Goal: Task Accomplishment & Management: Use online tool/utility

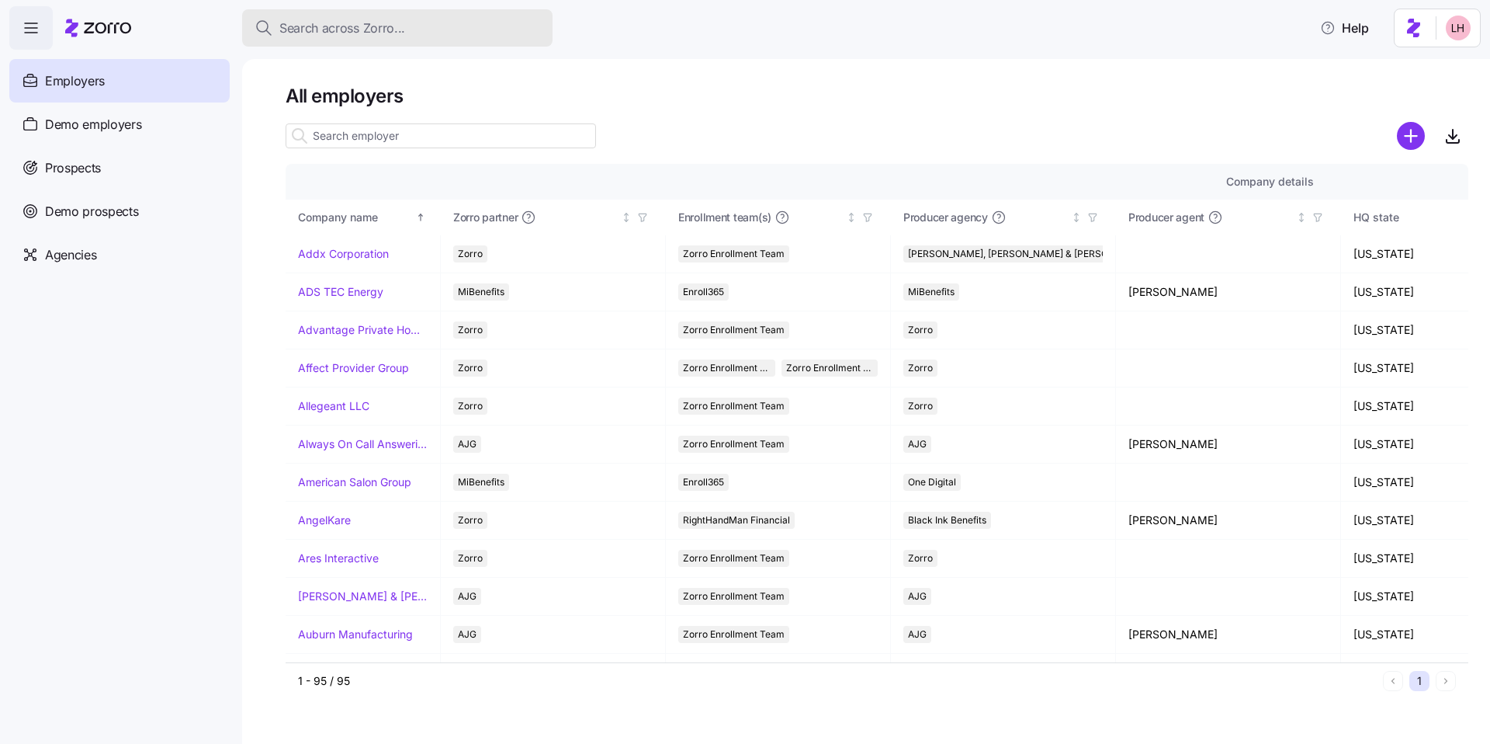
click at [411, 33] on div "Search across Zorro..." at bounding box center [398, 28] width 286 height 19
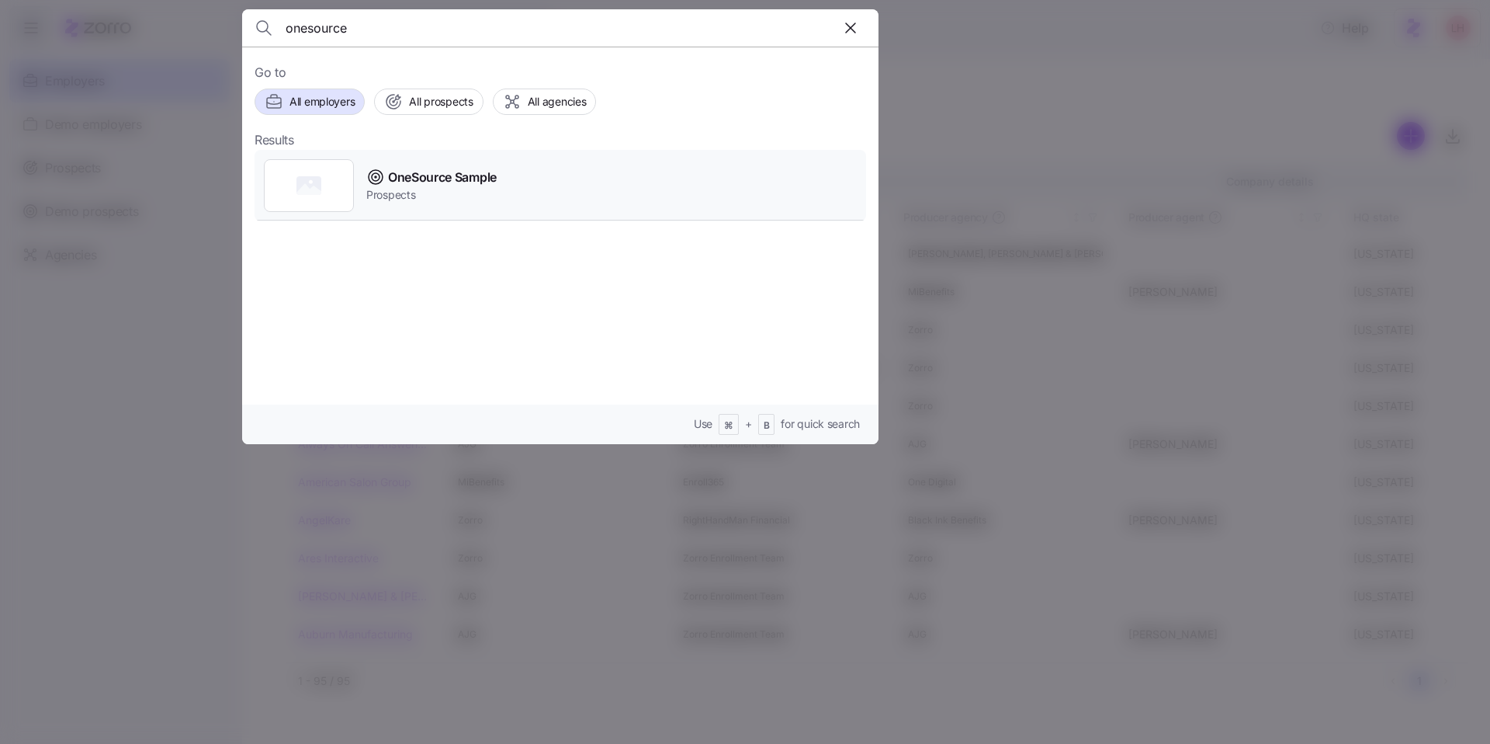
type input "onesource"
click at [476, 188] on span "Prospects" at bounding box center [431, 195] width 130 height 16
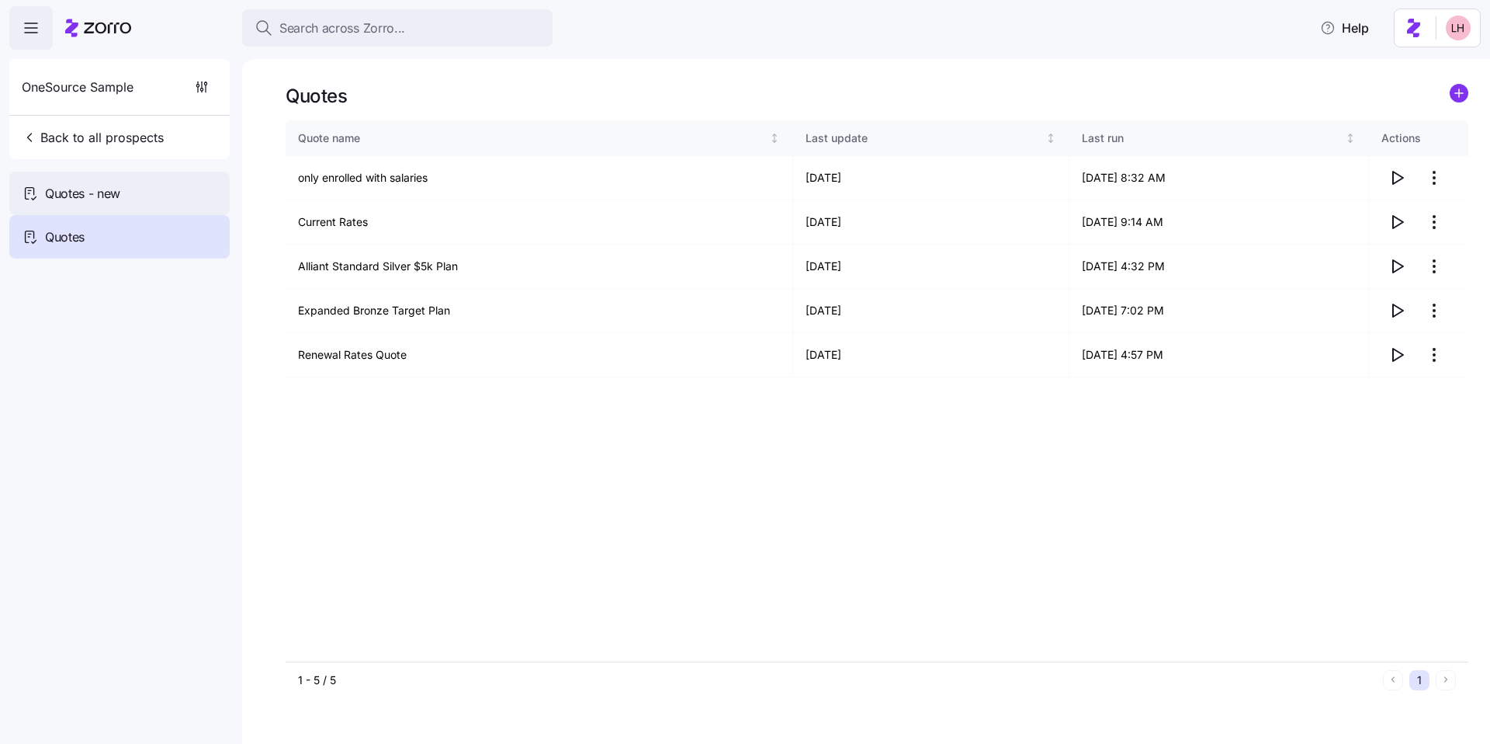
click at [93, 192] on span "Quotes - new" at bounding box center [82, 193] width 75 height 19
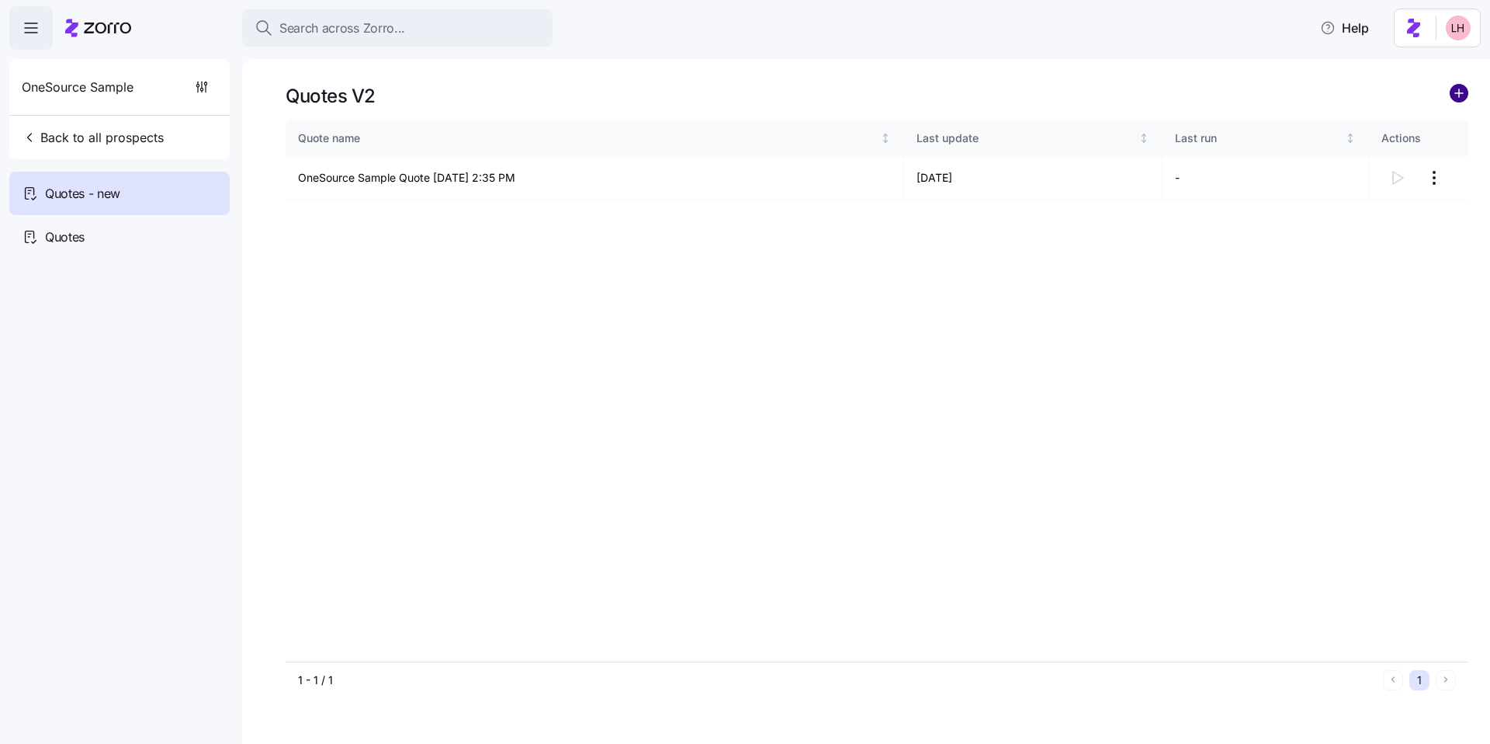
click at [526, 101] on circle "add icon" at bounding box center [1459, 93] width 17 height 17
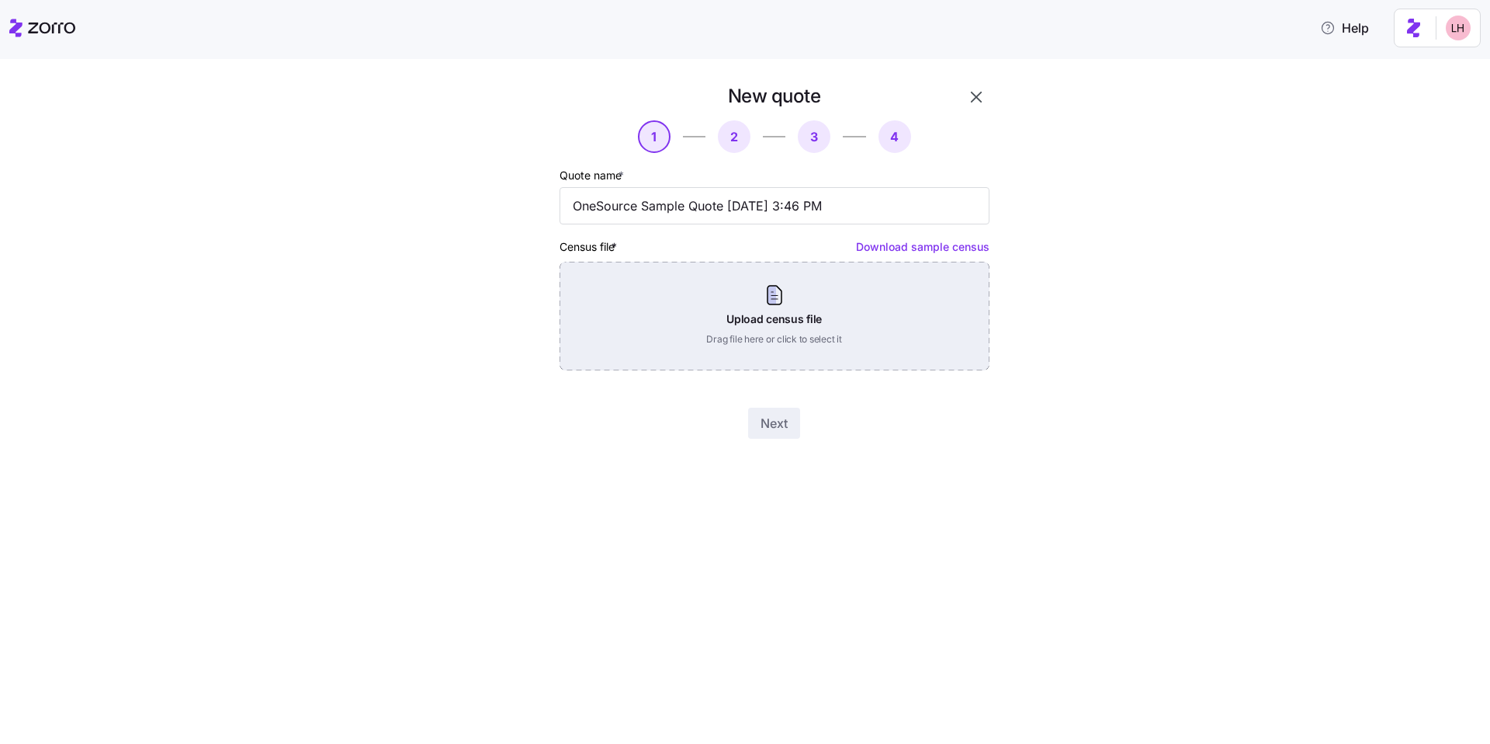
click at [526, 347] on div "Upload census file Drag file here or click to select it" at bounding box center [775, 316] width 430 height 109
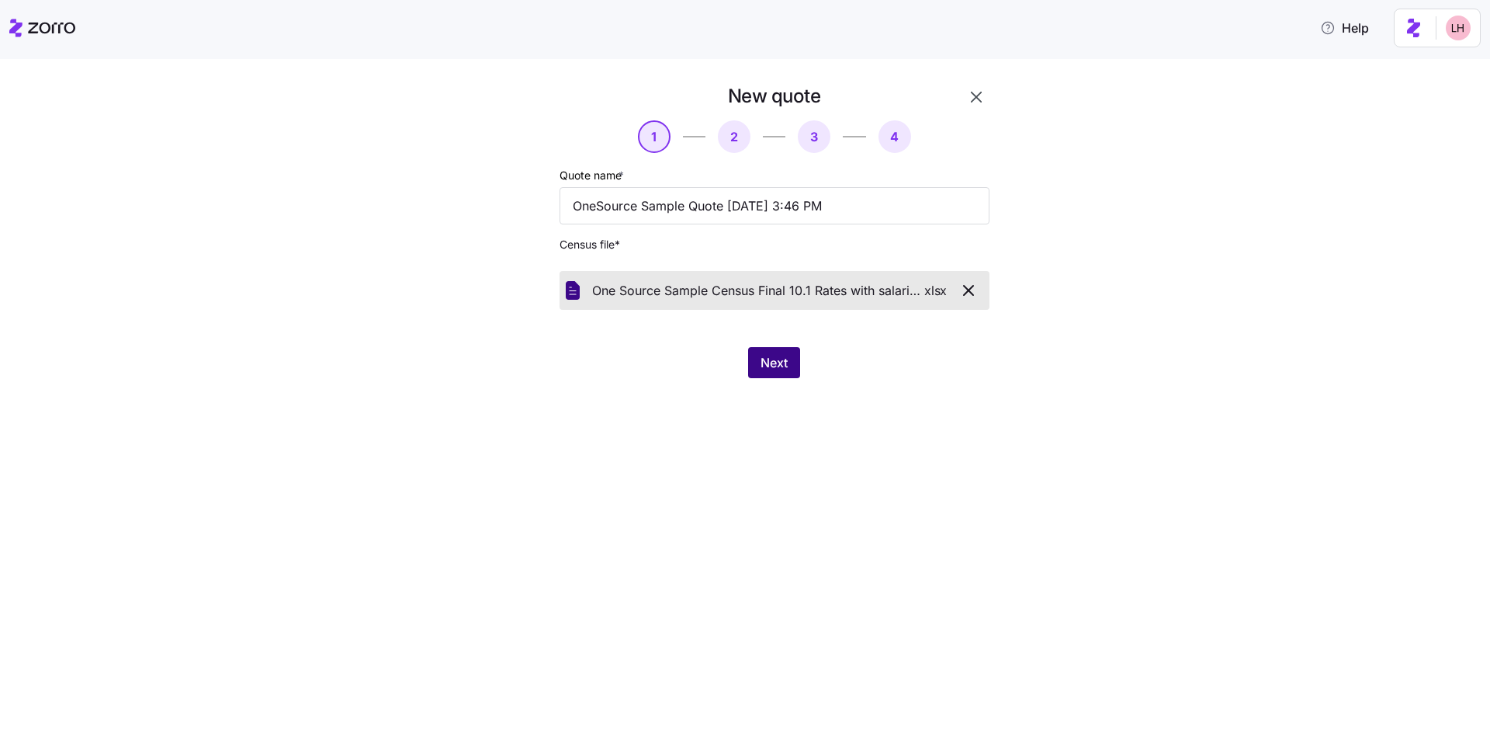
click at [526, 356] on span "Next" at bounding box center [774, 362] width 27 height 19
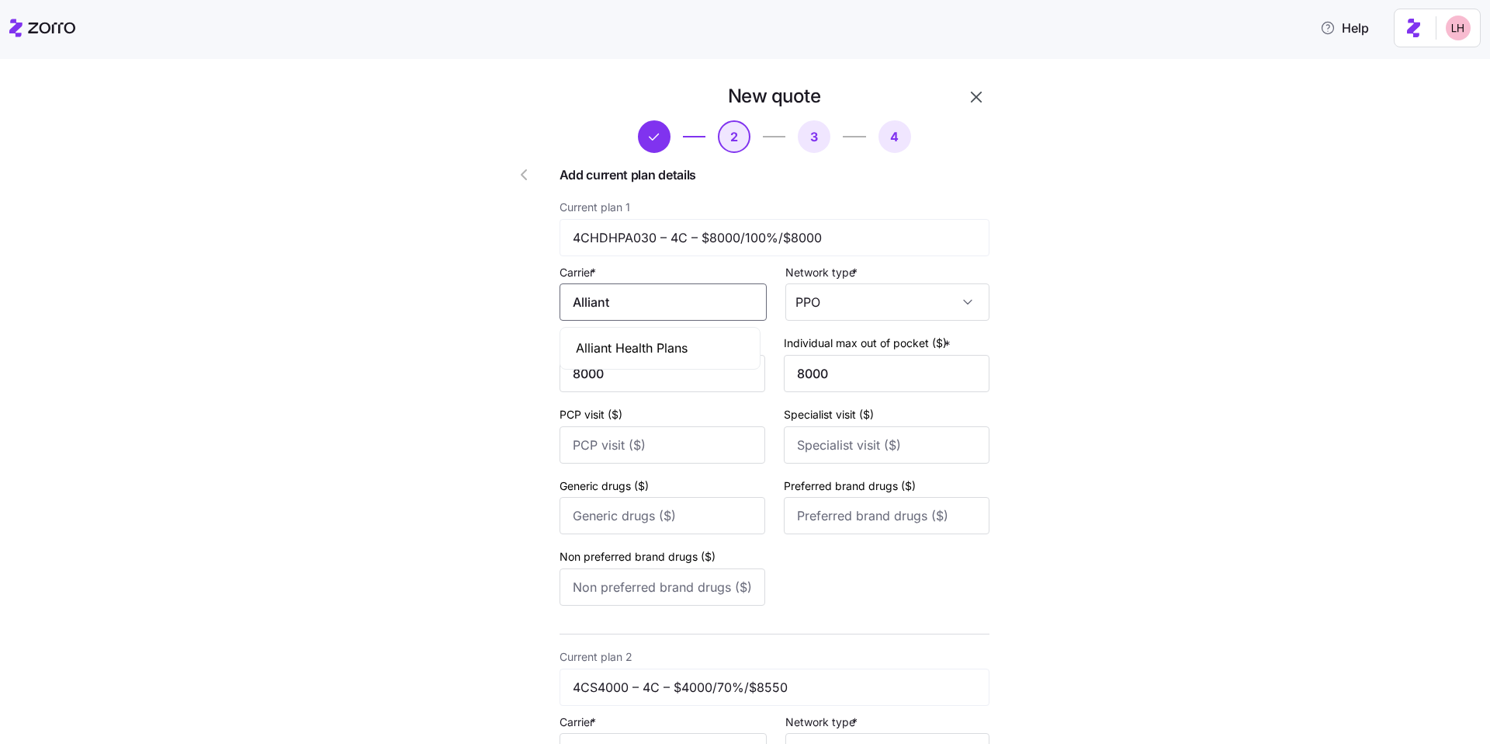
click at [526, 310] on input "Alliant" at bounding box center [663, 301] width 207 height 37
click at [526, 354] on span "Alliant Health Plans" at bounding box center [632, 347] width 112 height 19
type input "Alliant Health Plans"
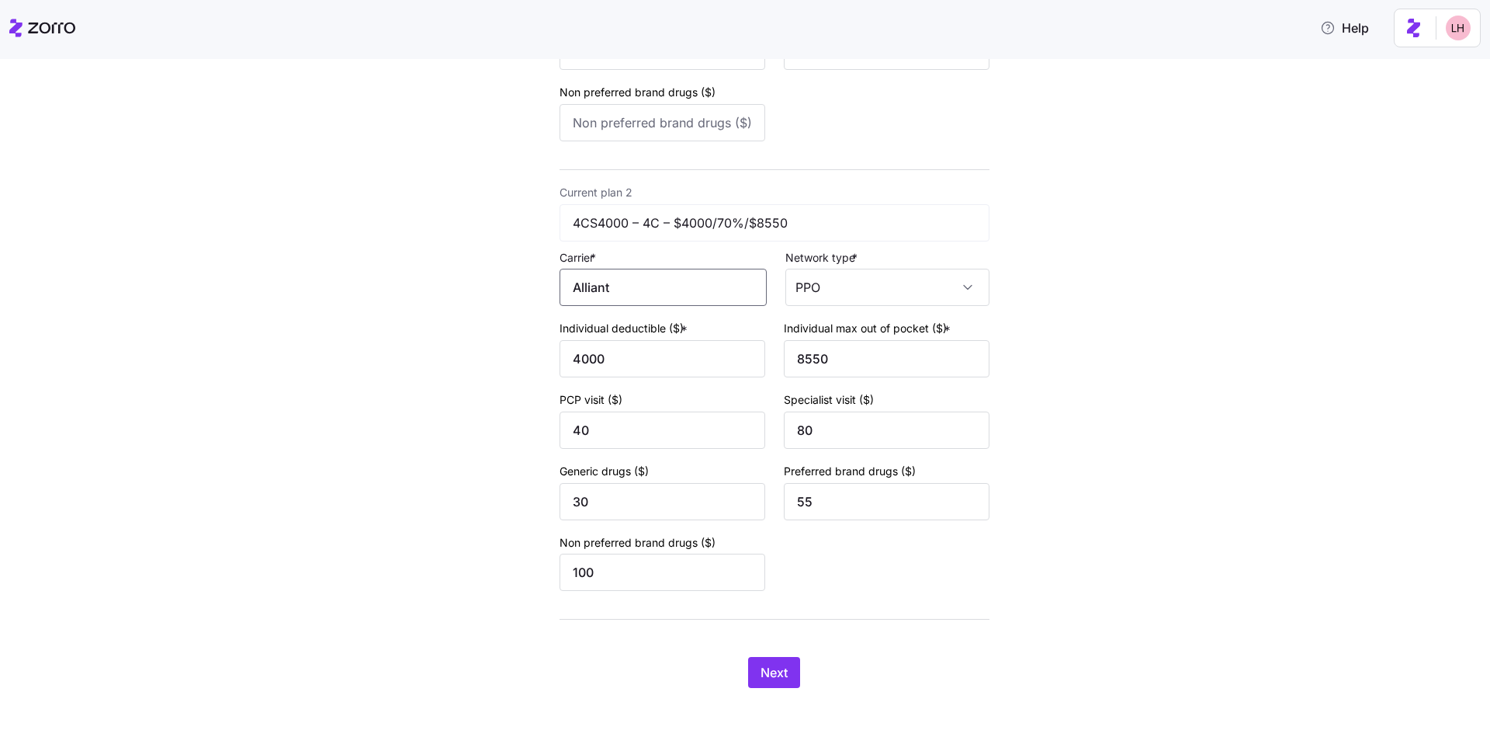
click at [526, 293] on input "Alliant" at bounding box center [663, 287] width 207 height 37
click at [526, 327] on span "Alliant Health Plans" at bounding box center [632, 333] width 112 height 19
type input "Alliant Health Plans"
click at [526, 556] on button "Next" at bounding box center [774, 672] width 52 height 31
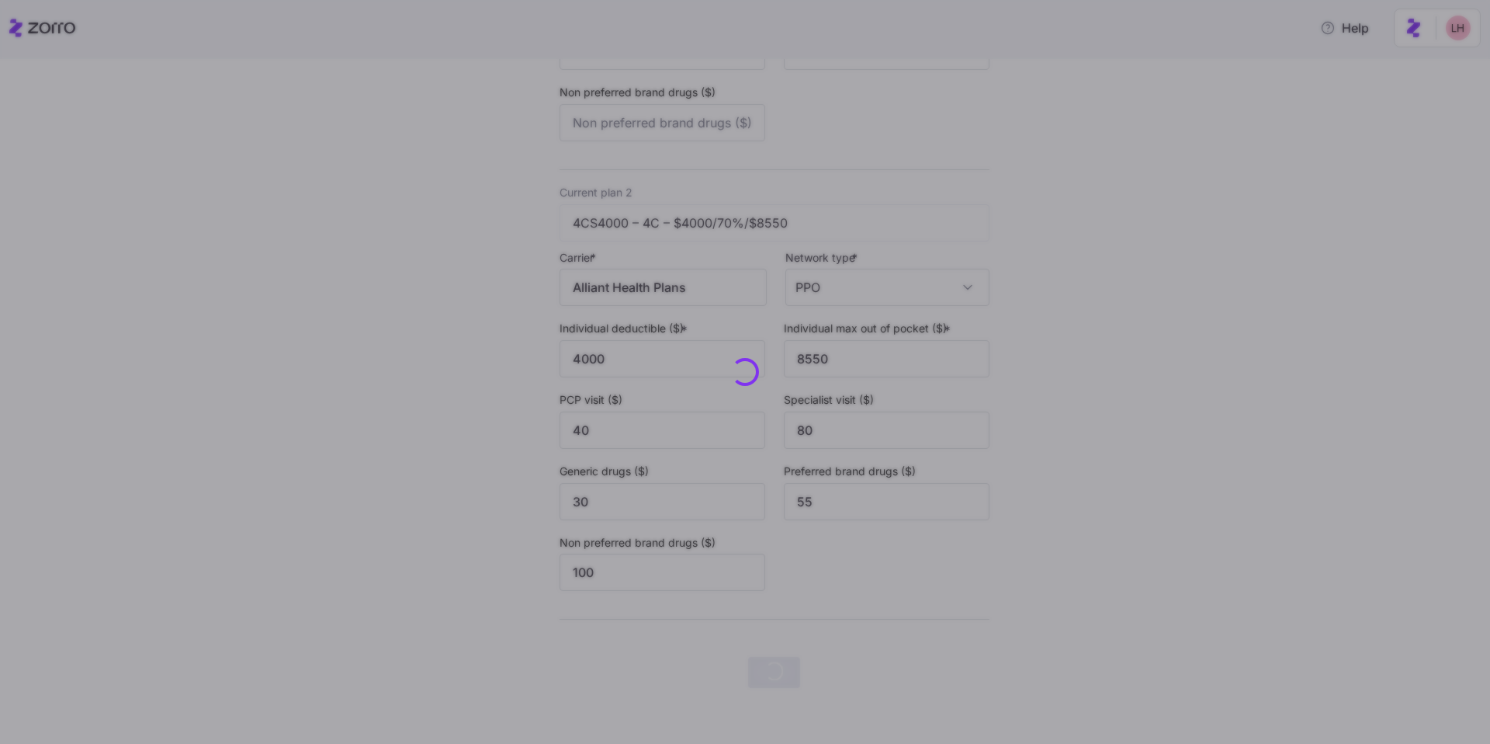
scroll to position [0, 0]
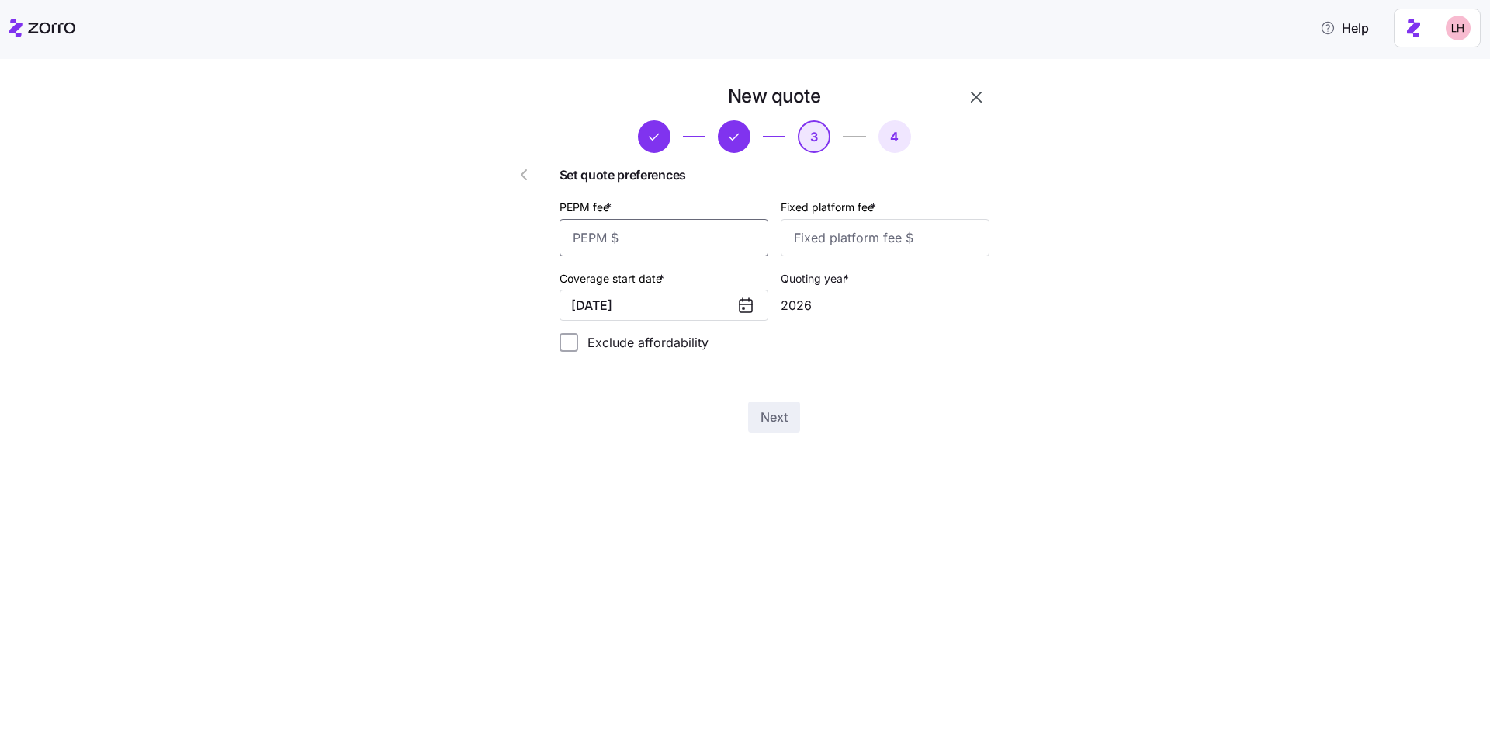
click at [526, 253] on input "PEPM fee *" at bounding box center [664, 237] width 209 height 37
type input "65"
type input "100"
click at [526, 401] on div "New quote 3 4 Set quote preferences PEPM fee * 65 Fixed platform fee * 100 Cove…" at bounding box center [774, 258] width 442 height 361
click at [526, 418] on span "Next" at bounding box center [774, 417] width 27 height 19
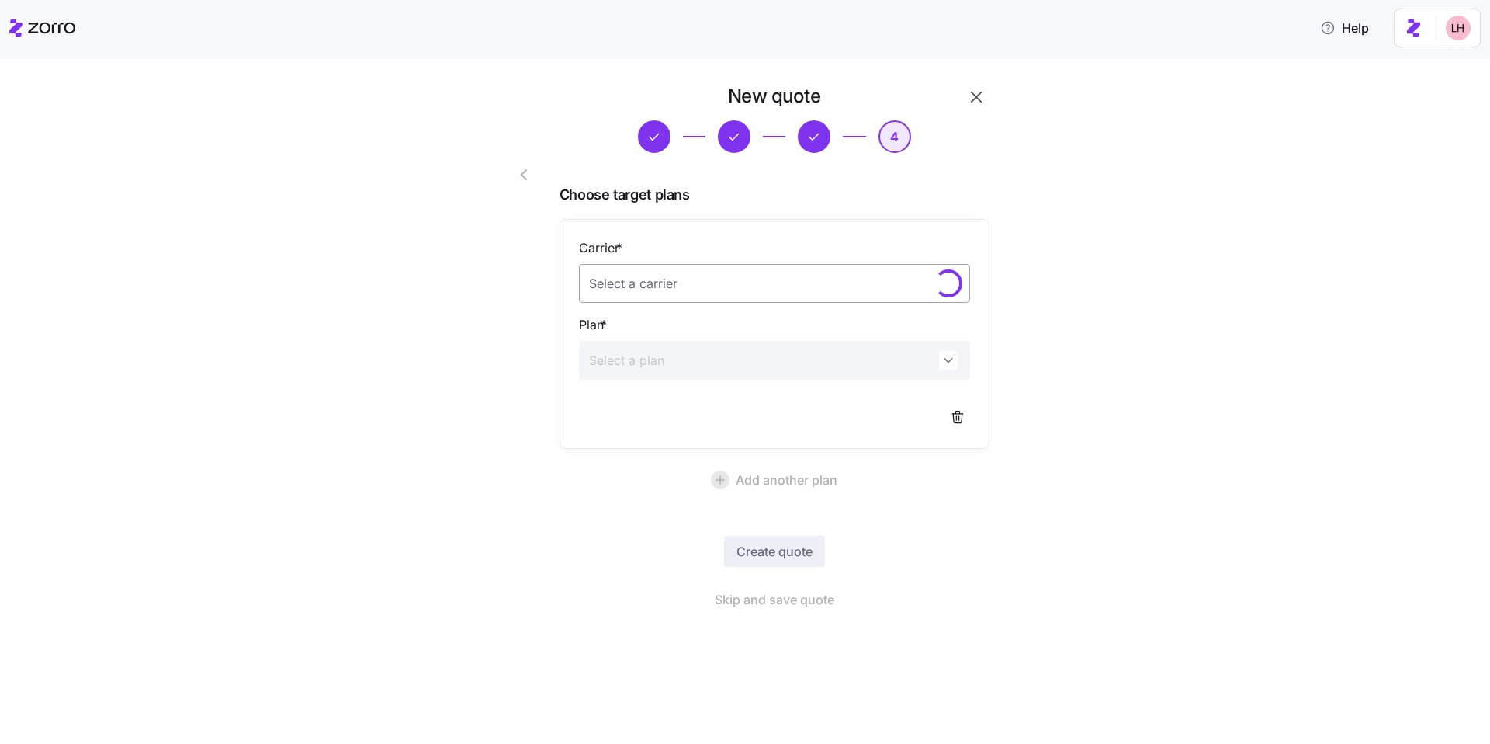
click at [526, 290] on input "Carrier *" at bounding box center [774, 283] width 391 height 39
click at [526, 329] on div "Alliant Health Plans" at bounding box center [774, 331] width 379 height 33
type input "Alliant Health Plans"
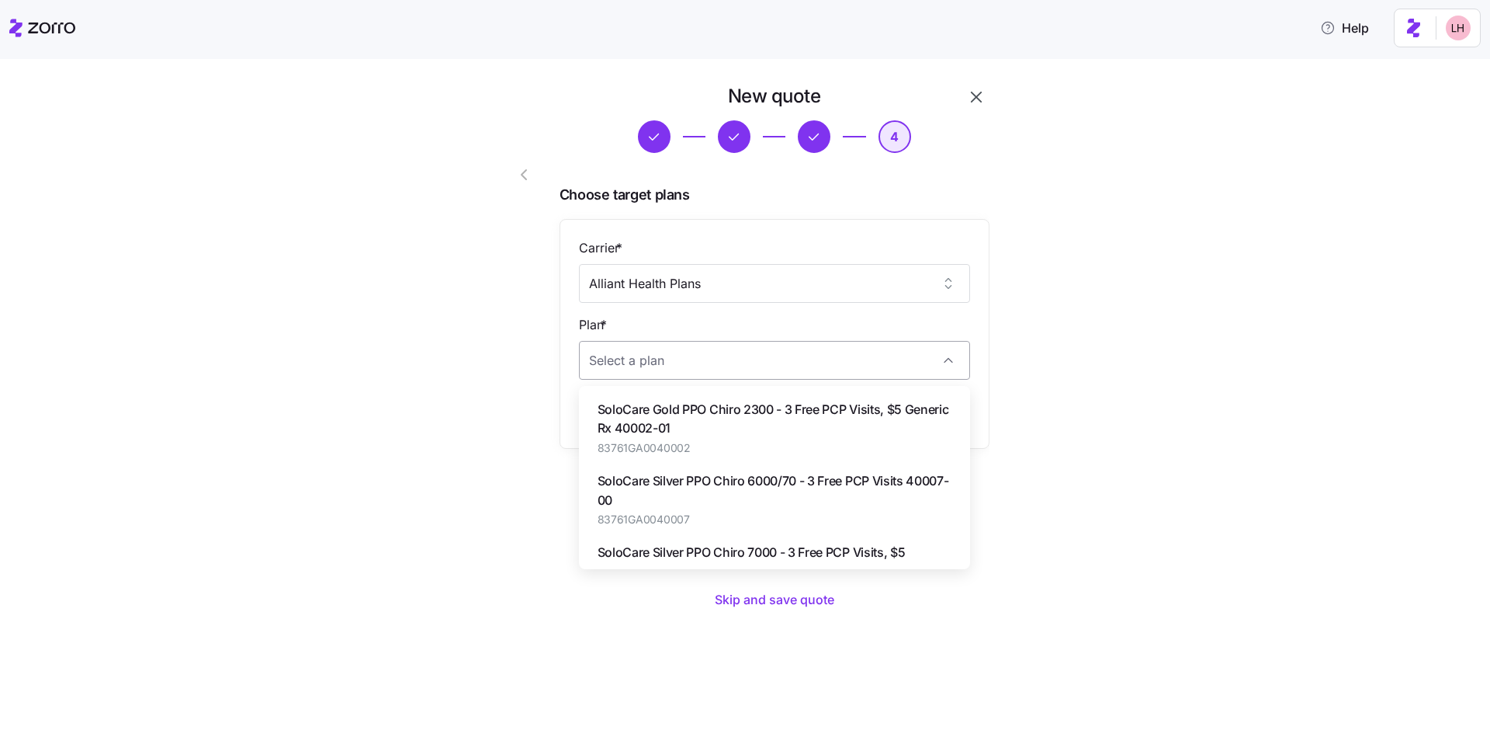
click at [526, 363] on input "Plan *" at bounding box center [774, 360] width 391 height 39
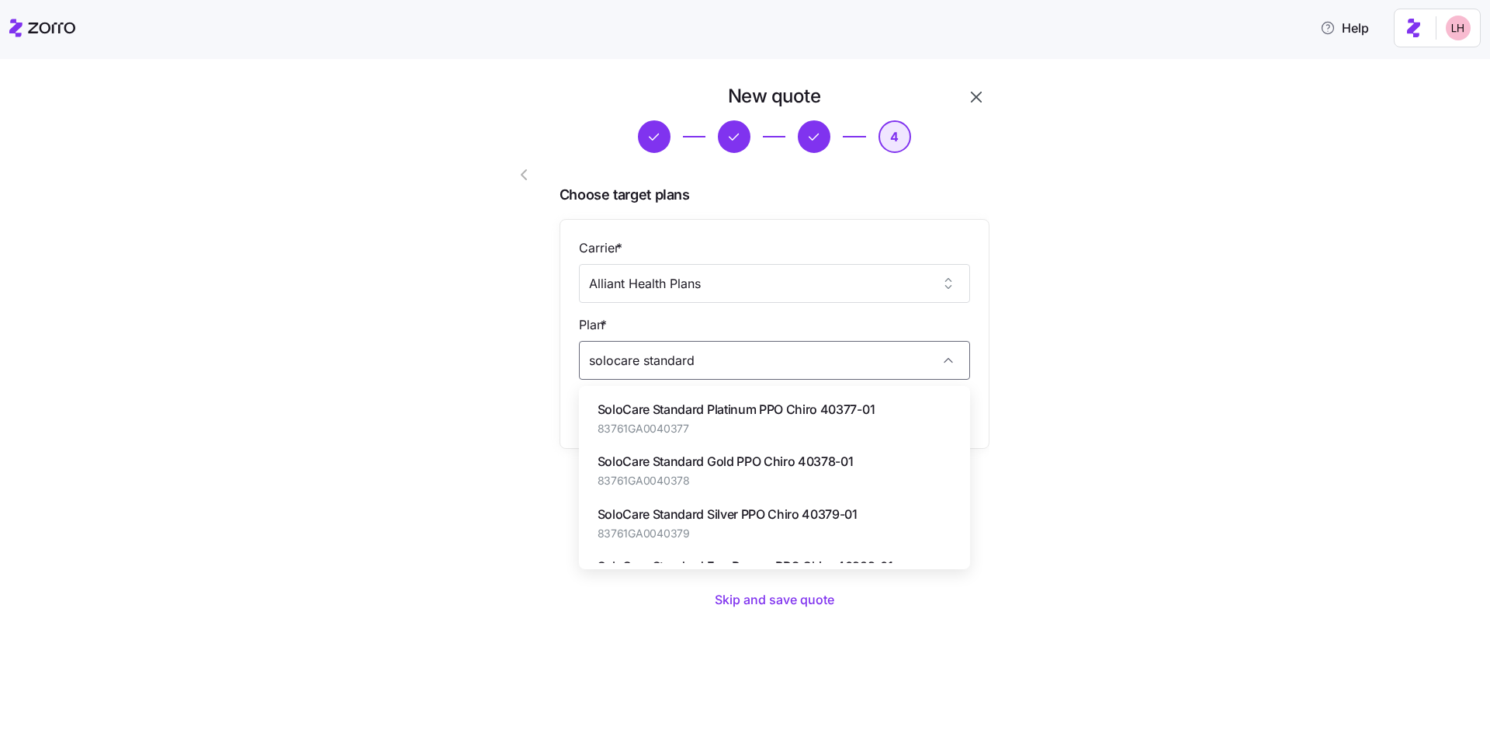
click at [526, 526] on span "83761GA0040379" at bounding box center [728, 534] width 260 height 16
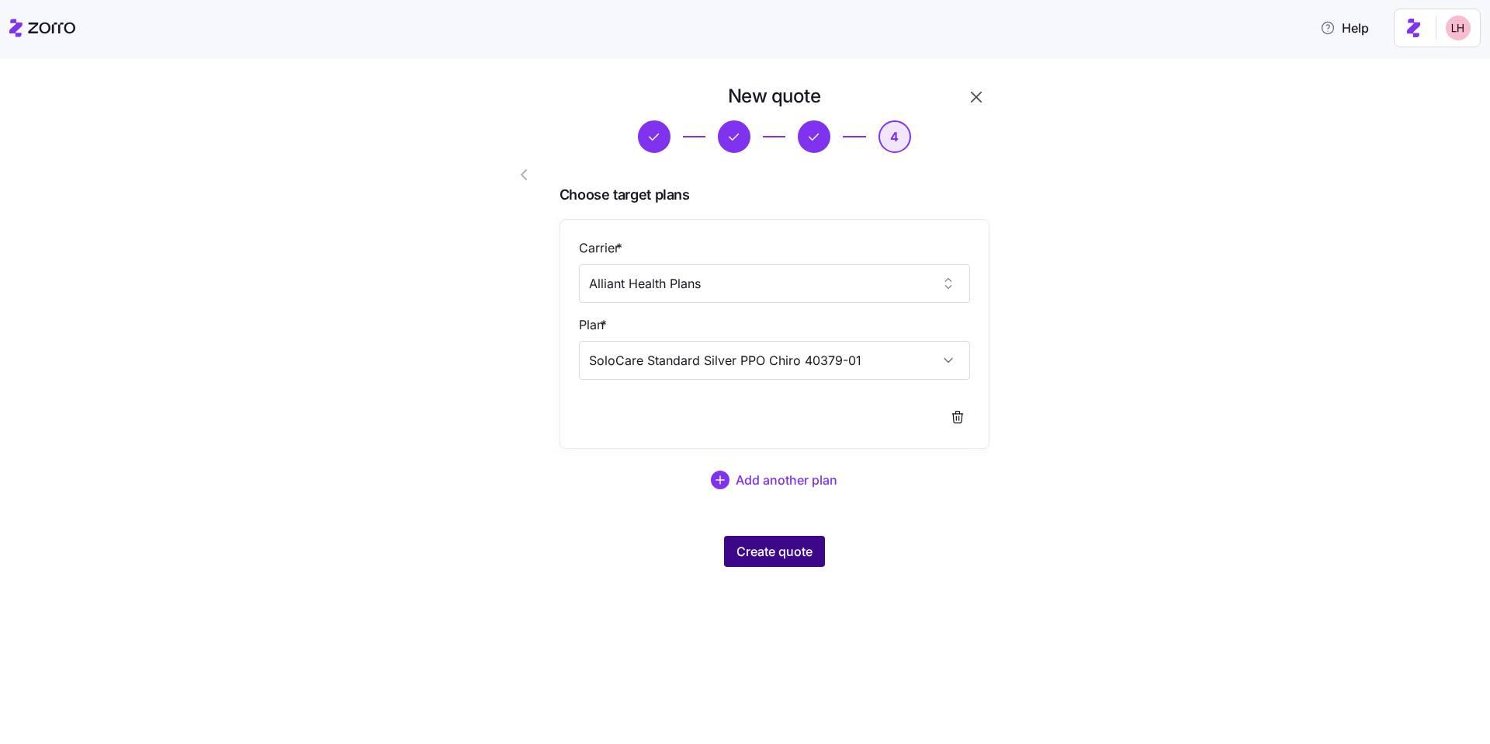
type input "SoloCare Standard Silver PPO Chiro 40379-01"
click at [526, 550] on span "Create quote" at bounding box center [775, 551] width 76 height 19
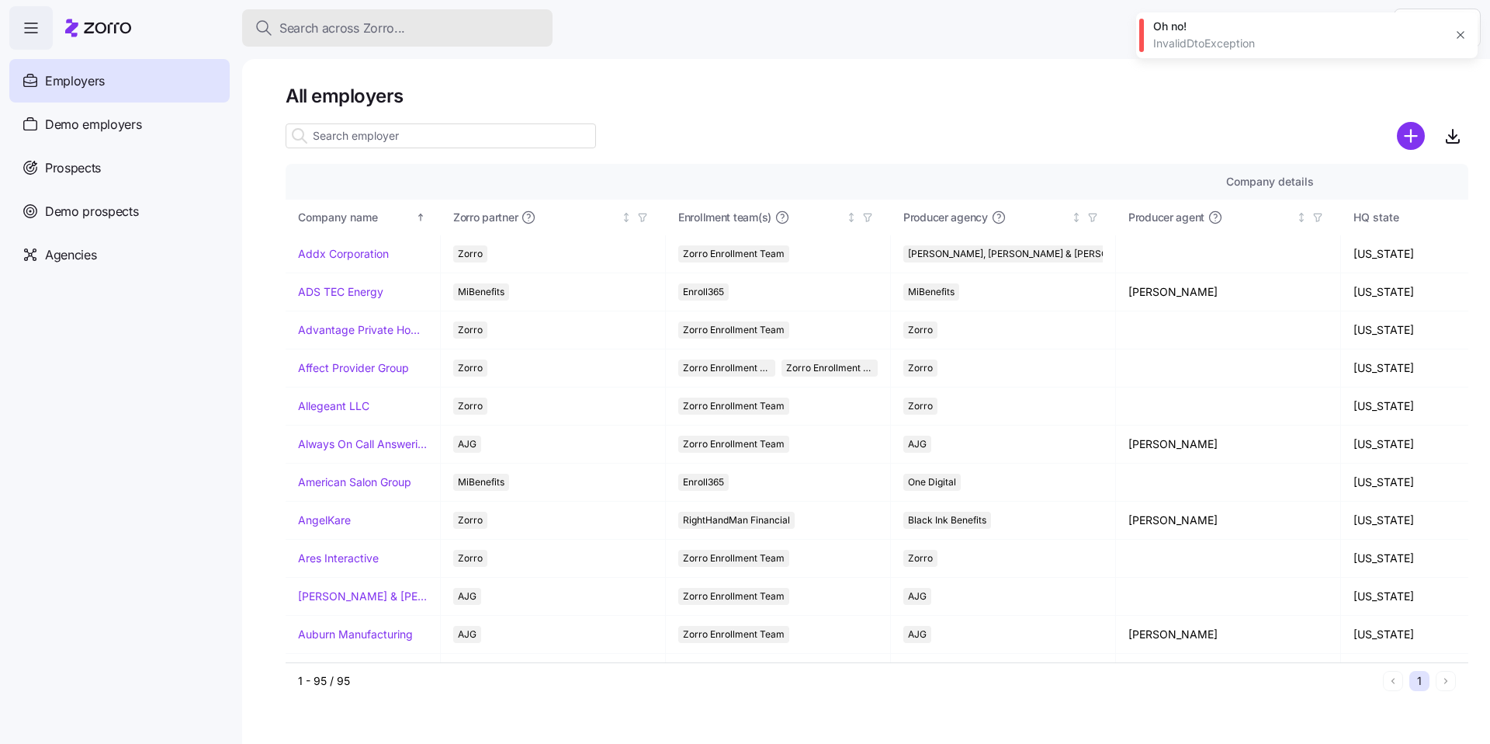
click at [330, 40] on button "Search across Zorro..." at bounding box center [397, 27] width 311 height 37
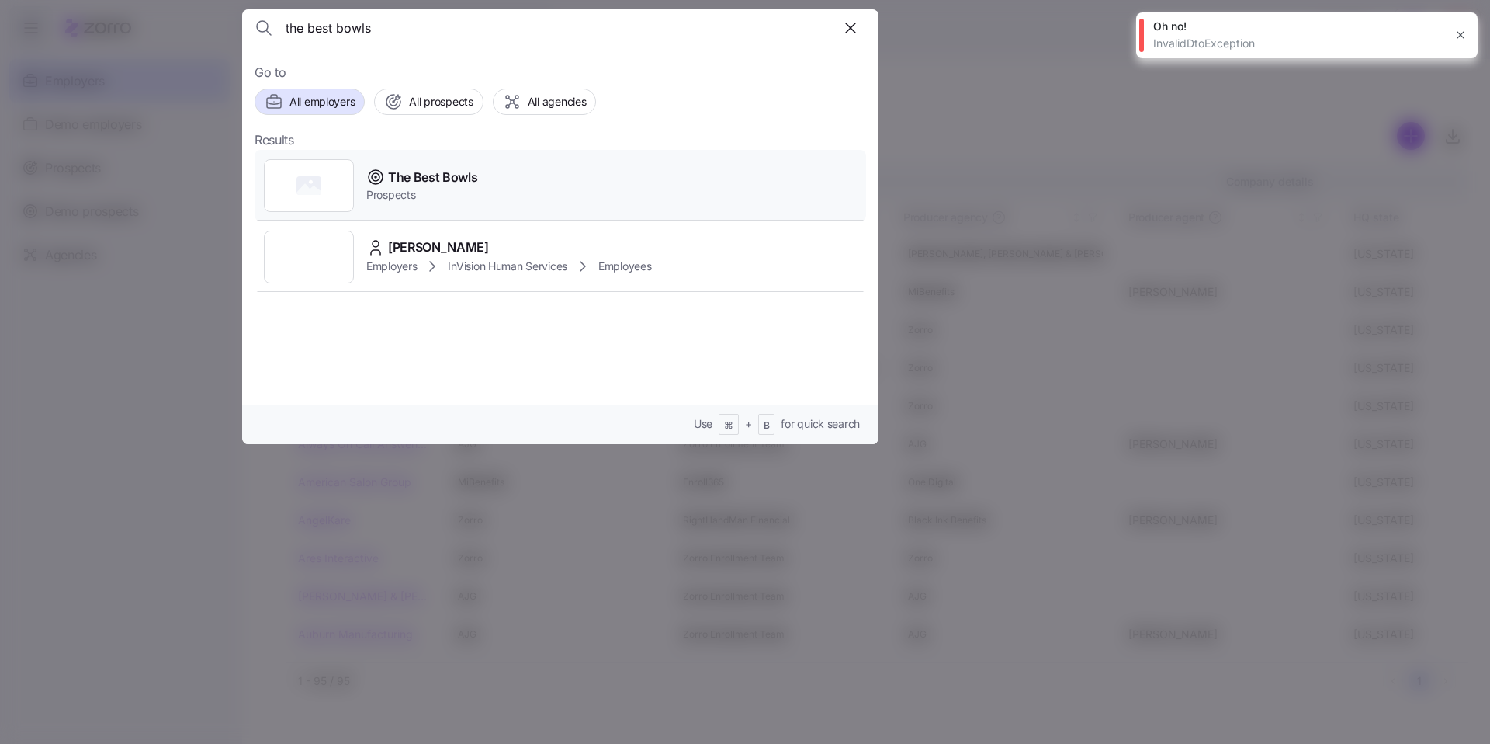
type input "the best bowls"
click at [526, 205] on div "The Best Bowls Prospects" at bounding box center [561, 185] width 612 height 71
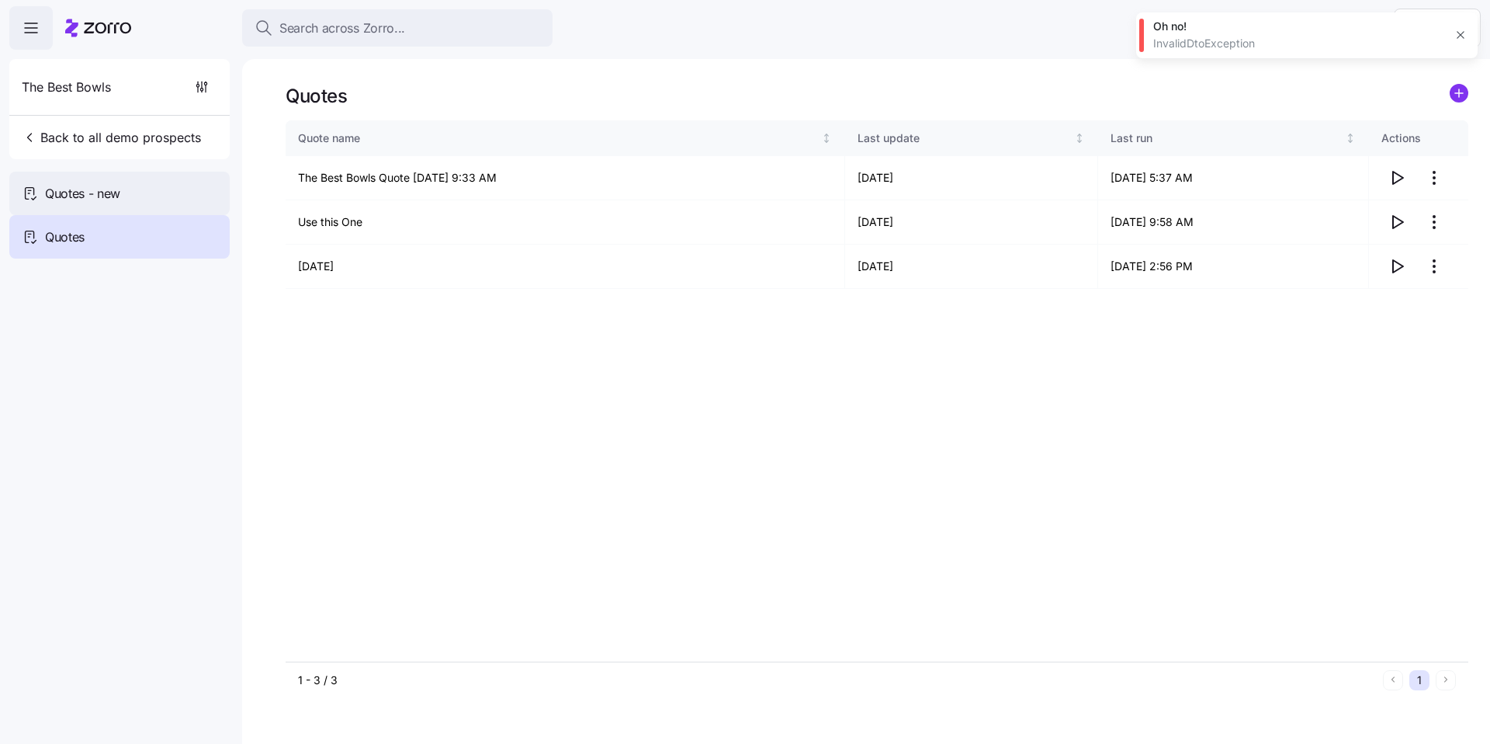
click at [168, 196] on div "Quotes - new" at bounding box center [119, 193] width 220 height 43
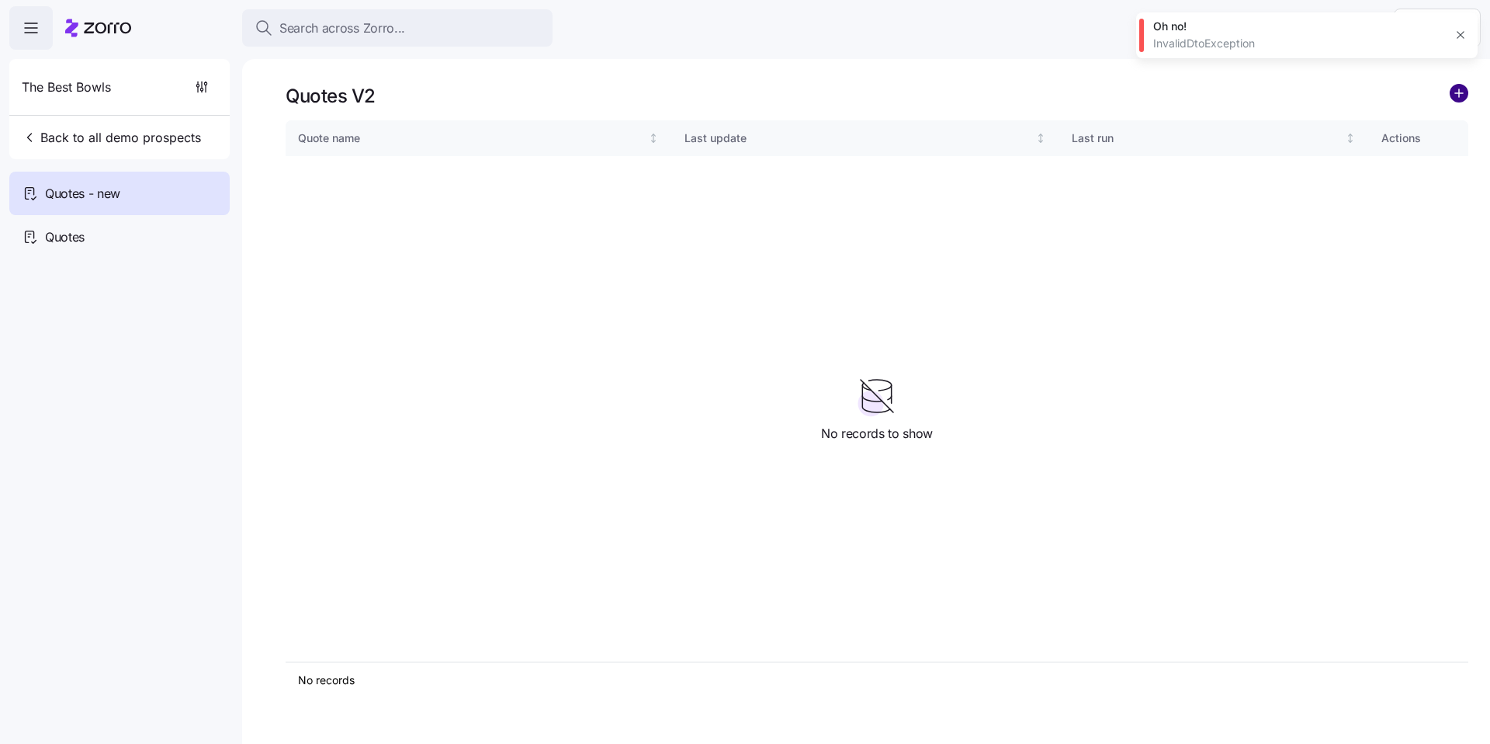
click at [526, 97] on circle "add icon" at bounding box center [1459, 93] width 17 height 17
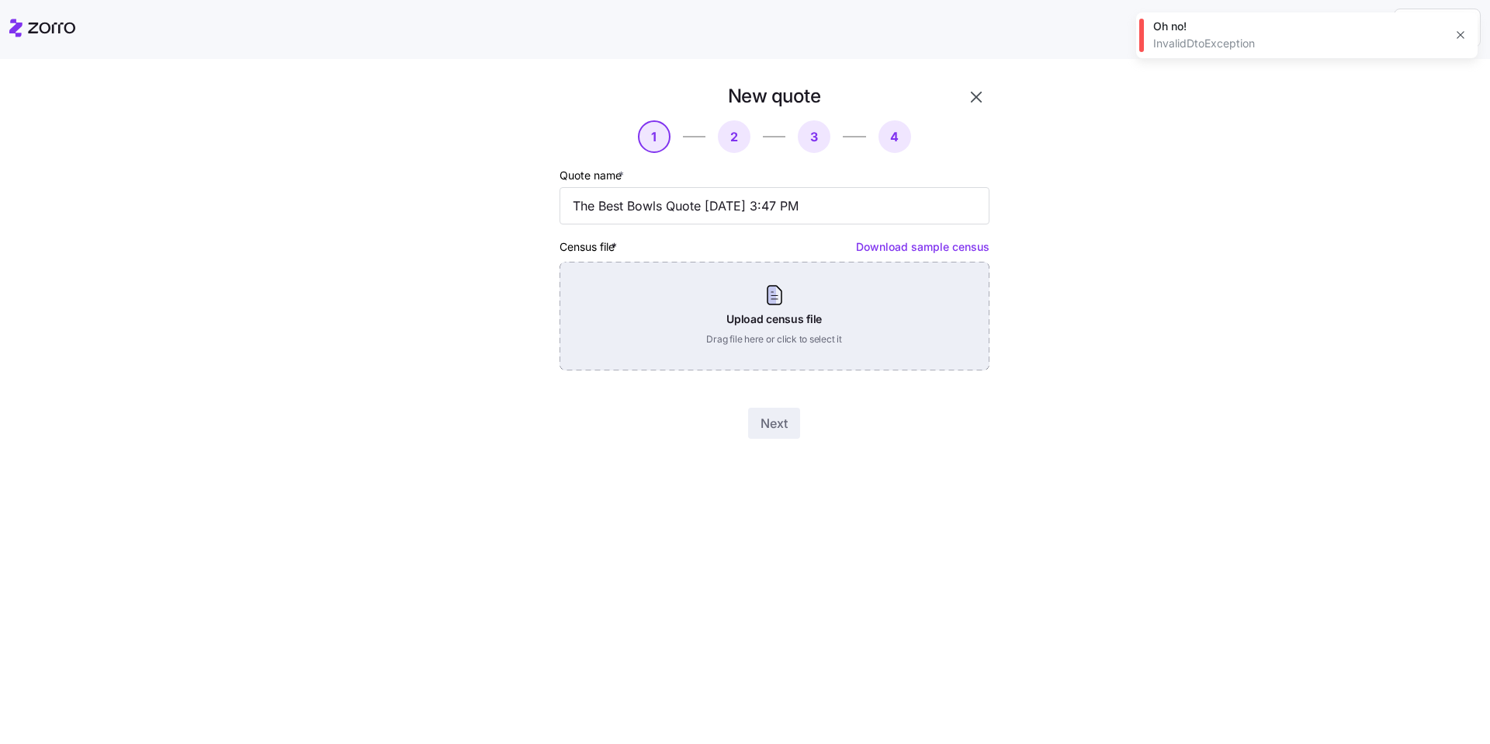
click at [526, 295] on div "Upload census file Drag file here or click to select it" at bounding box center [775, 316] width 430 height 109
click at [526, 322] on div "Upload census file Drag file here or click to select it" at bounding box center [775, 316] width 430 height 109
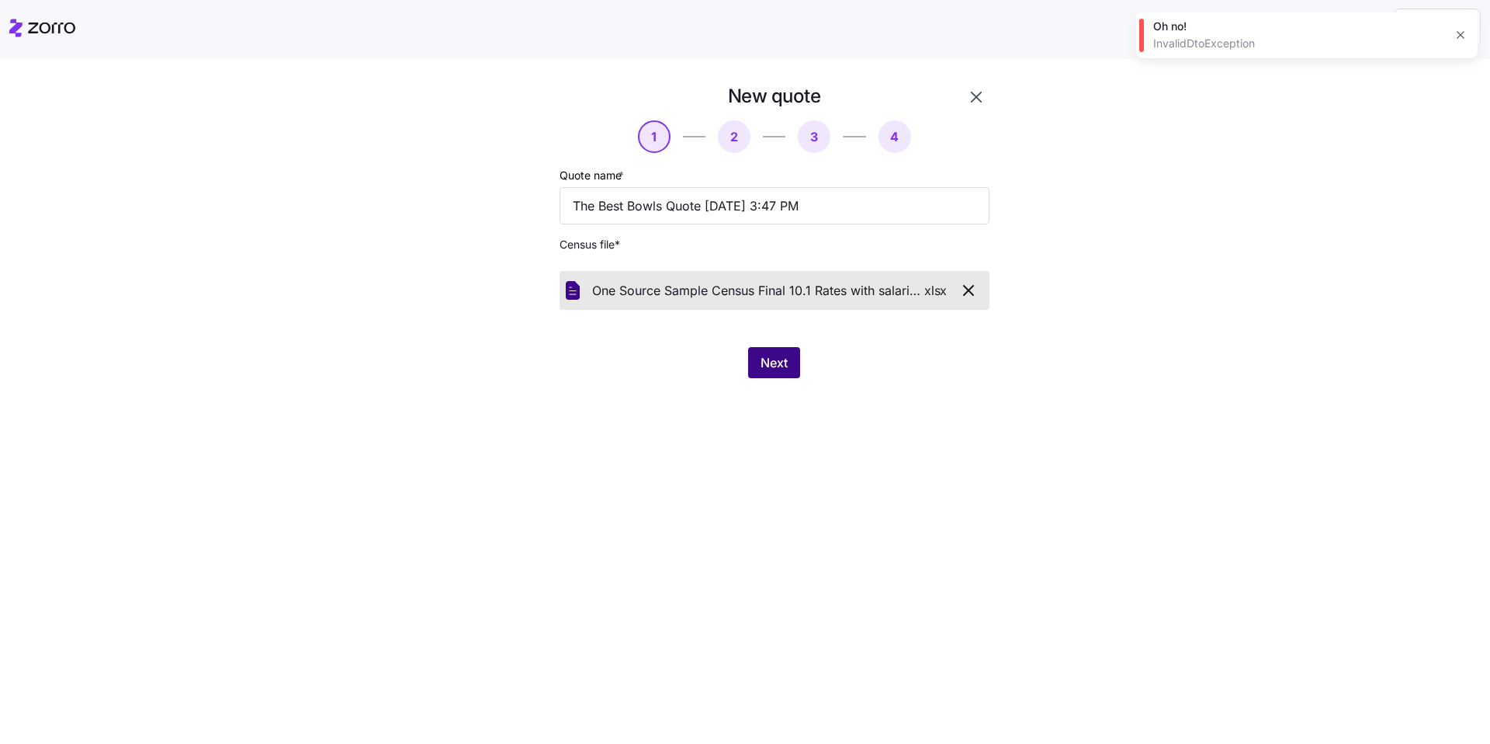
click at [526, 363] on span "Next" at bounding box center [774, 362] width 27 height 19
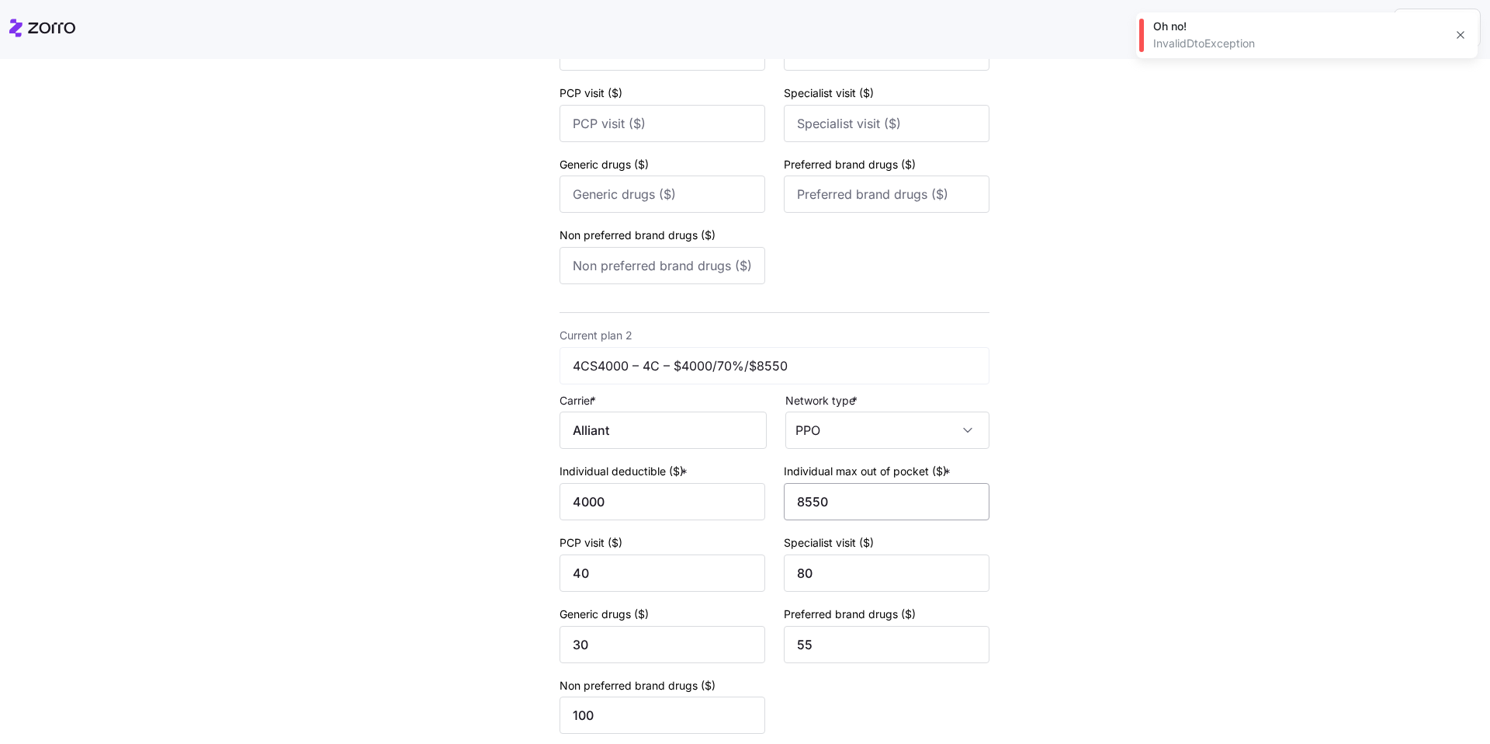
scroll to position [464, 0]
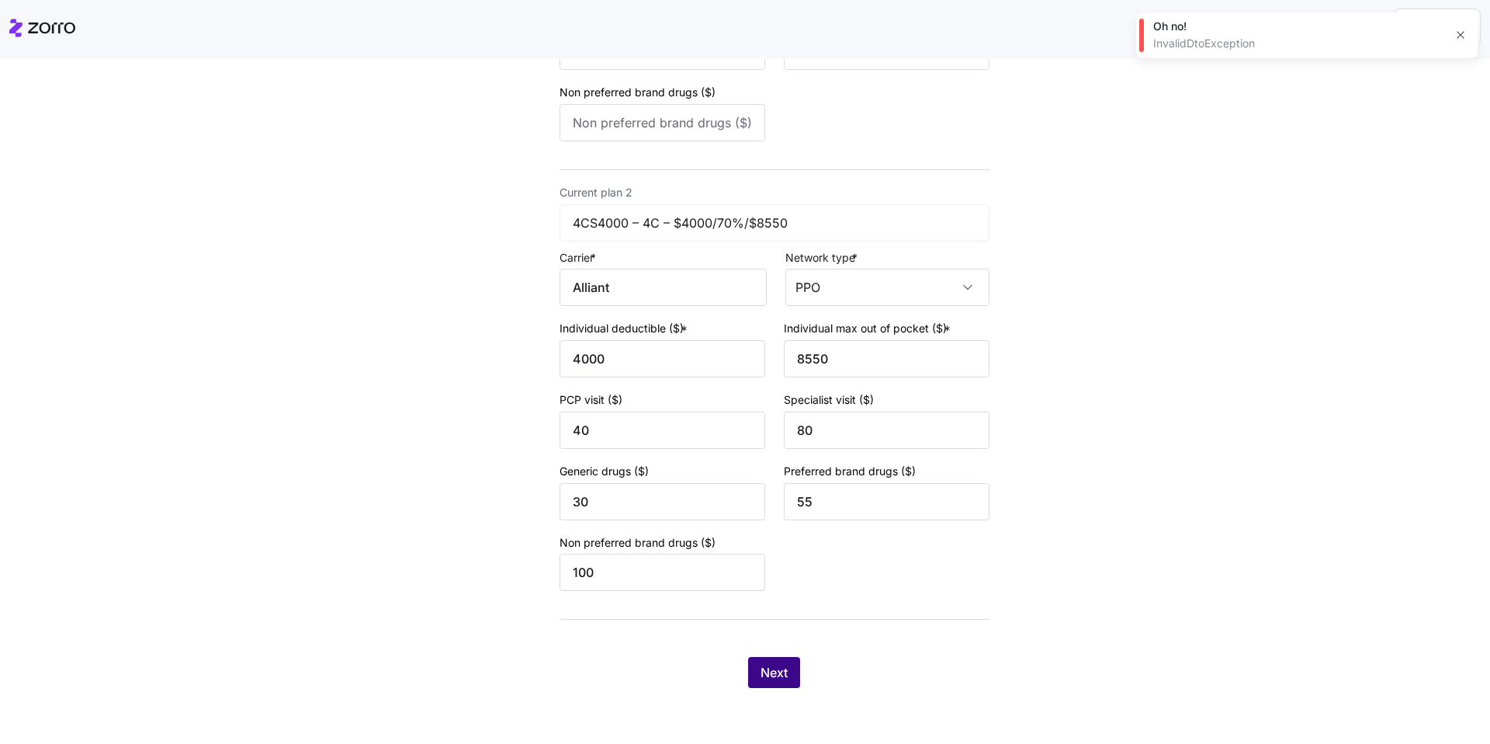
click at [526, 556] on button "Next" at bounding box center [774, 672] width 52 height 31
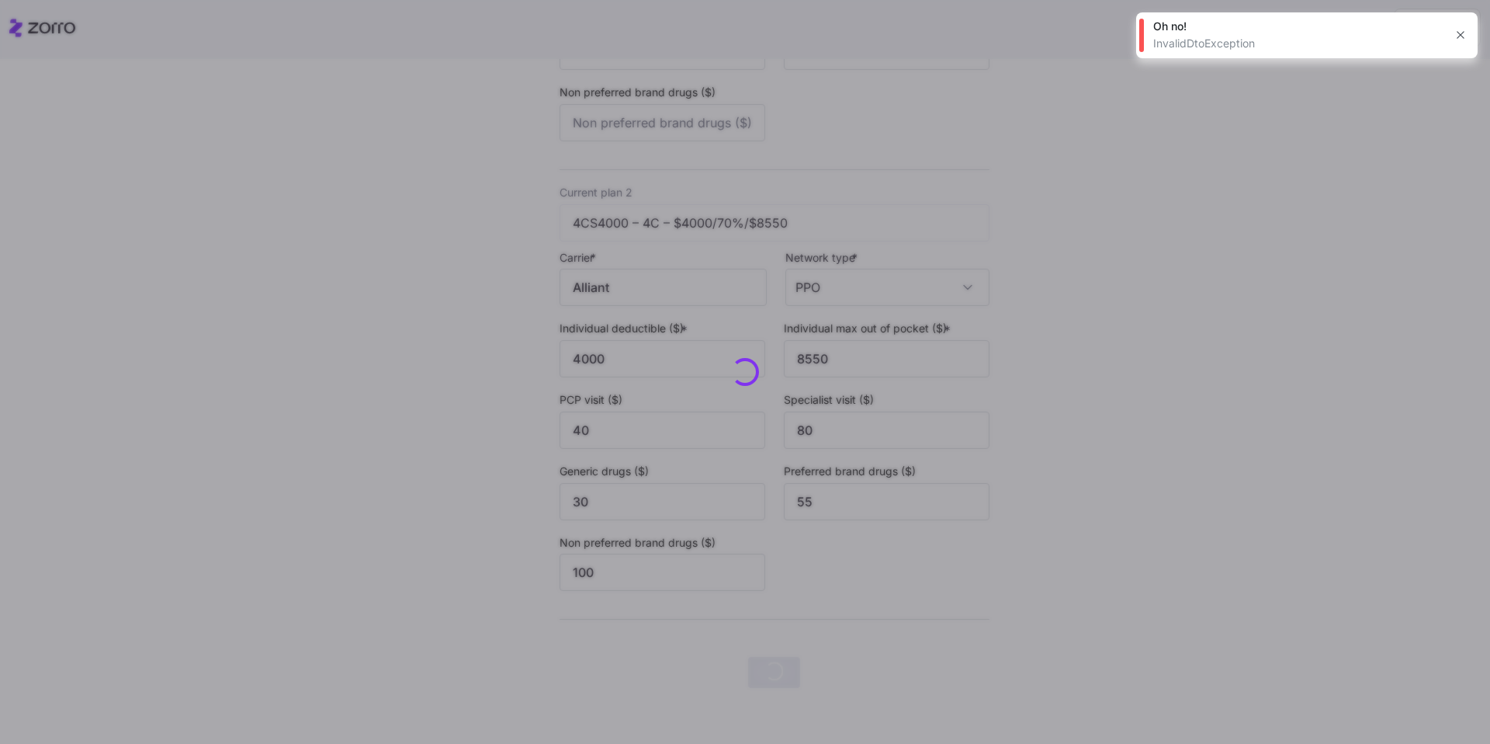
scroll to position [0, 0]
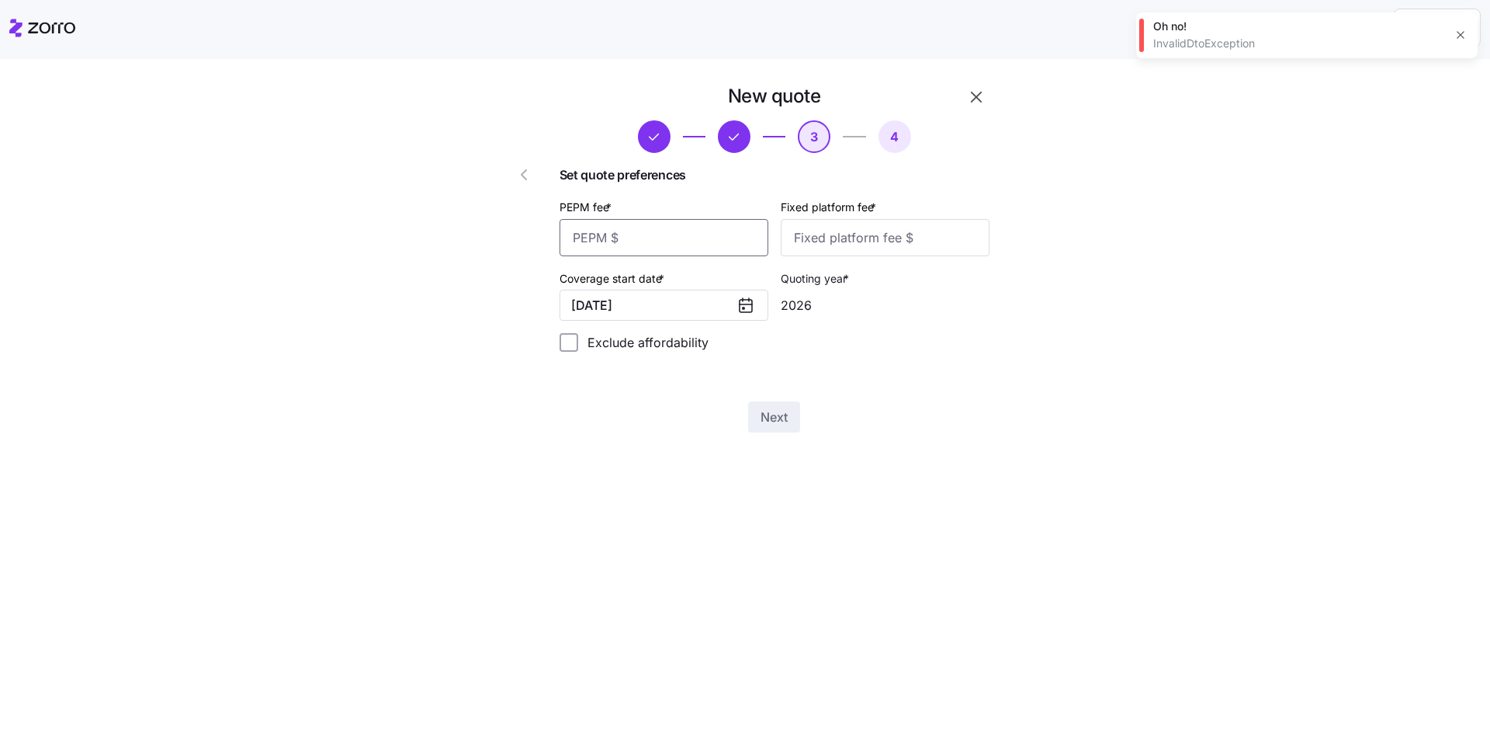
click at [526, 247] on input "PEPM fee *" at bounding box center [664, 237] width 209 height 37
type input "55"
click at [526, 245] on input "Fixed platform fee *" at bounding box center [885, 237] width 209 height 37
type input "100"
click at [526, 425] on span "Next" at bounding box center [774, 417] width 27 height 19
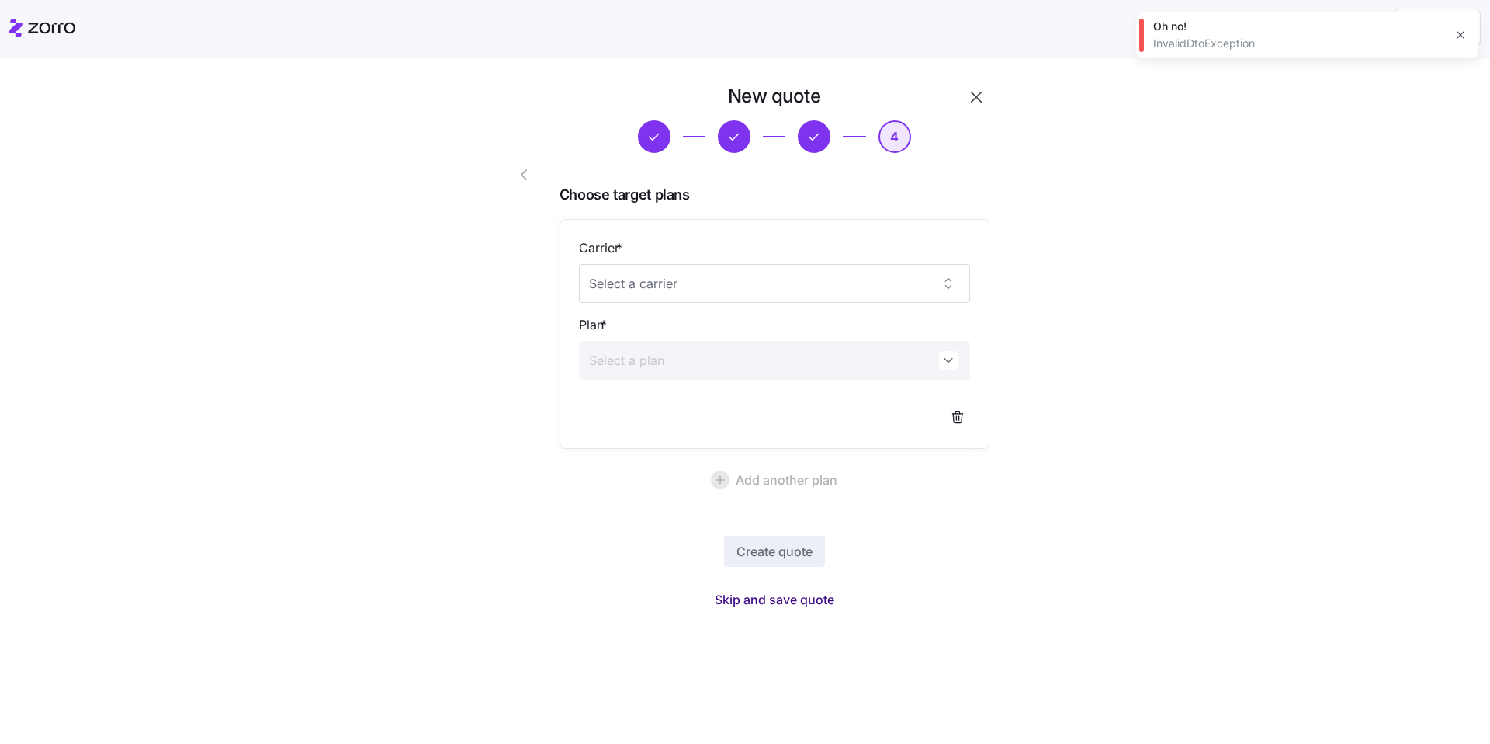
click at [526, 556] on span "Skip and save quote" at bounding box center [775, 599] width 120 height 19
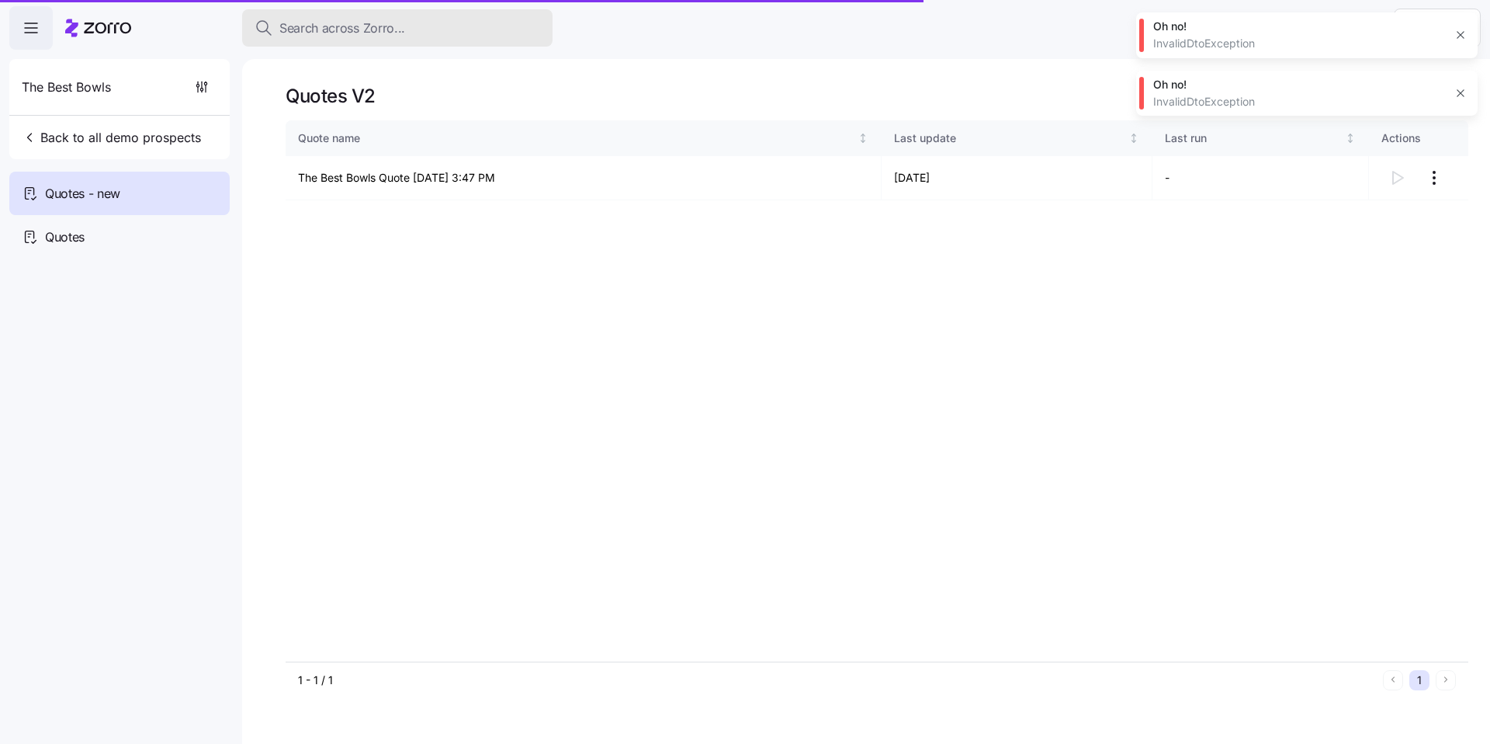
click at [314, 40] on button "Search across Zorro..." at bounding box center [397, 27] width 311 height 37
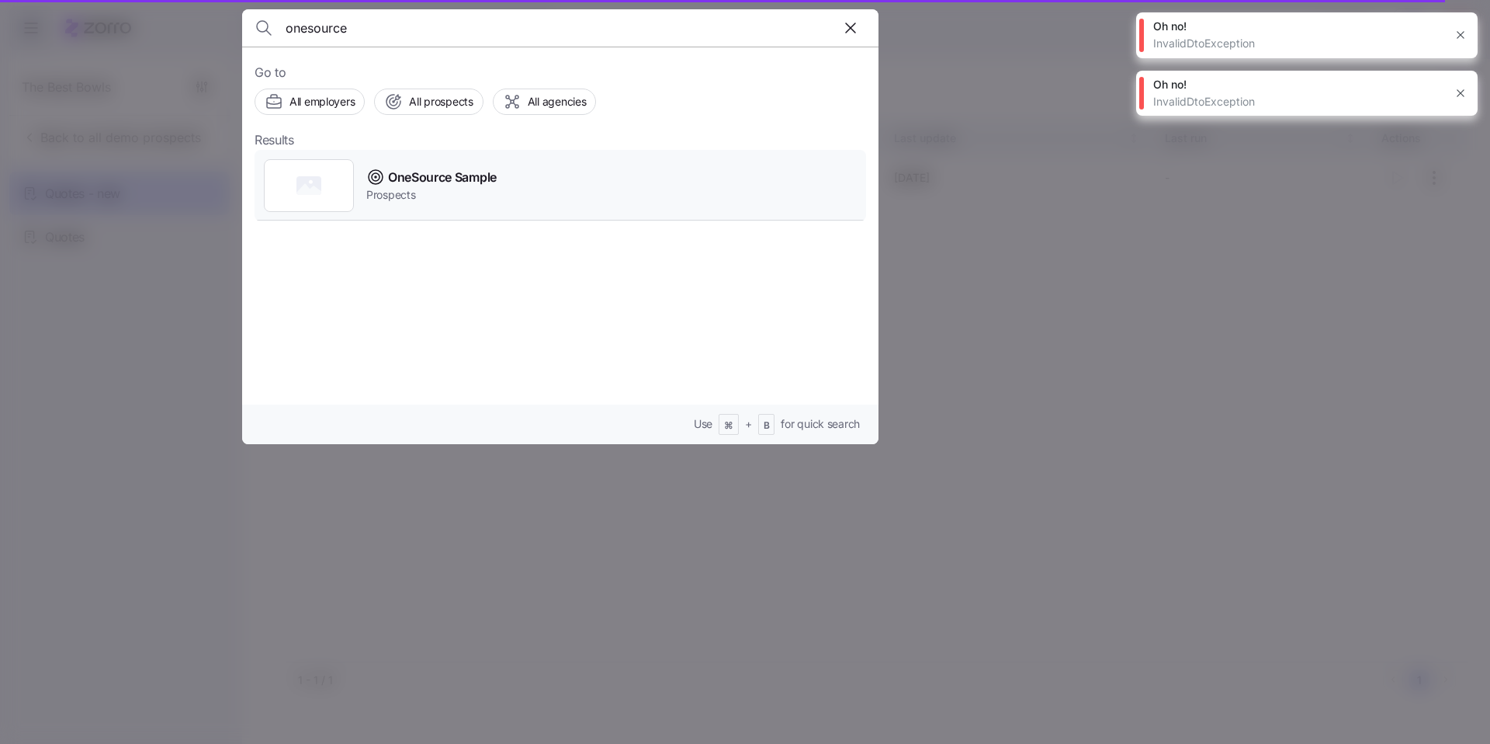
type input "onesource"
click at [508, 178] on div "OneSource Sample Prospects" at bounding box center [561, 185] width 612 height 71
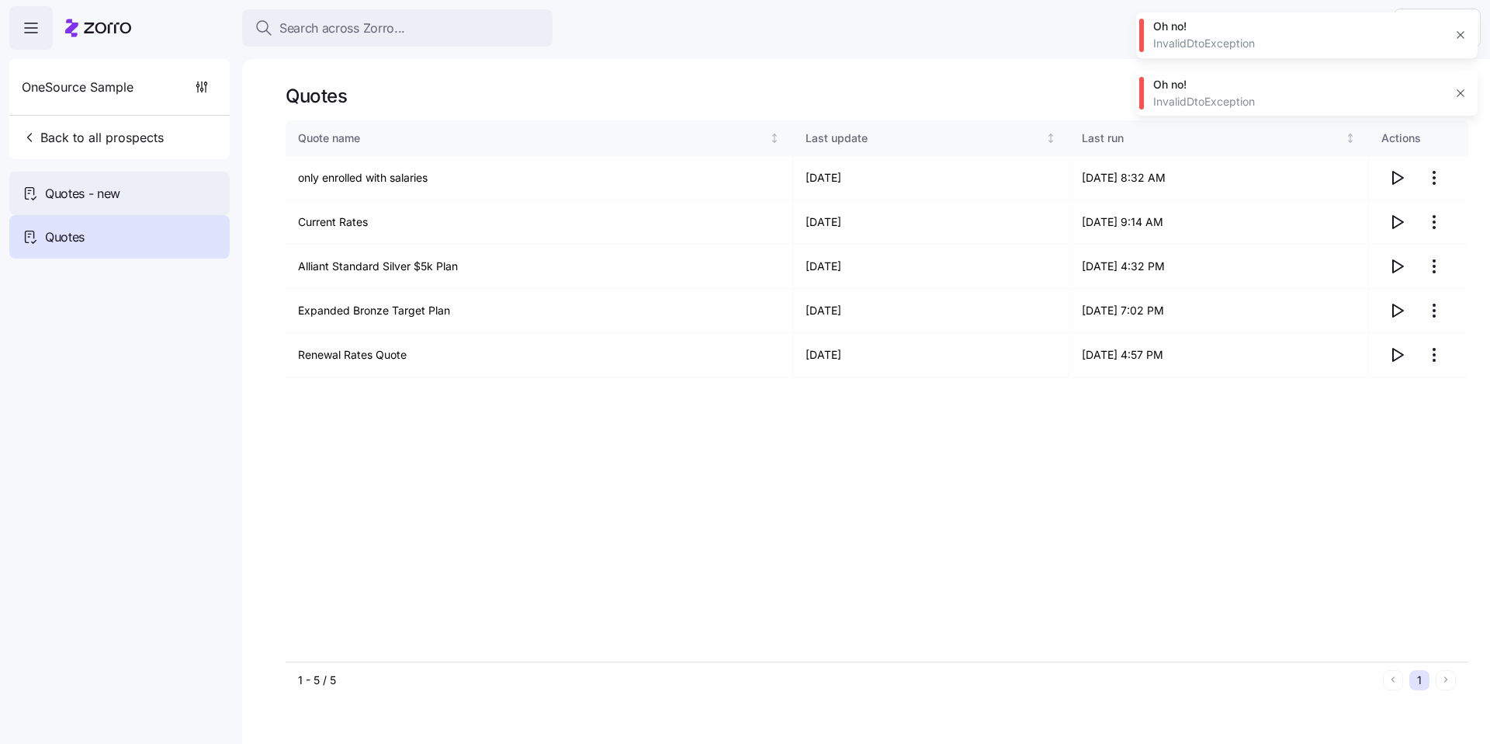
click at [157, 196] on div "Quotes - new" at bounding box center [119, 193] width 220 height 43
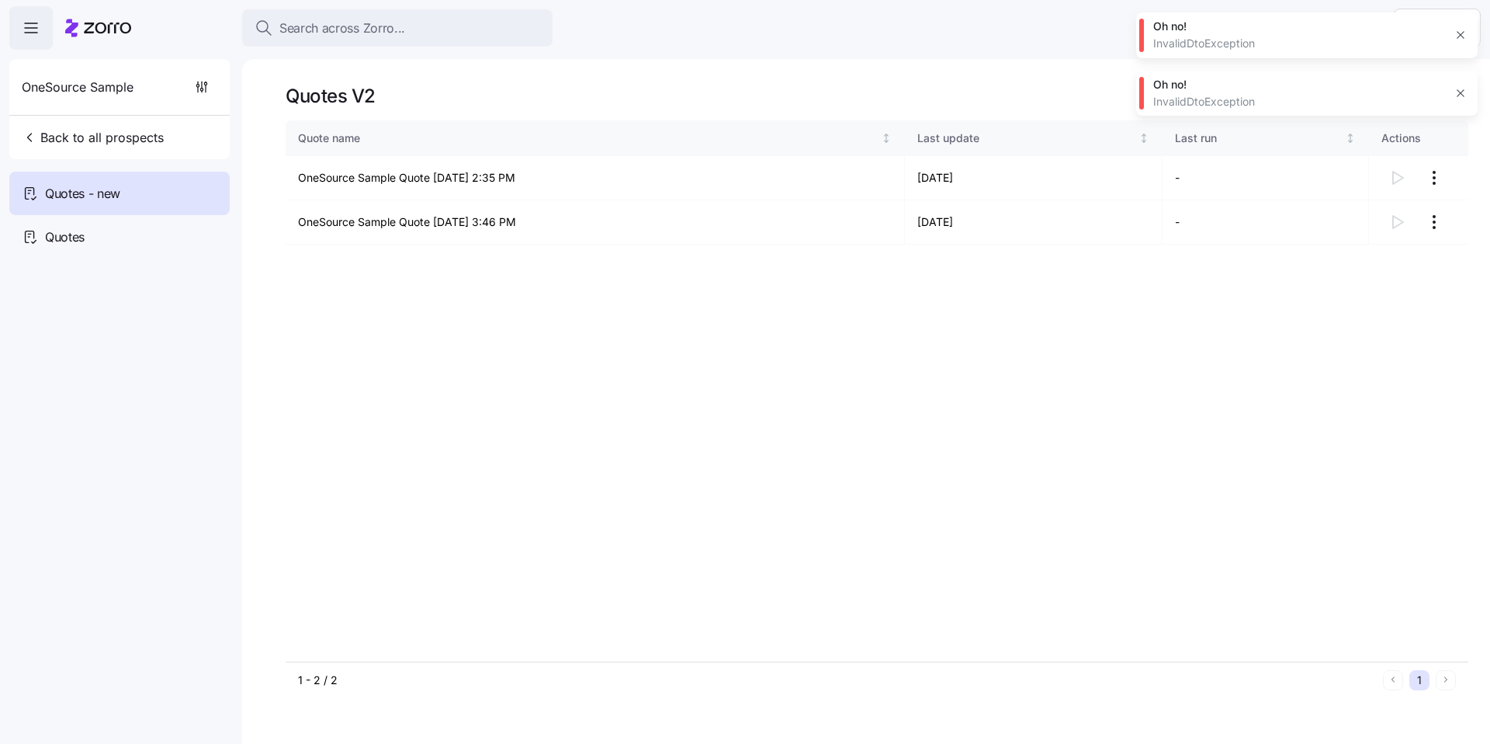
click at [526, 95] on icon "button" at bounding box center [1461, 93] width 12 height 12
click at [526, 23] on div "Oh no! InvalidDtoException" at bounding box center [1307, 35] width 342 height 46
click at [526, 37] on icon "button" at bounding box center [1460, 35] width 7 height 7
click at [526, 91] on circle "add icon" at bounding box center [1459, 93] width 17 height 17
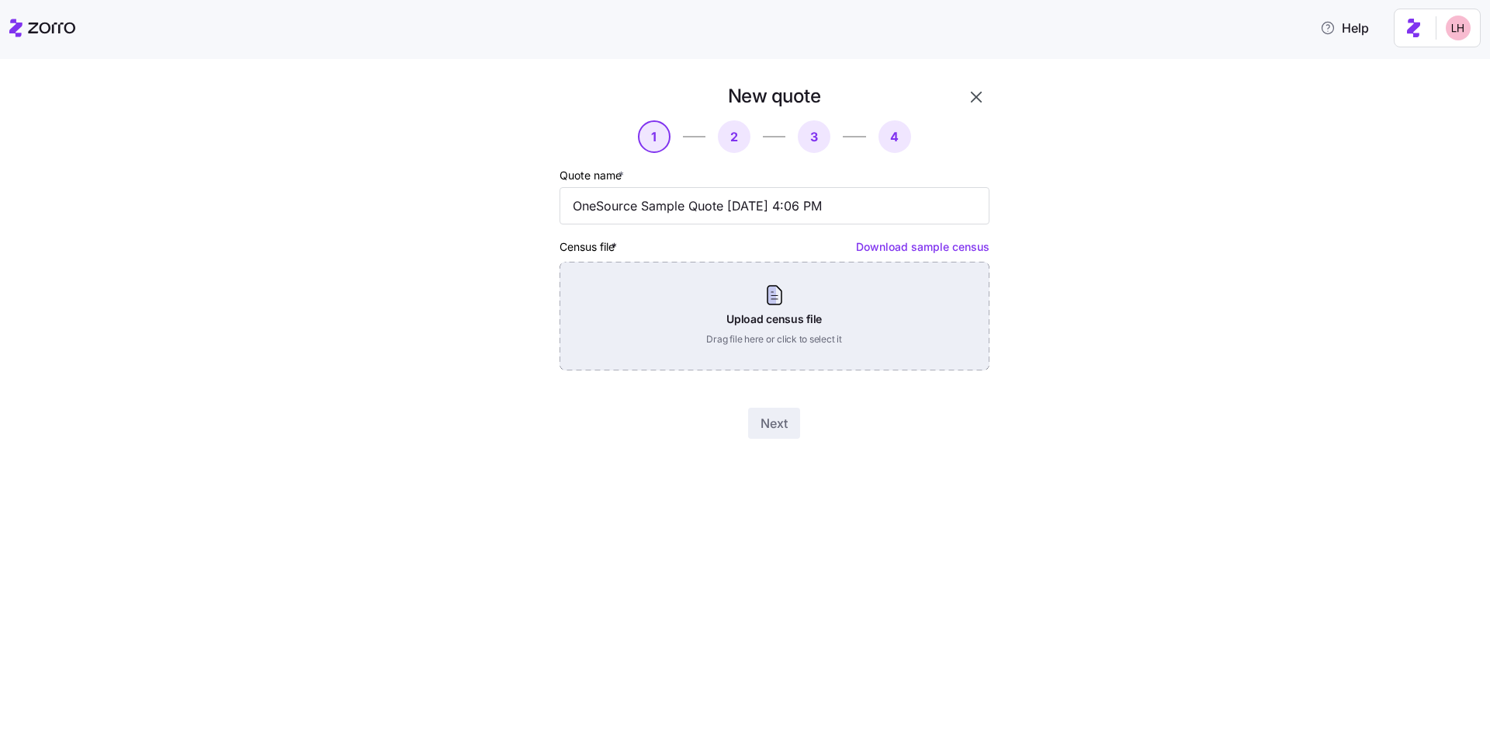
click at [526, 304] on div "Upload census file Drag file here or click to select it" at bounding box center [775, 316] width 430 height 109
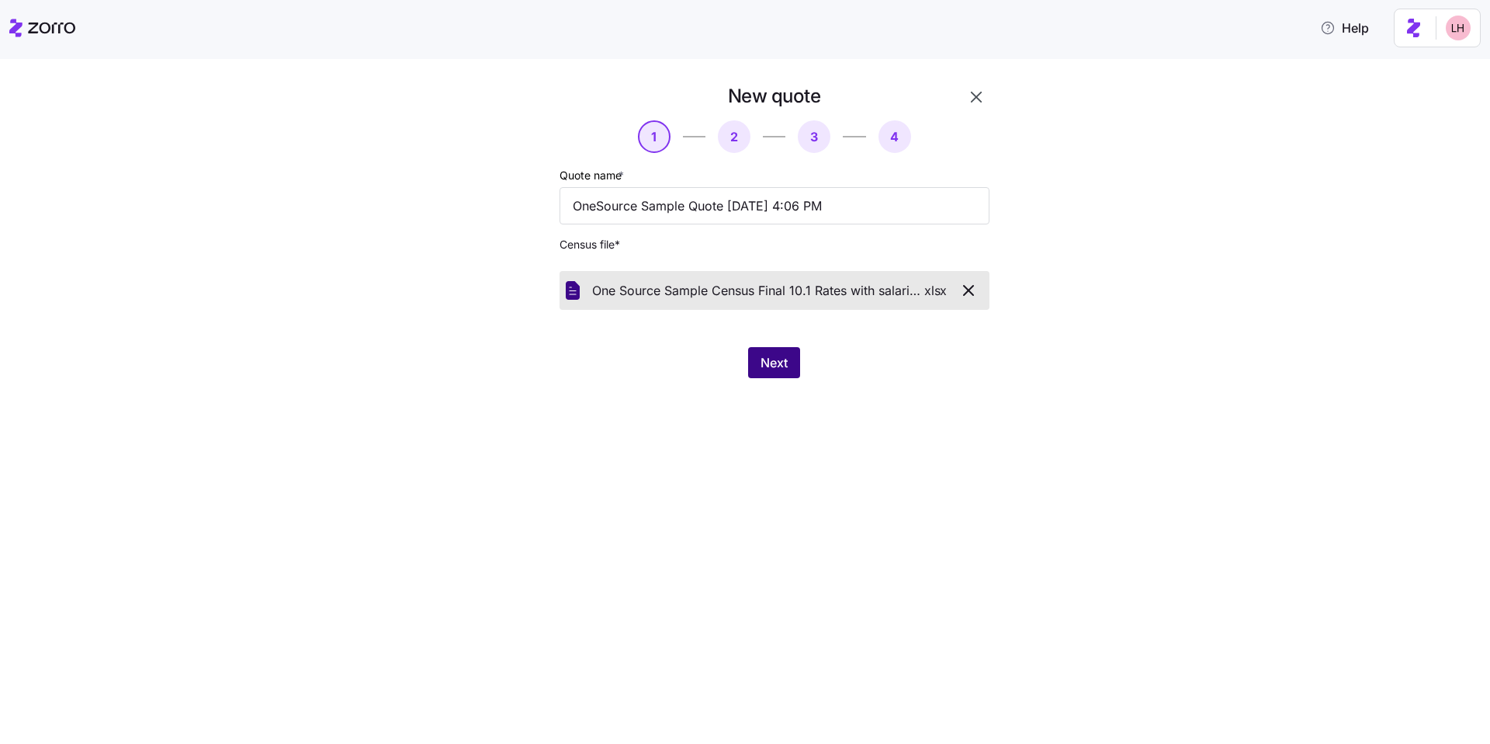
click at [526, 350] on button "Next" at bounding box center [774, 362] width 52 height 31
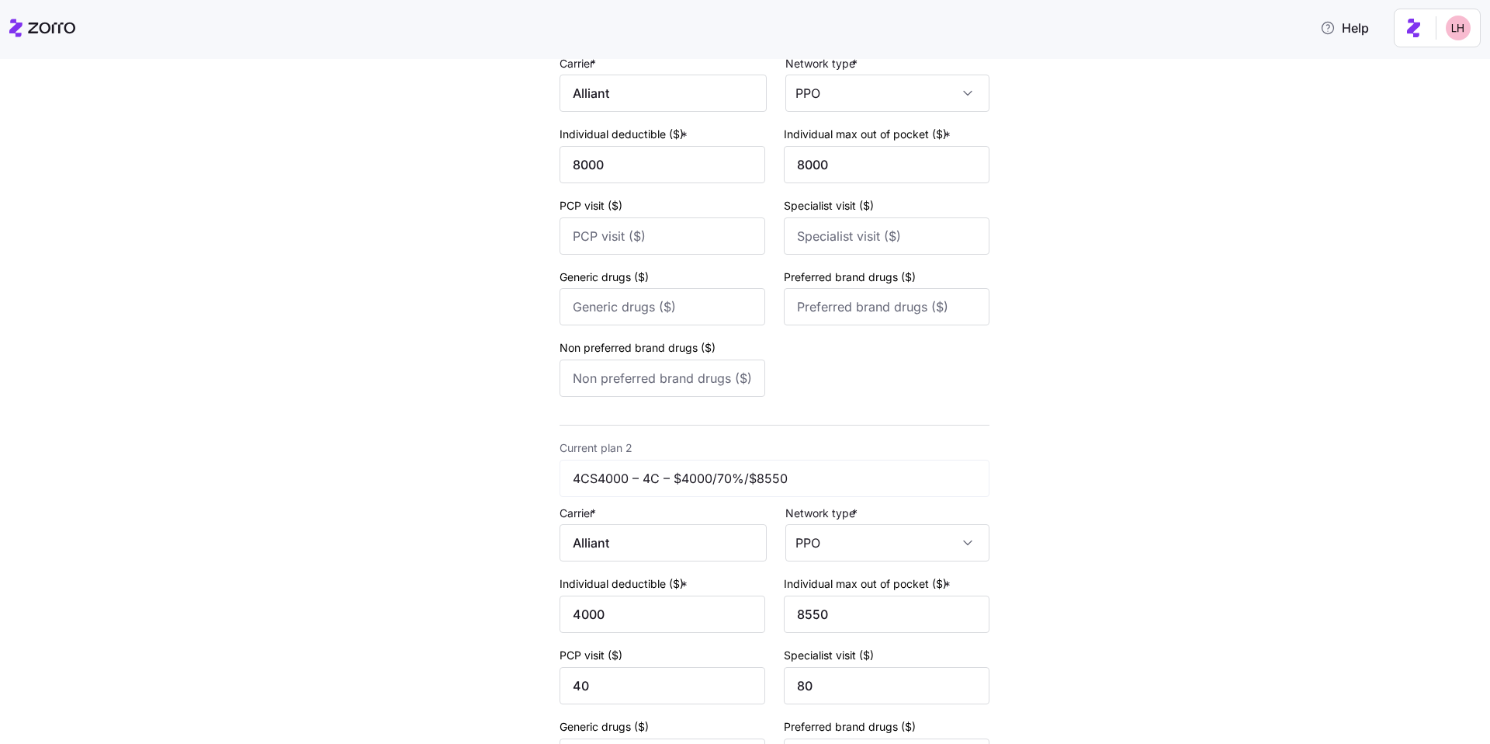
scroll to position [121, 0]
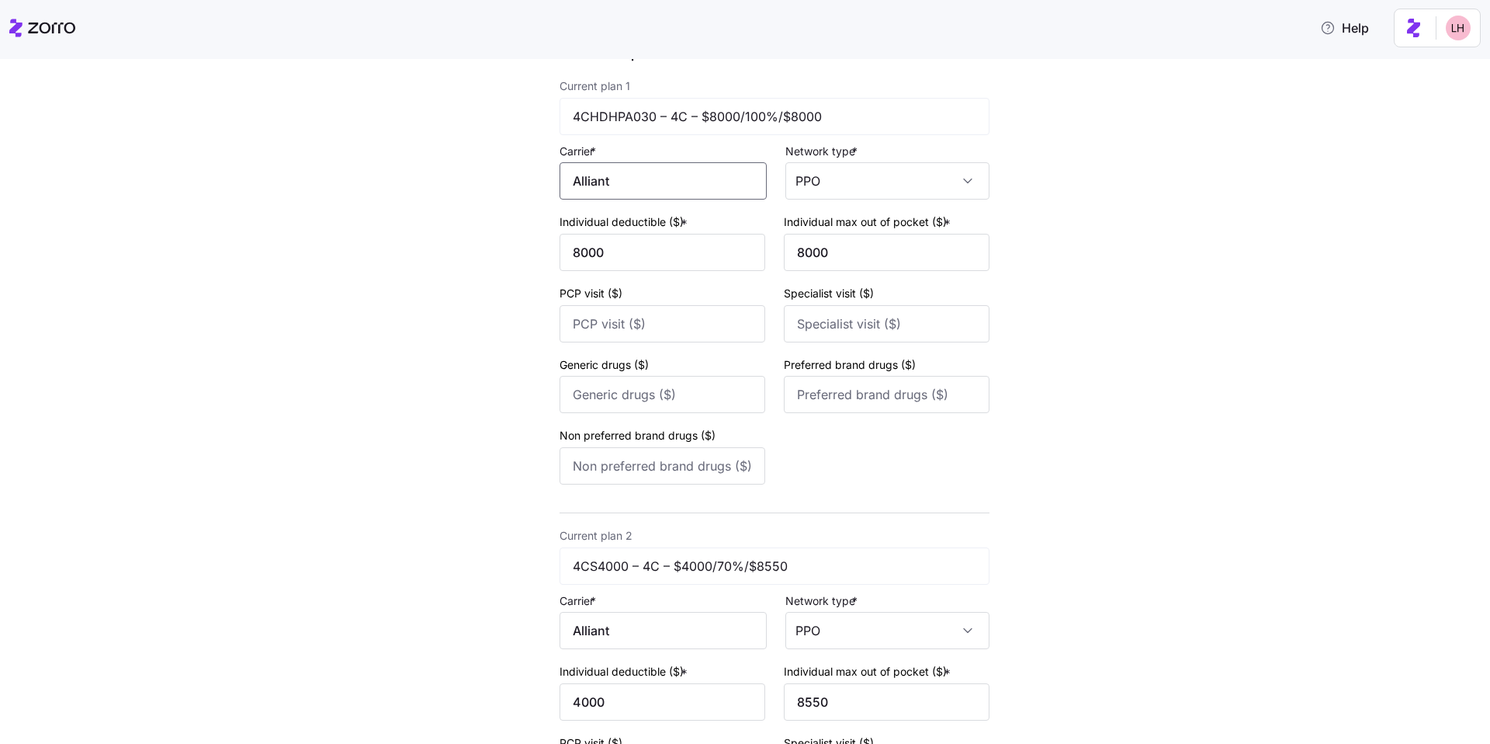
click at [526, 193] on input "Alliant" at bounding box center [663, 180] width 207 height 37
click at [526, 223] on span "Alliant Health Plans" at bounding box center [632, 226] width 112 height 19
type input "Alliant Health Plans"
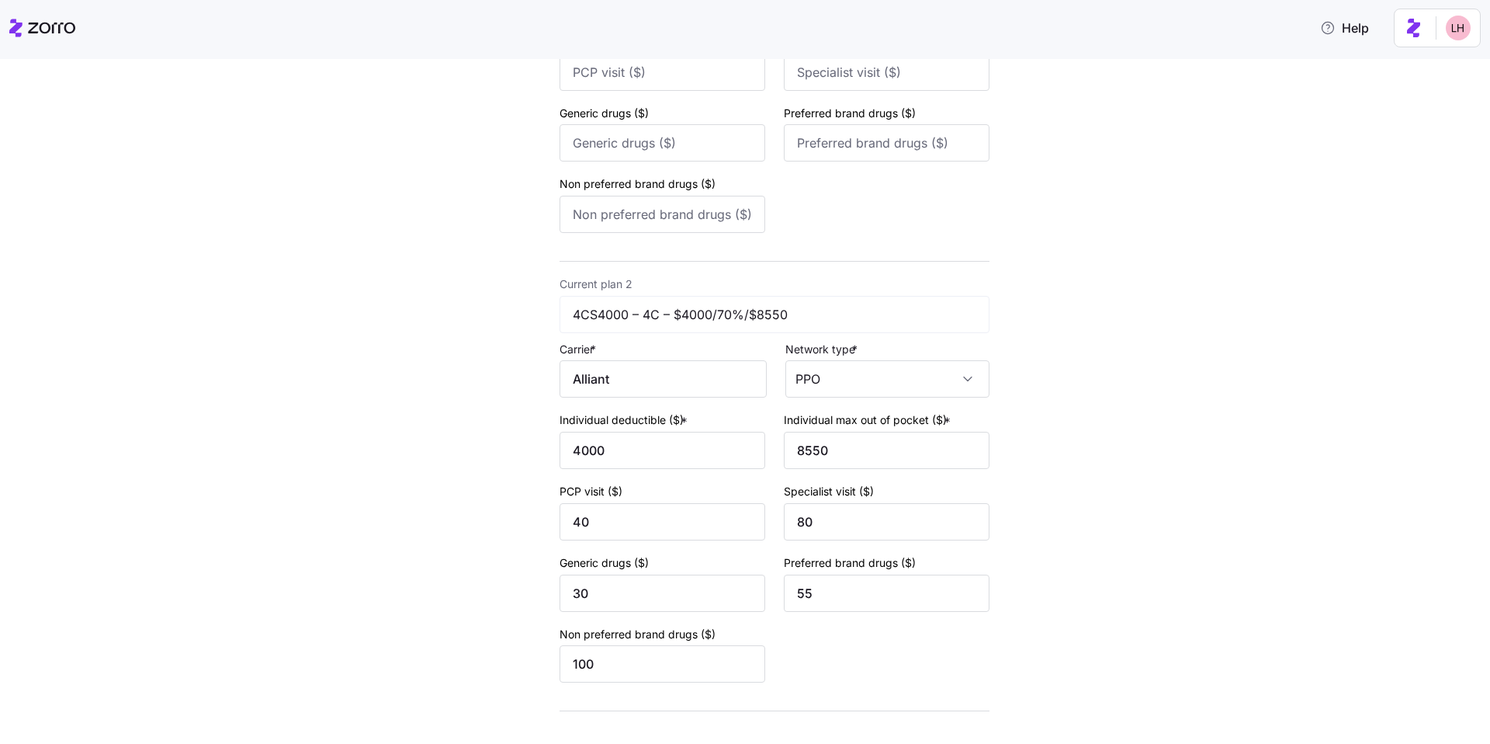
scroll to position [464, 0]
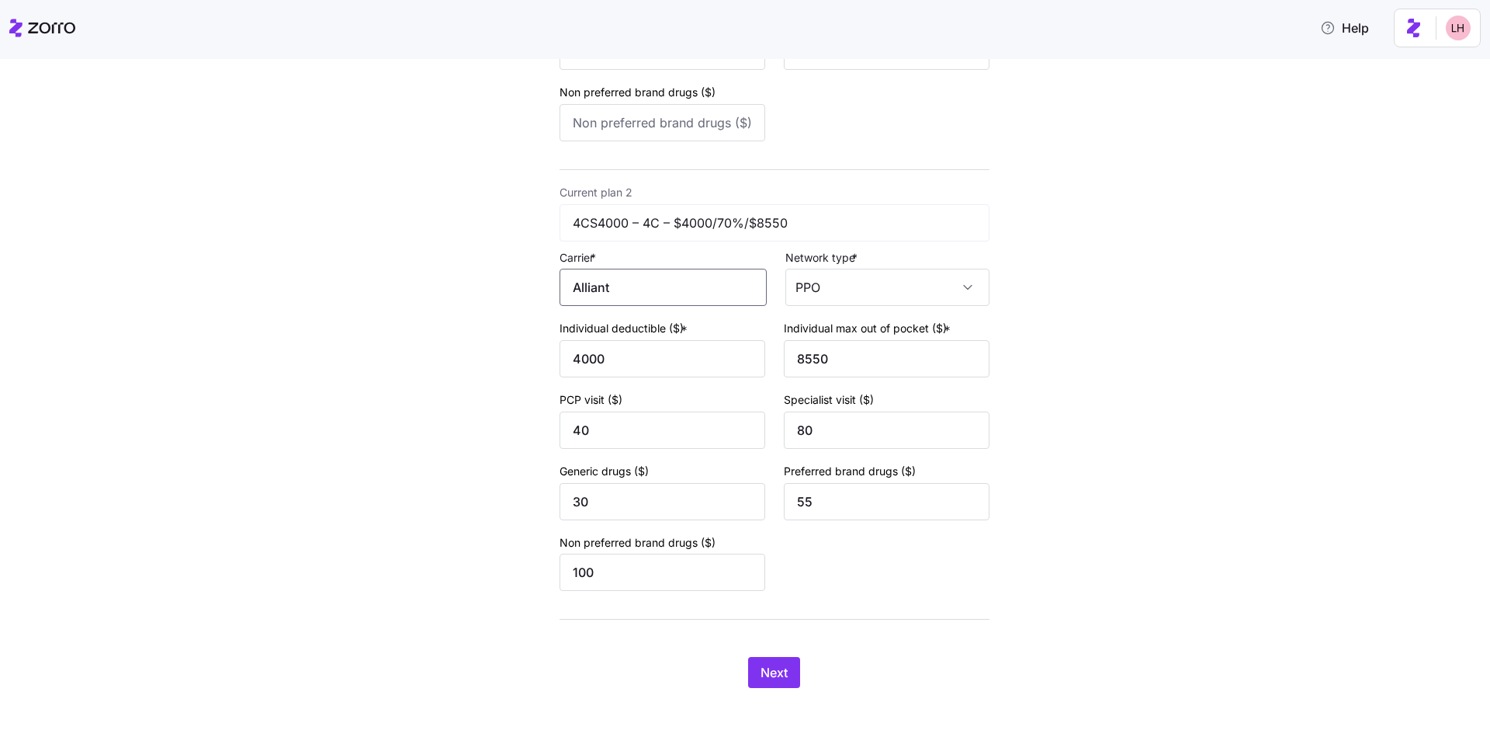
click at [526, 293] on input "Alliant" at bounding box center [663, 287] width 207 height 37
click at [526, 337] on span "Alliant Health Plans" at bounding box center [632, 333] width 112 height 19
type input "Alliant Health Plans"
click at [526, 556] on button "Next" at bounding box center [774, 672] width 52 height 31
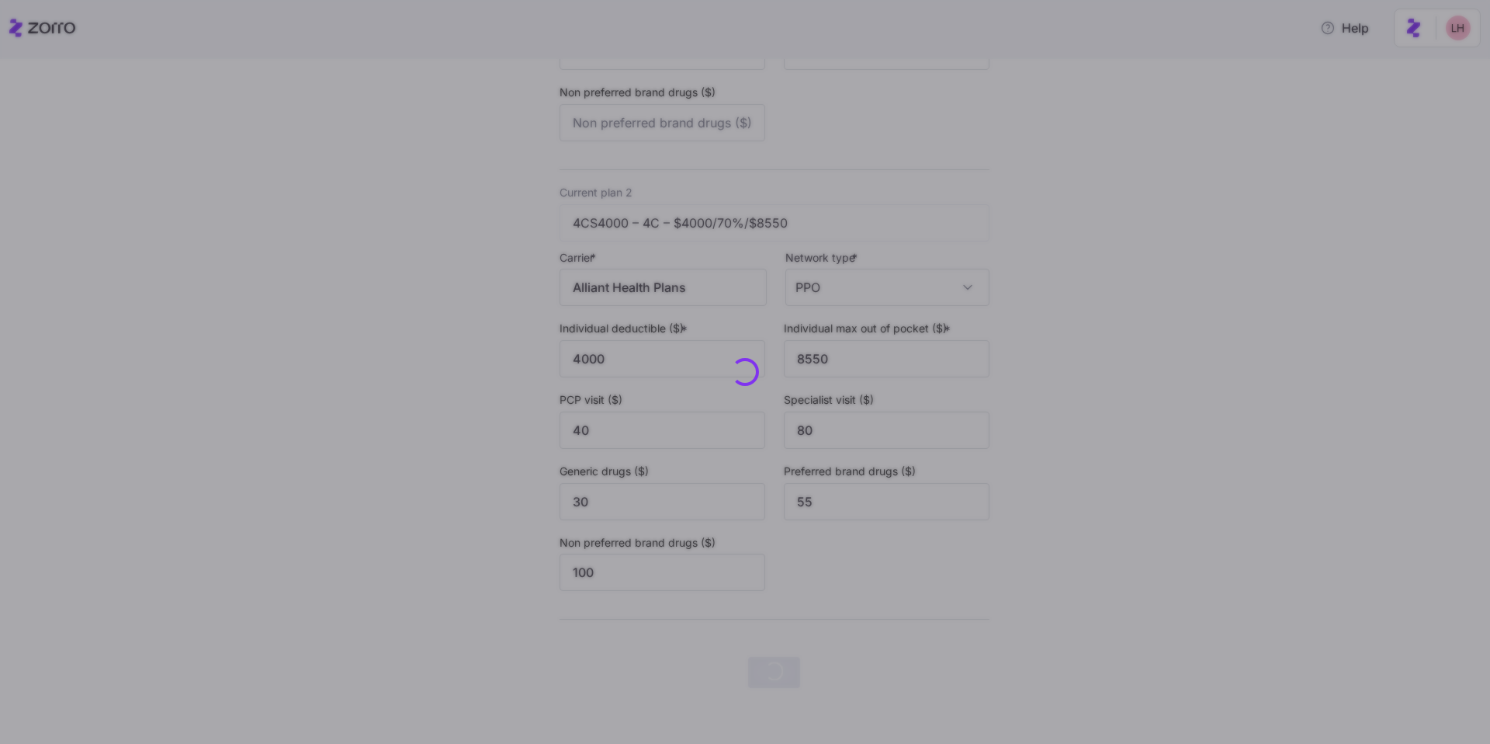
scroll to position [0, 0]
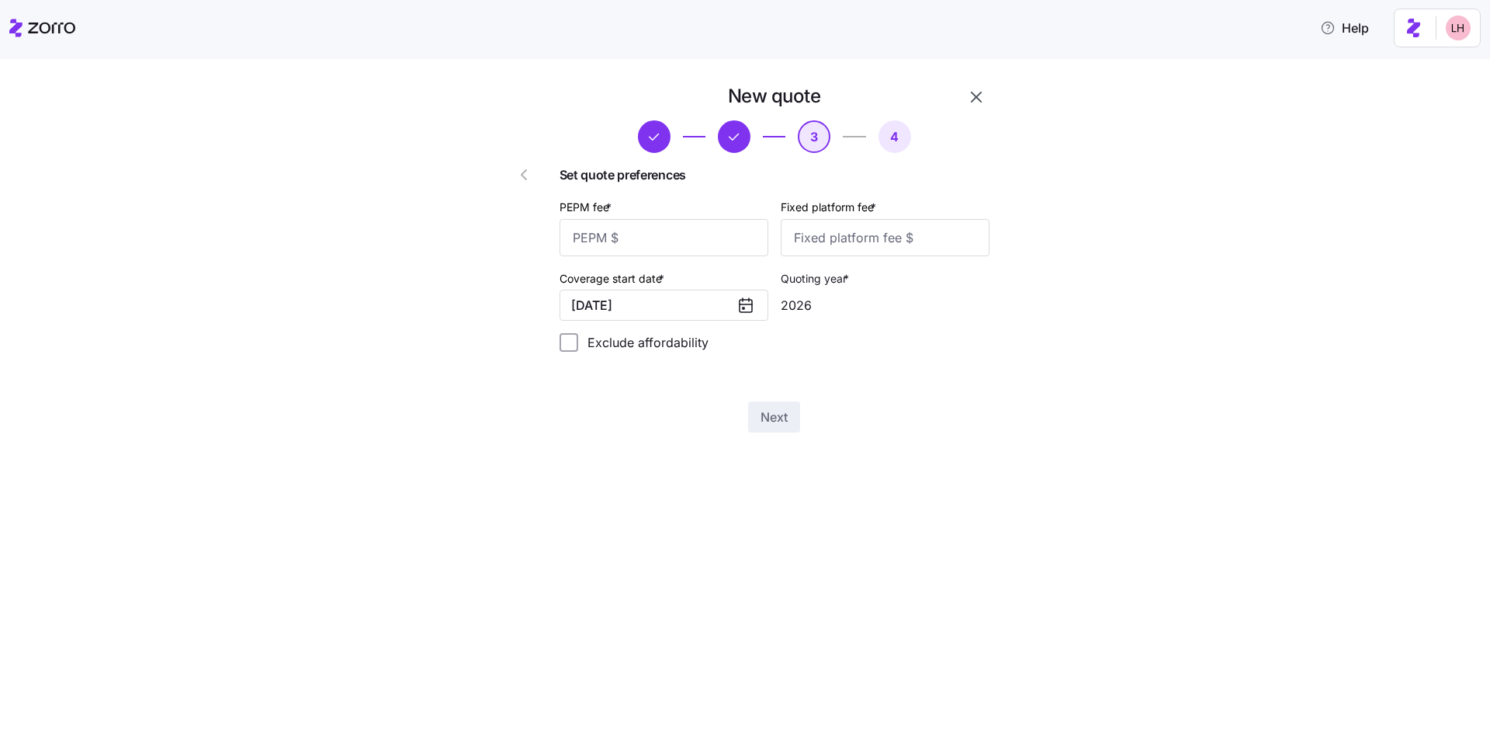
click at [526, 256] on div "Set quote preferences PEPM fee * Fixed platform fee * Coverage start date * 01/…" at bounding box center [775, 264] width 430 height 199
click at [526, 250] on input "PEPM fee *" at bounding box center [664, 237] width 209 height 37
type input "65"
click at [526, 247] on input "Fixed platform fee *" at bounding box center [885, 237] width 209 height 37
type input "100"
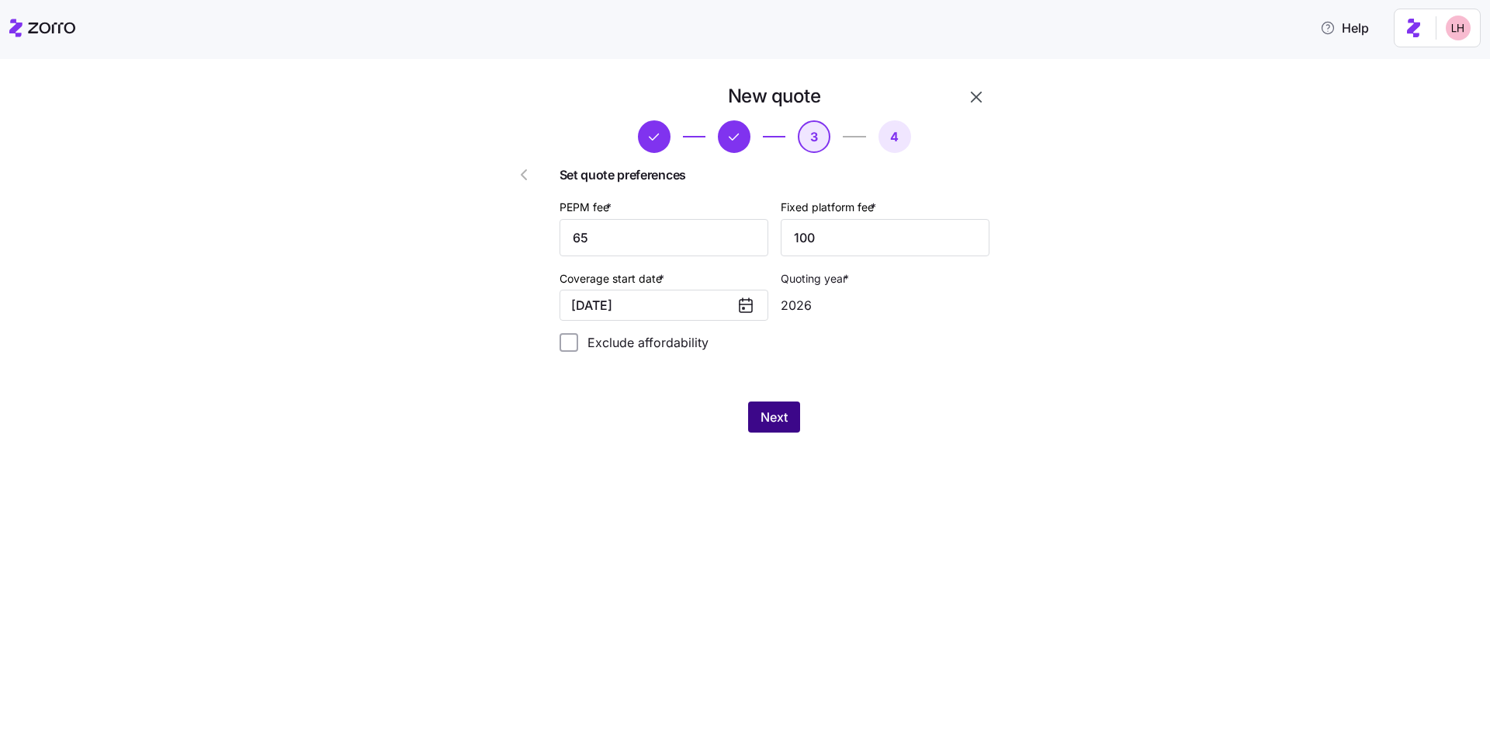
click at [526, 416] on button "Next" at bounding box center [774, 416] width 52 height 31
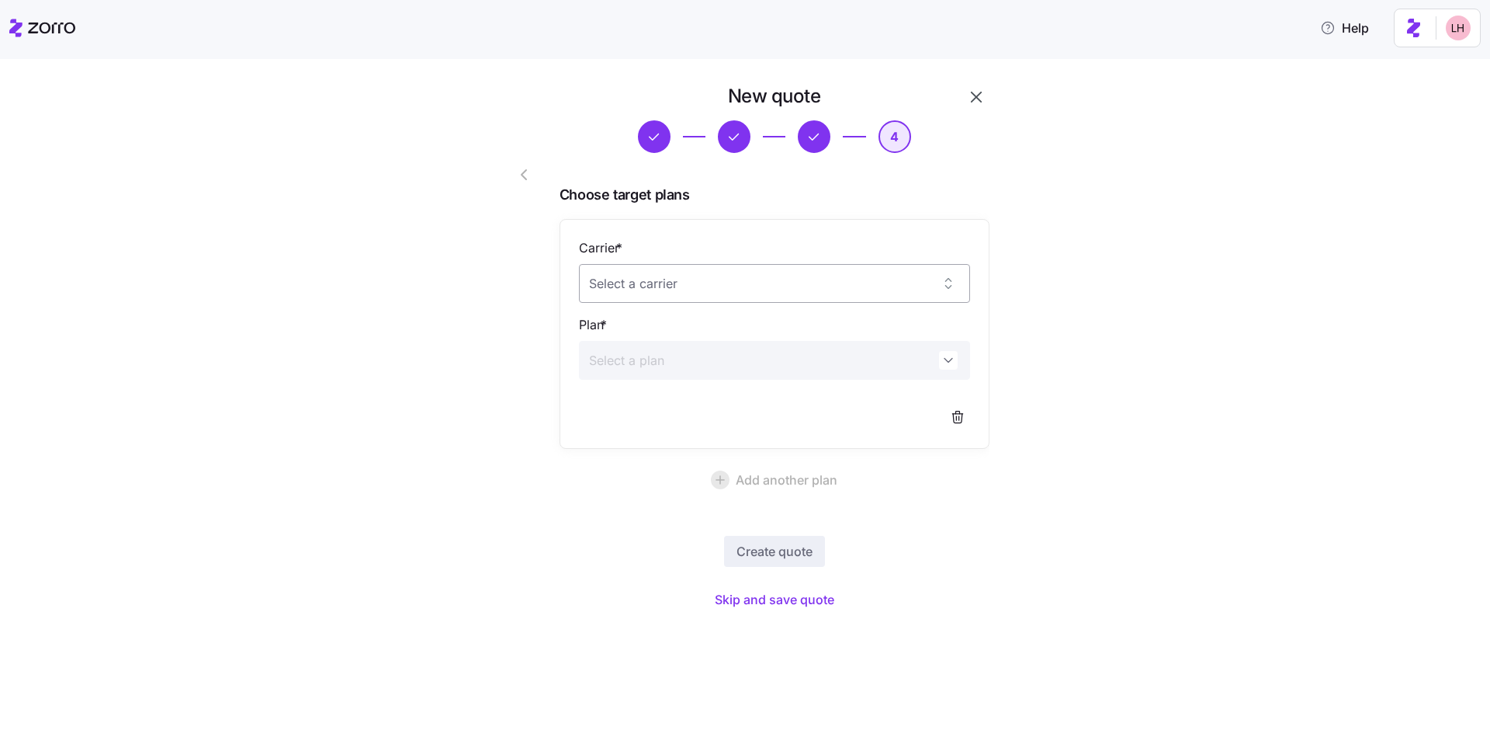
click at [526, 282] on input "Carrier *" at bounding box center [774, 283] width 391 height 39
click at [526, 318] on div "Alliant Health Plans" at bounding box center [774, 331] width 379 height 33
type input "Alliant Health Plans"
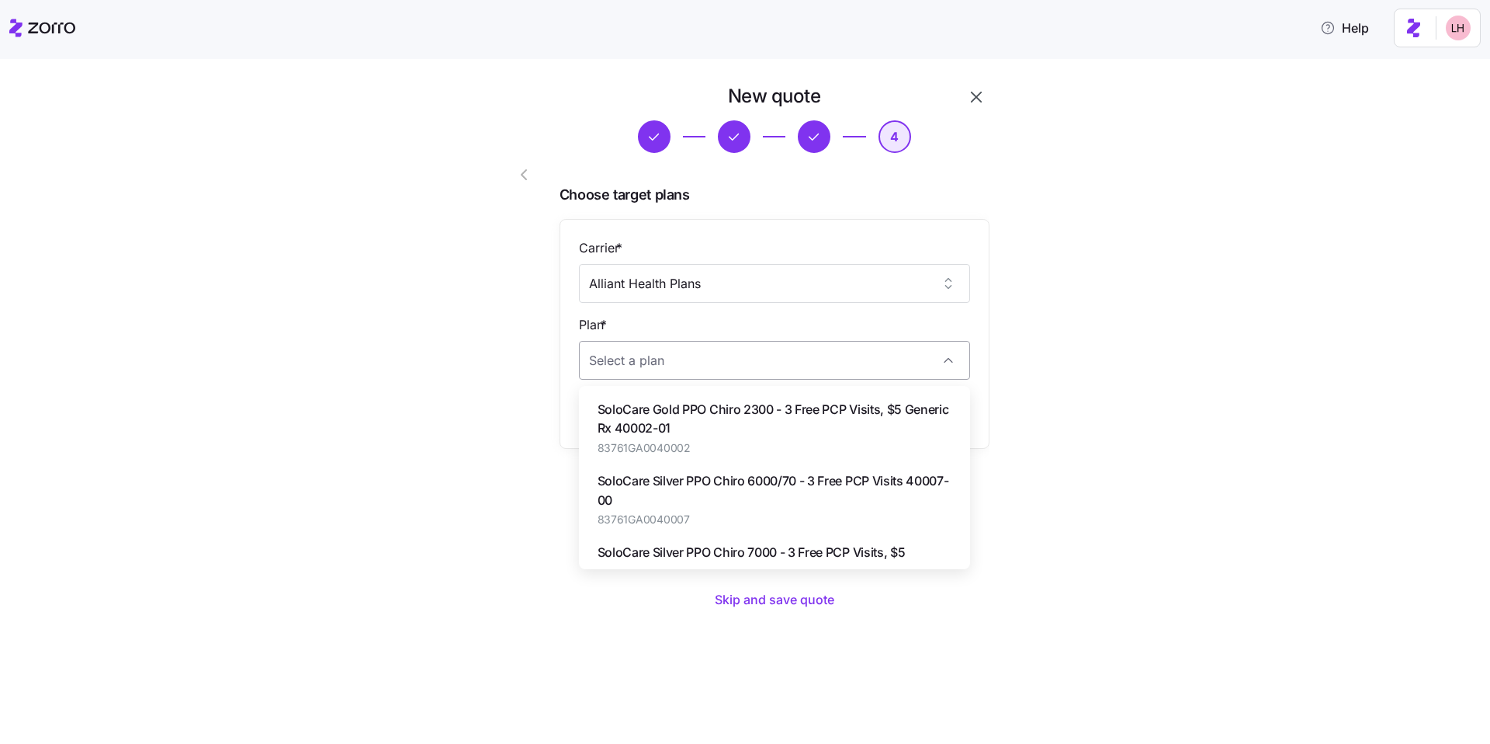
click at [526, 358] on input "Plan *" at bounding box center [774, 360] width 391 height 39
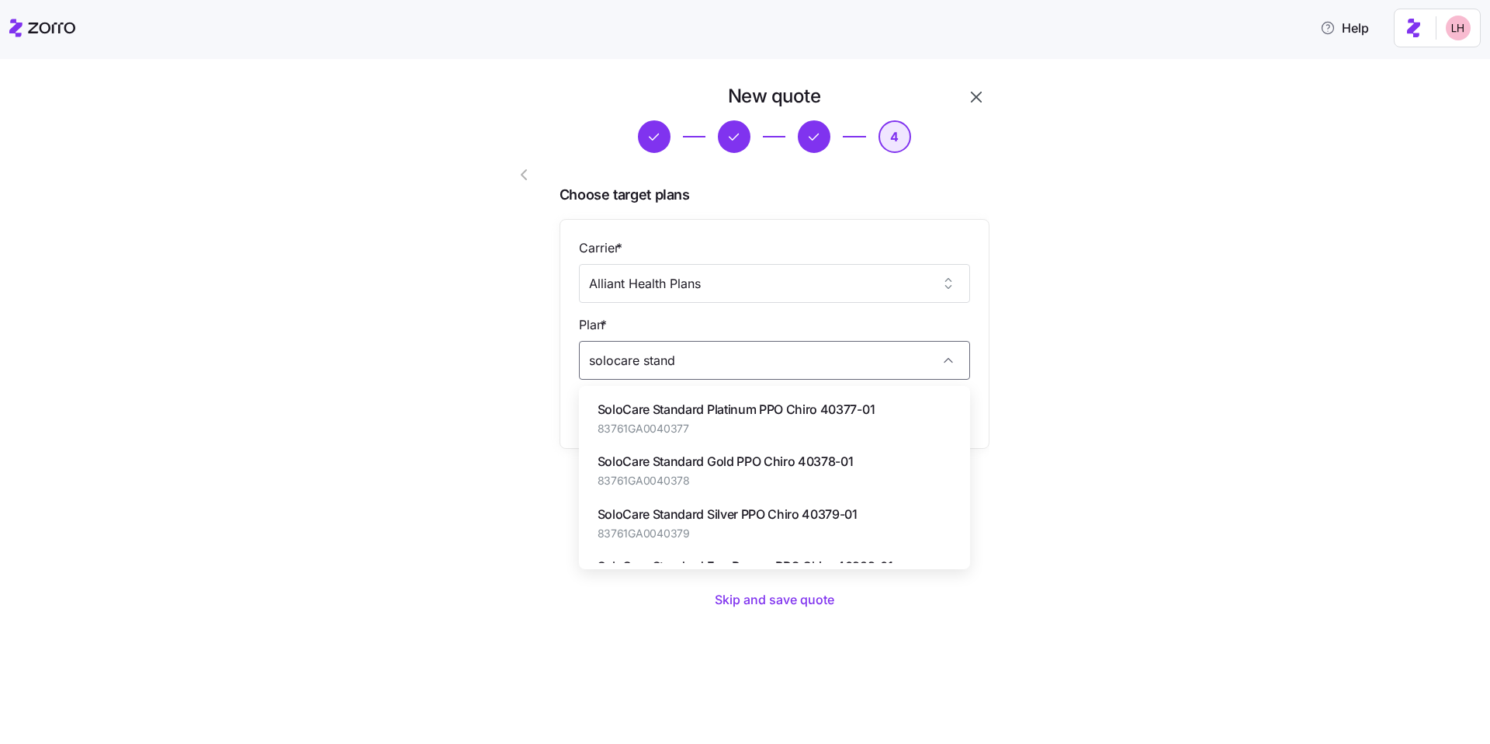
click at [526, 518] on span "SoloCare Standard Silver PPO Chiro 40379-01" at bounding box center [728, 514] width 260 height 19
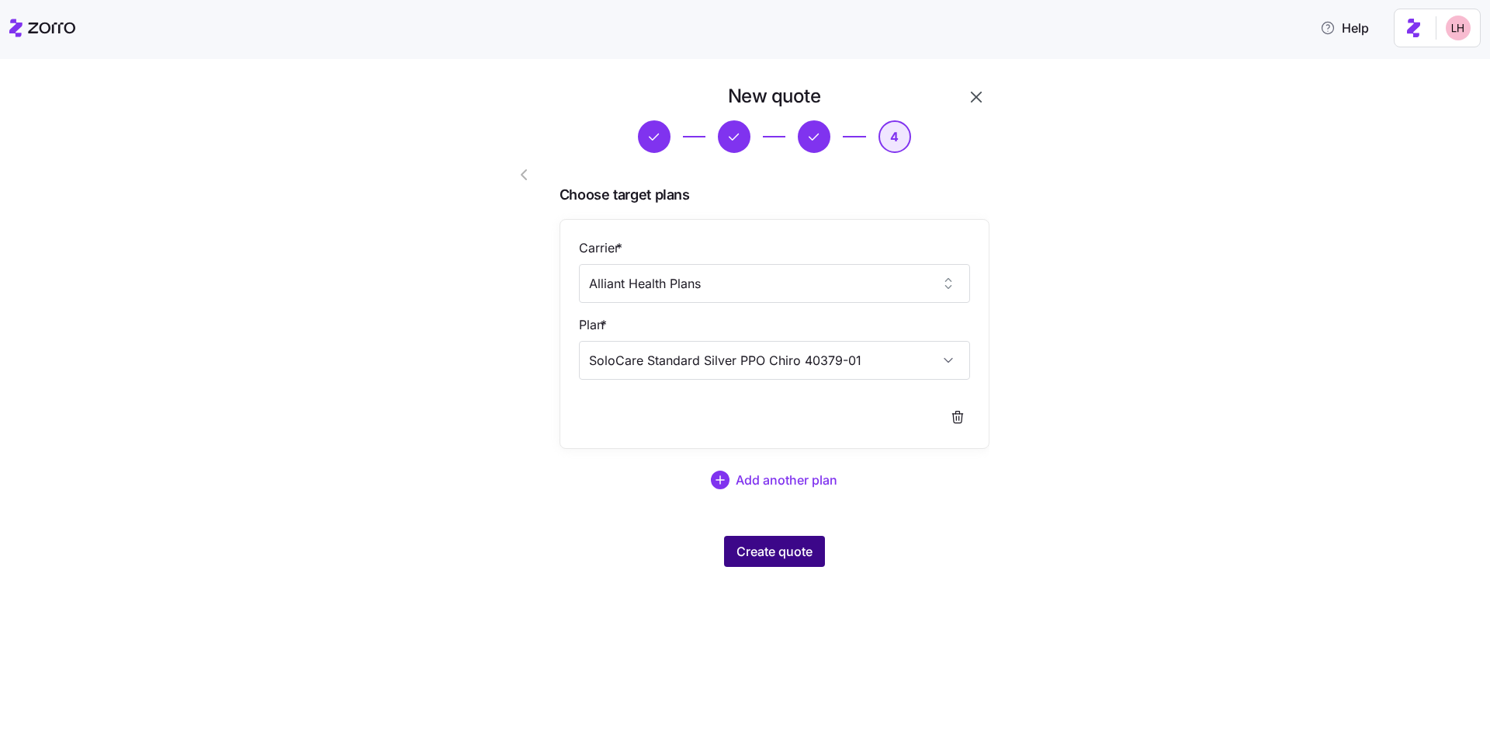
type input "SoloCare Standard Silver PPO Chiro 40379-01"
click at [526, 536] on button "Create quote" at bounding box center [774, 551] width 101 height 31
click at [524, 172] on icon "button" at bounding box center [524, 174] width 19 height 19
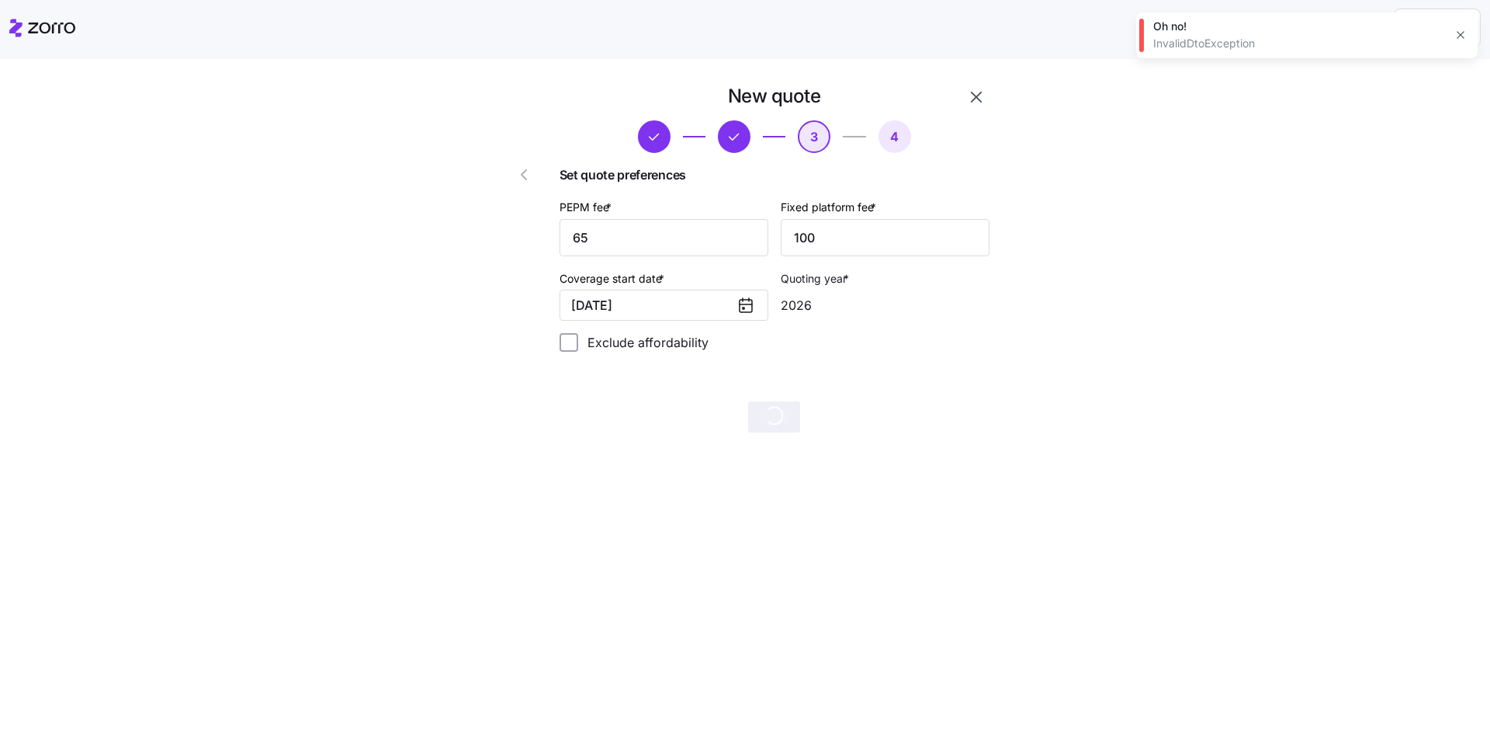
click at [526, 173] on icon "button" at bounding box center [524, 174] width 19 height 19
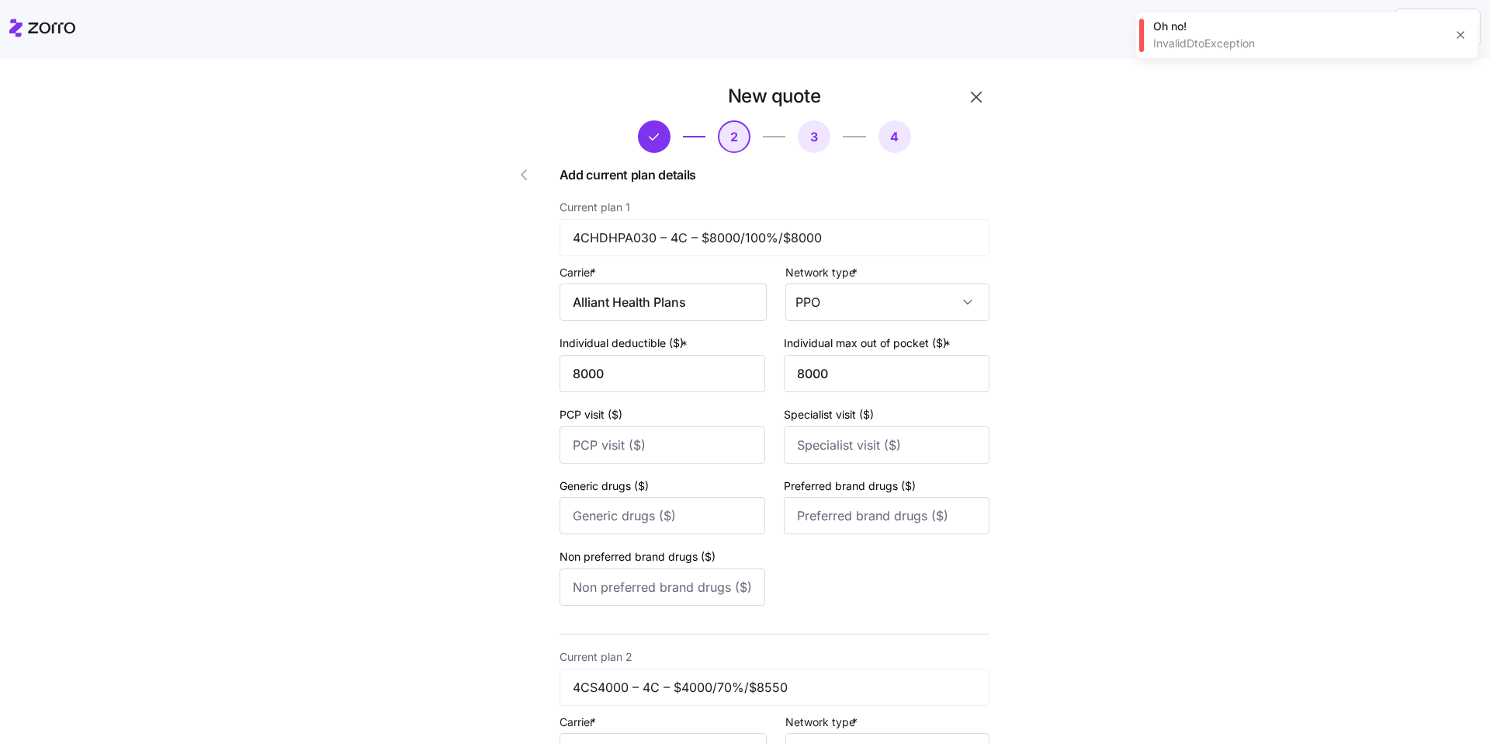
click at [520, 175] on icon "button" at bounding box center [524, 174] width 19 height 19
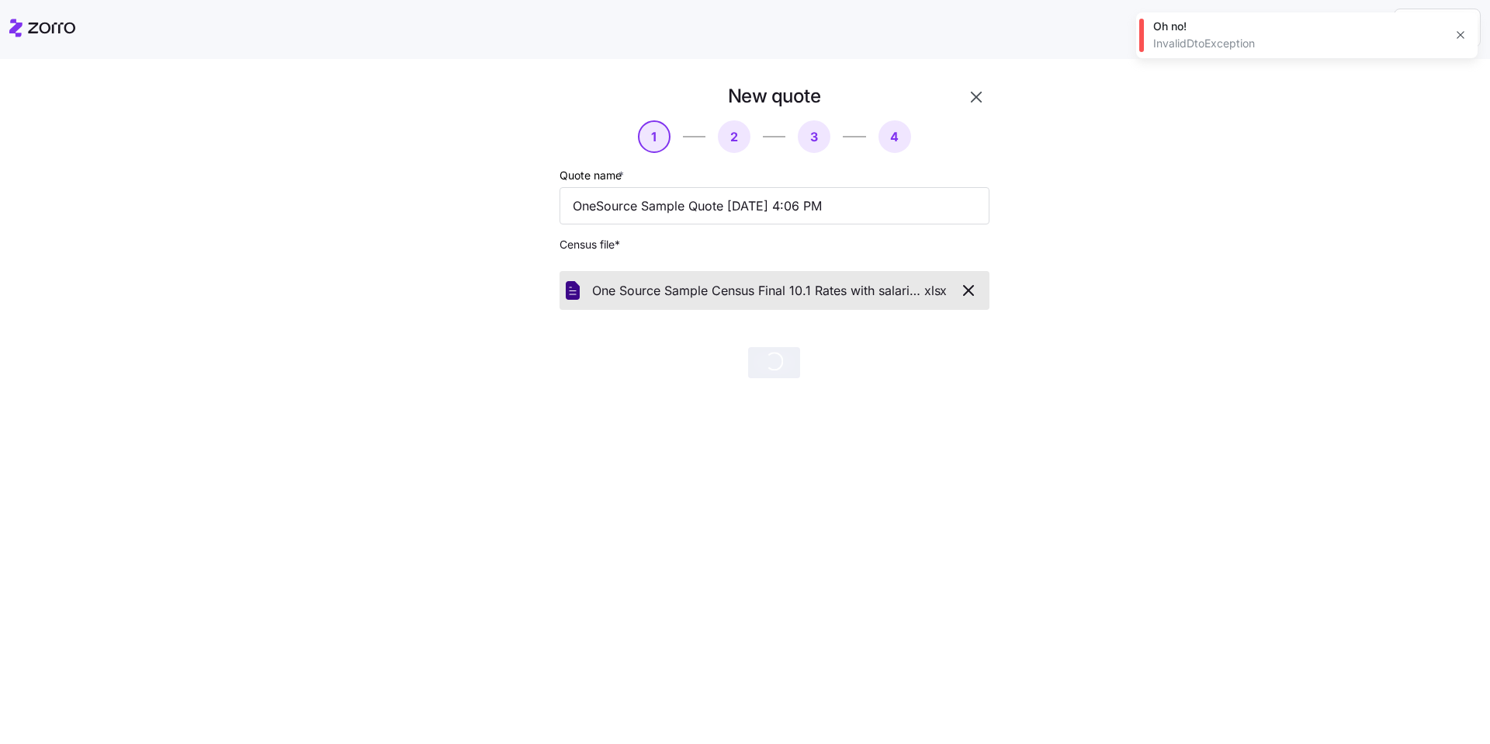
click at [526, 289] on icon "button" at bounding box center [968, 290] width 9 height 9
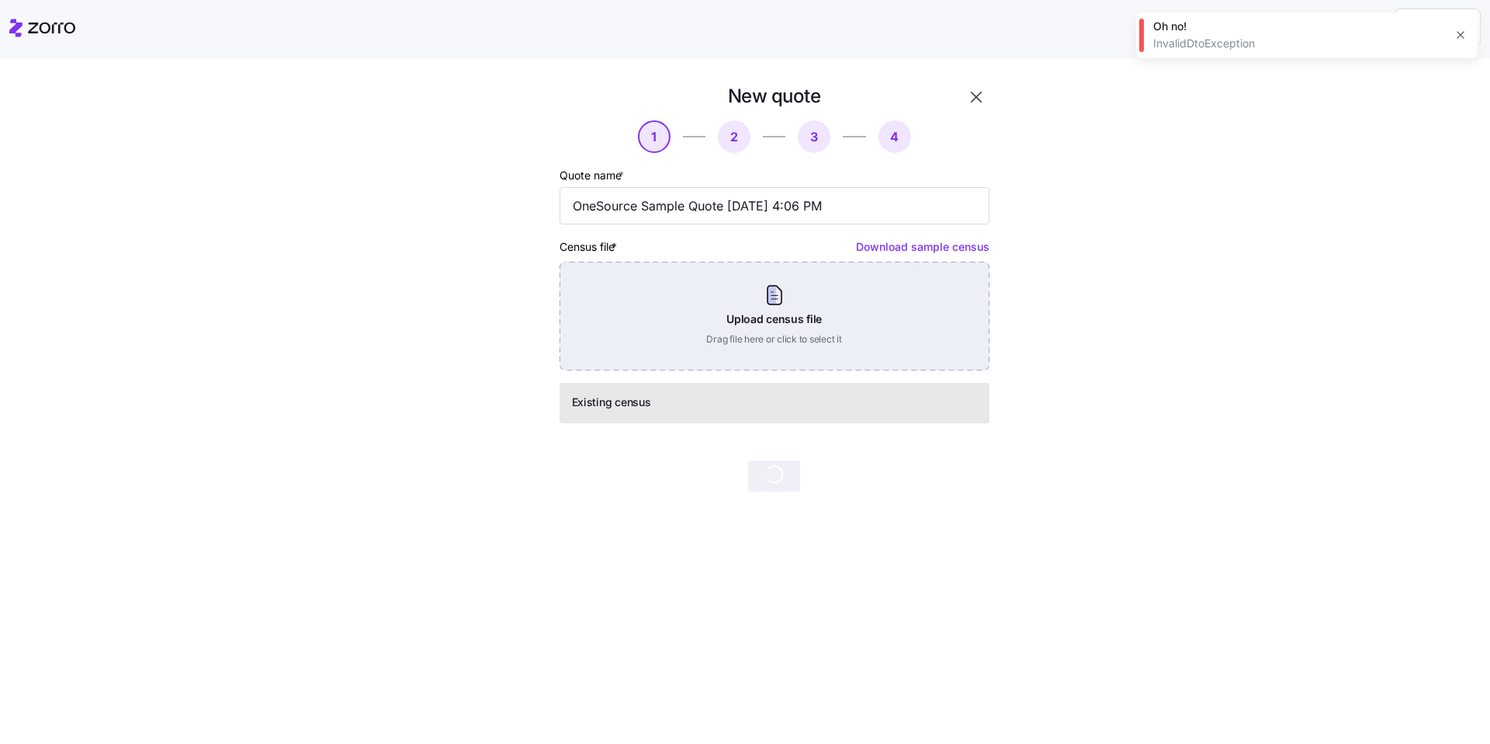
click at [526, 321] on div "Upload census file Drag file here or click to select it" at bounding box center [775, 316] width 430 height 109
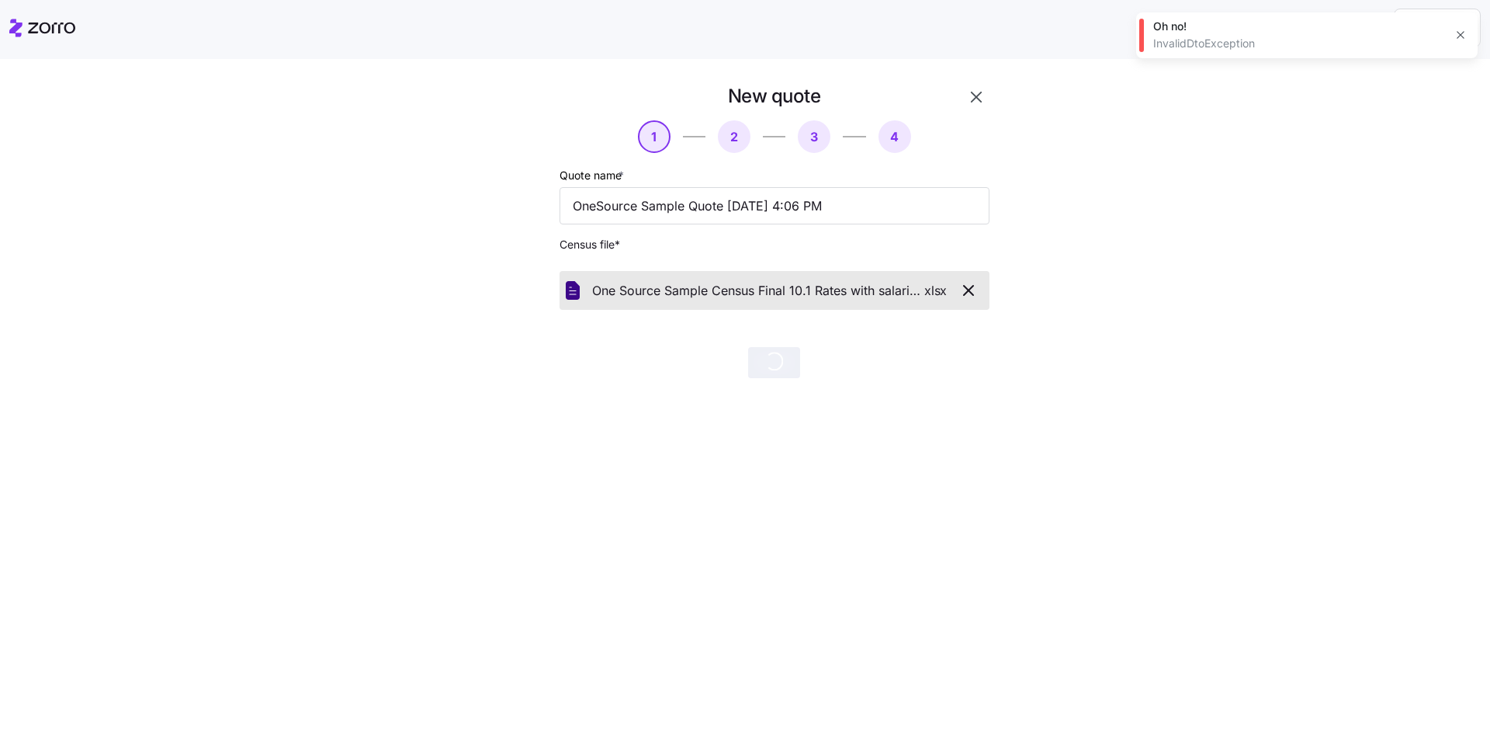
click at [526, 34] on icon "button" at bounding box center [1461, 35] width 12 height 12
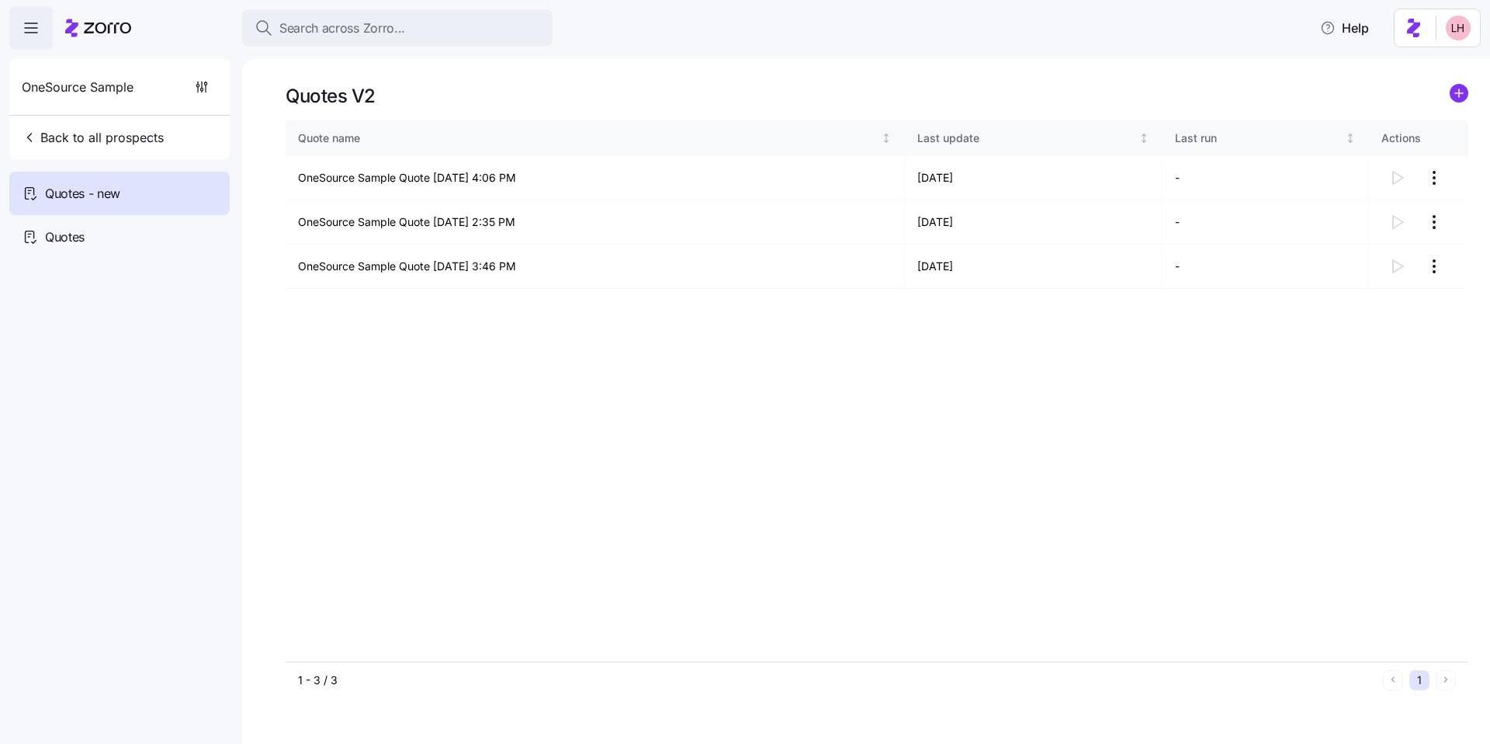
click at [526, 102] on link at bounding box center [1459, 96] width 19 height 24
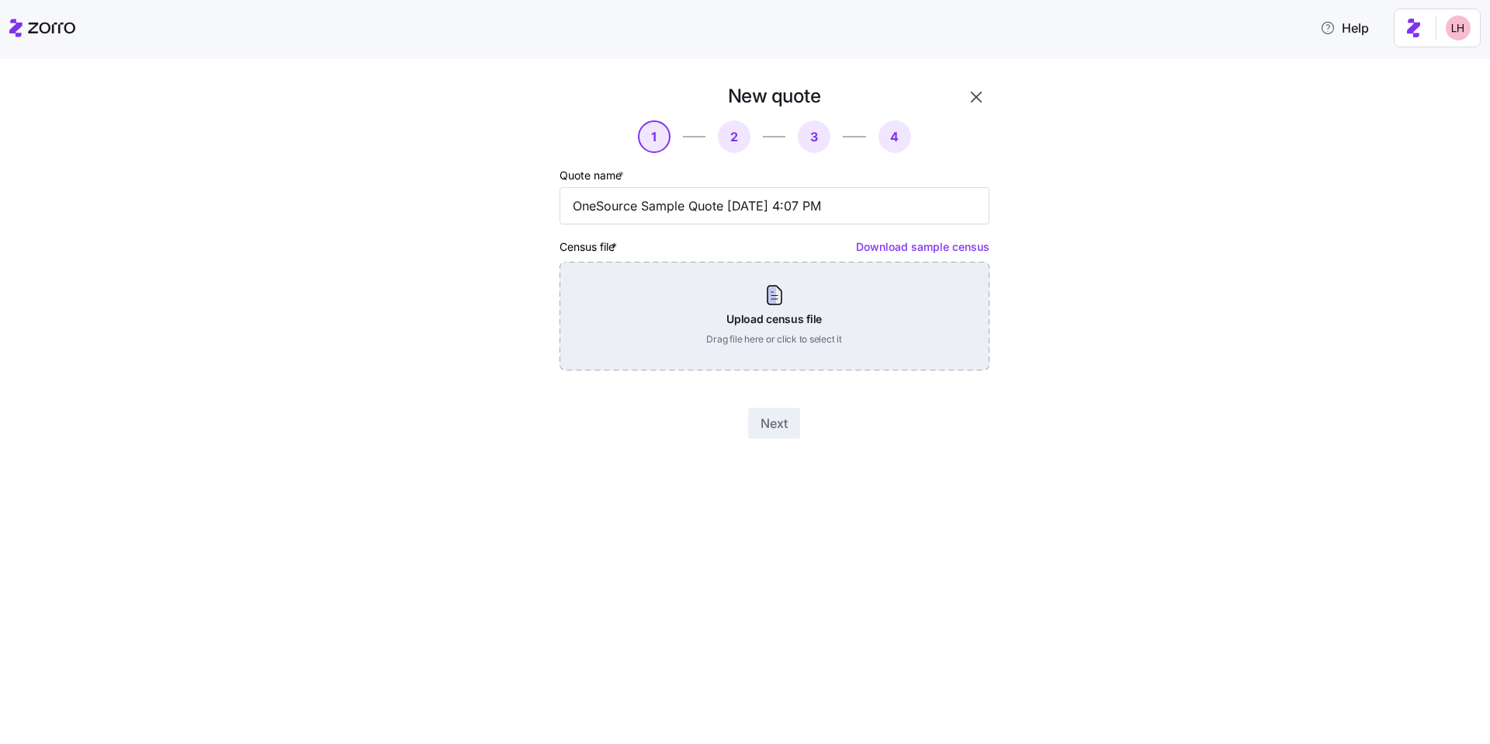
click at [526, 300] on div "Upload census file Drag file here or click to select it" at bounding box center [775, 316] width 430 height 109
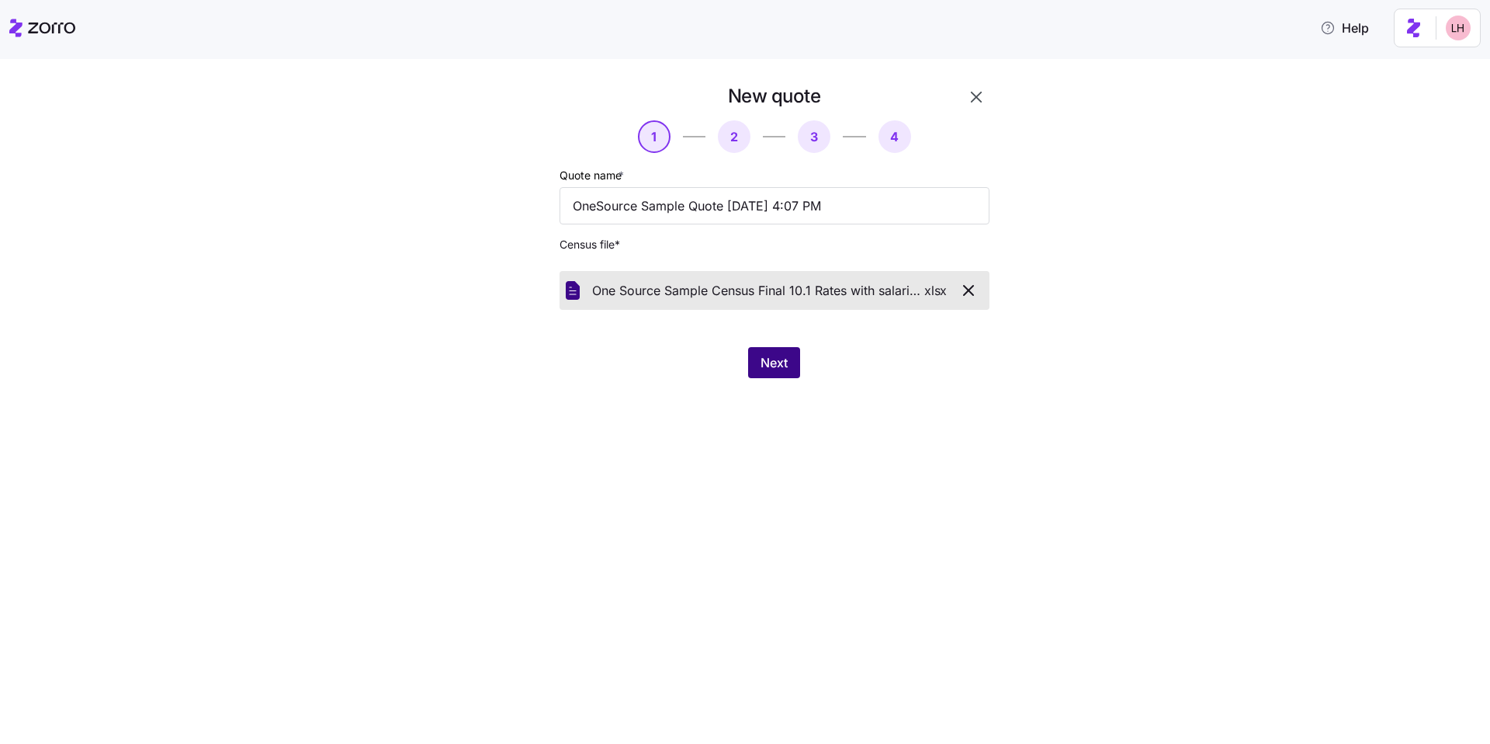
click at [526, 351] on button "Next" at bounding box center [774, 362] width 52 height 31
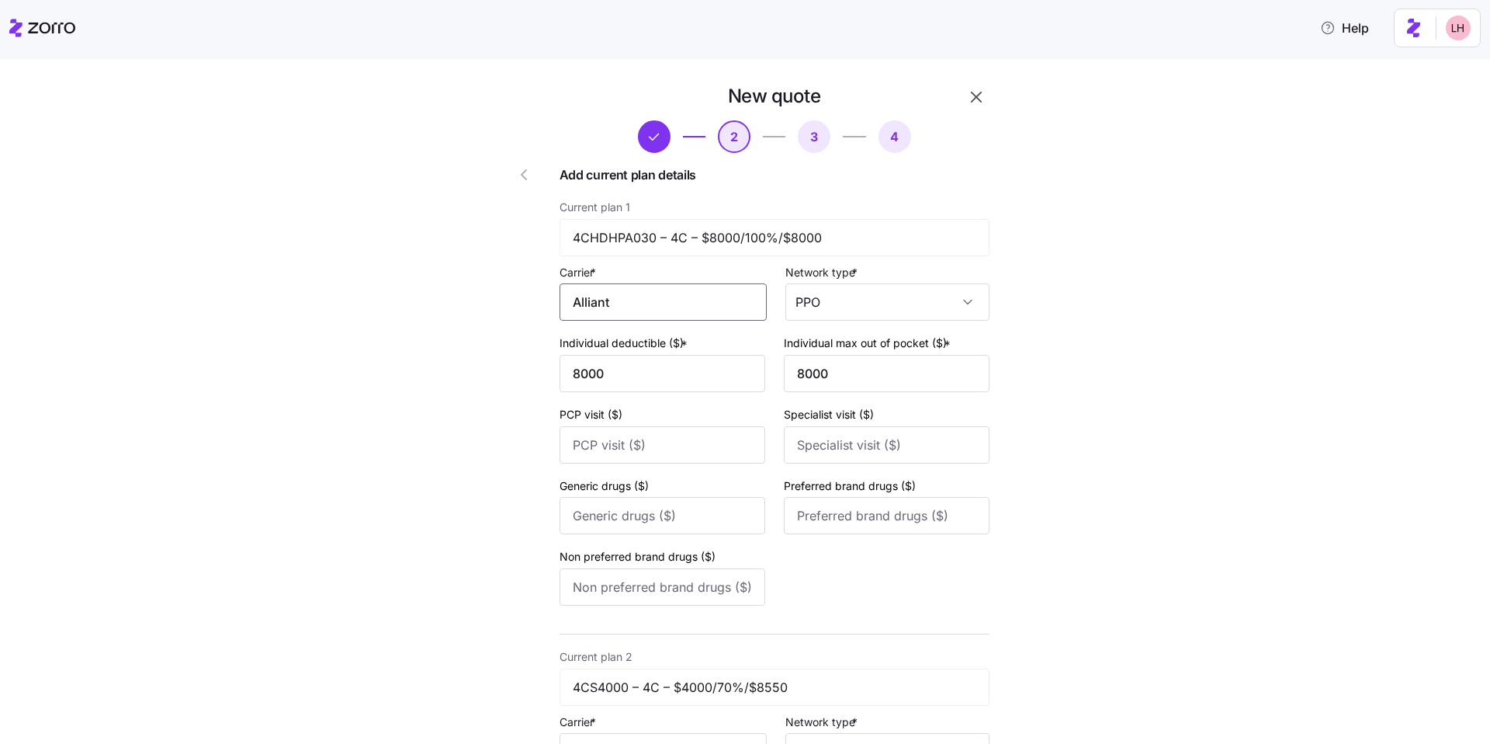
click at [526, 302] on input "Alliant" at bounding box center [663, 301] width 207 height 37
click at [526, 342] on div "Alliant Health Plans" at bounding box center [661, 348] width 194 height 35
type input "Alliant Health Plans"
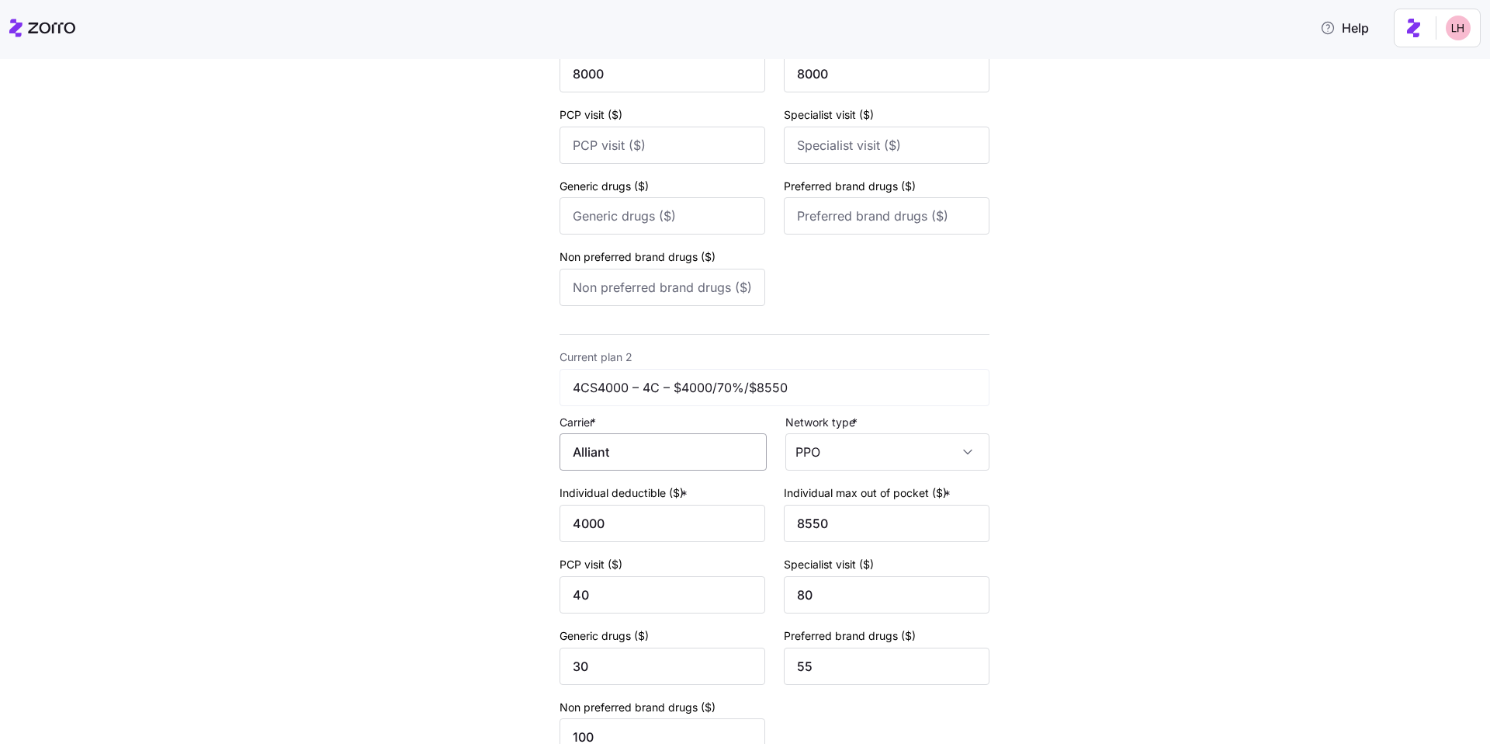
scroll to position [464, 0]
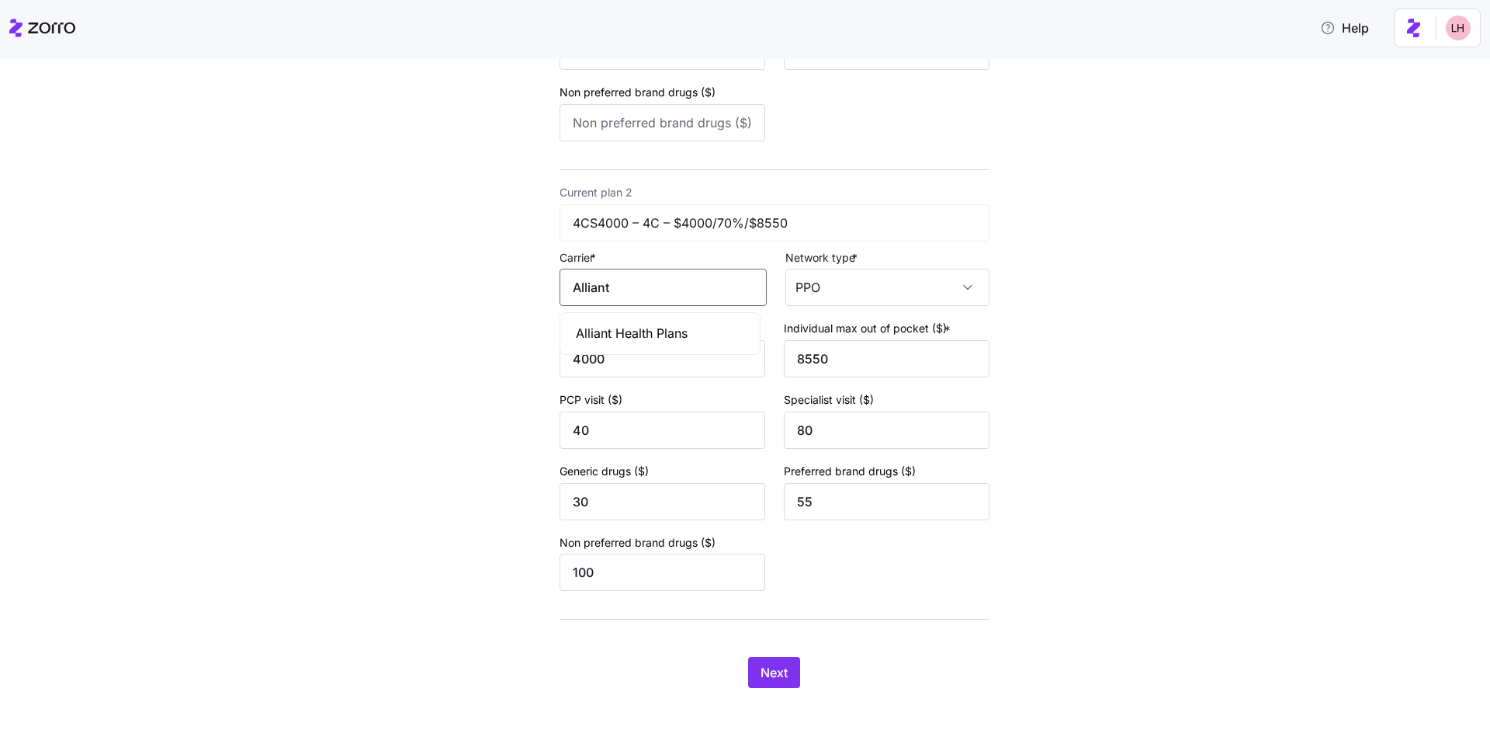
click at [526, 297] on input "Alliant" at bounding box center [663, 287] width 207 height 37
click at [526, 335] on div "Alliant Health Plans" at bounding box center [661, 333] width 194 height 35
type input "Alliant Health Plans"
click at [526, 556] on span "Next" at bounding box center [774, 672] width 27 height 19
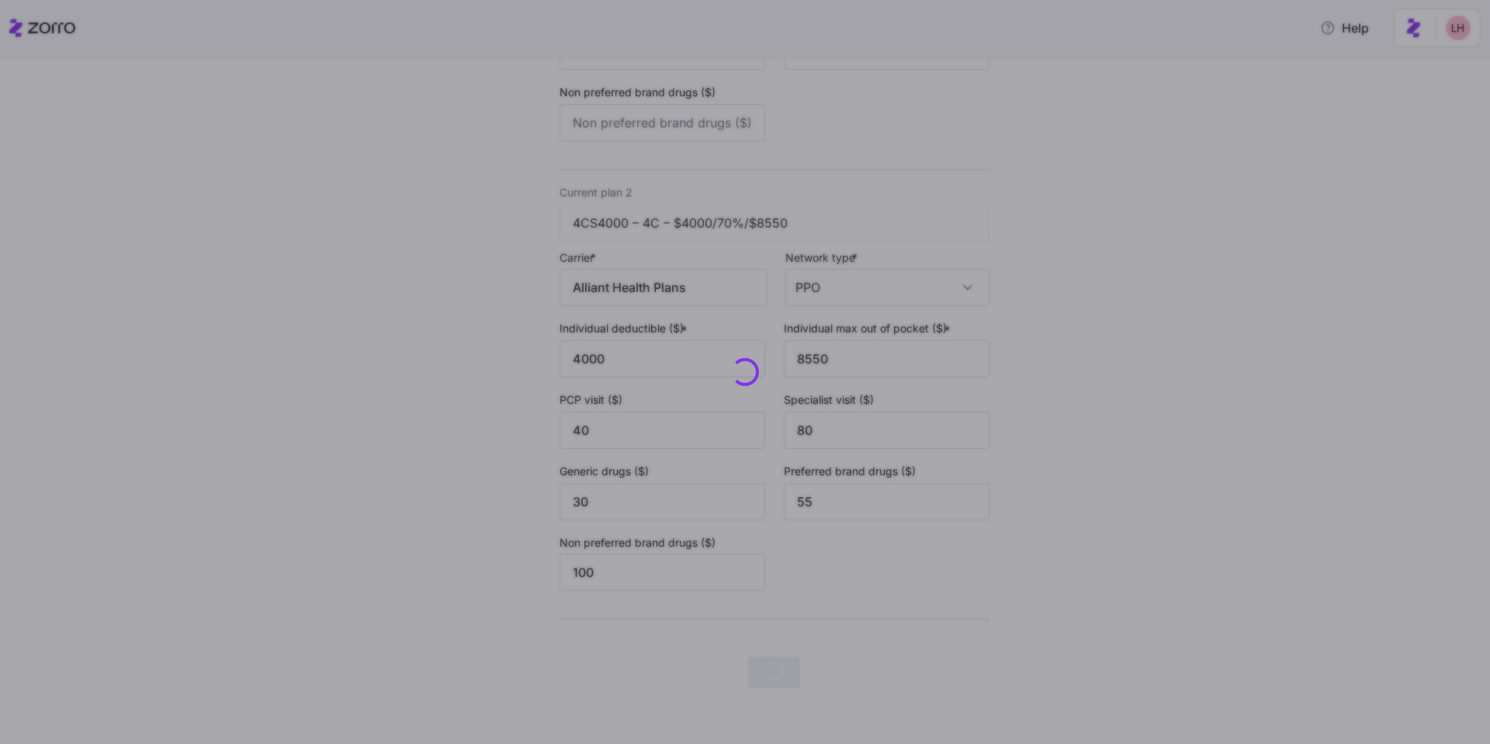
scroll to position [0, 0]
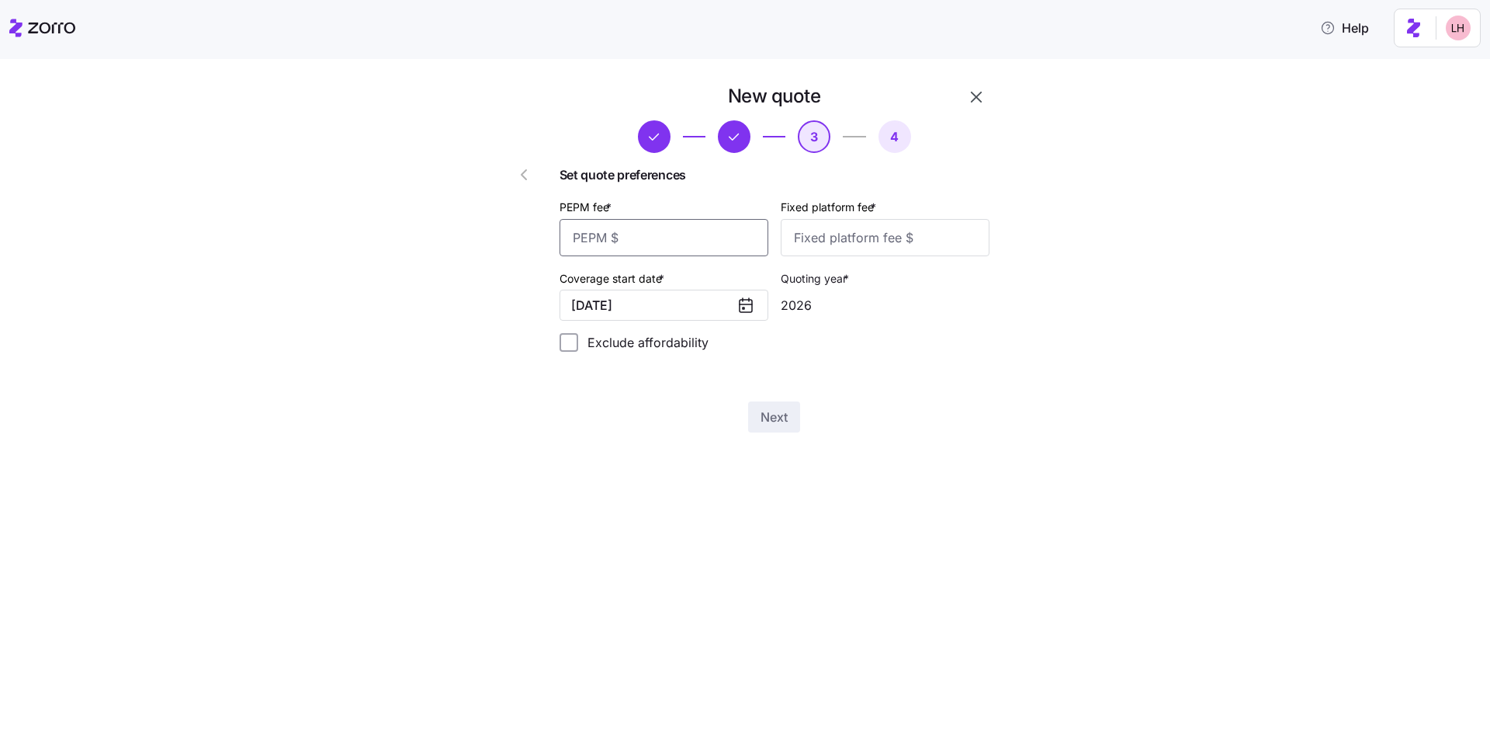
click at [526, 238] on input "PEPM fee *" at bounding box center [664, 237] width 209 height 37
type input "65"
click at [526, 243] on input "Fixed platform fee *" at bounding box center [885, 237] width 209 height 37
type input "100"
click at [526, 415] on span "Next" at bounding box center [774, 417] width 27 height 19
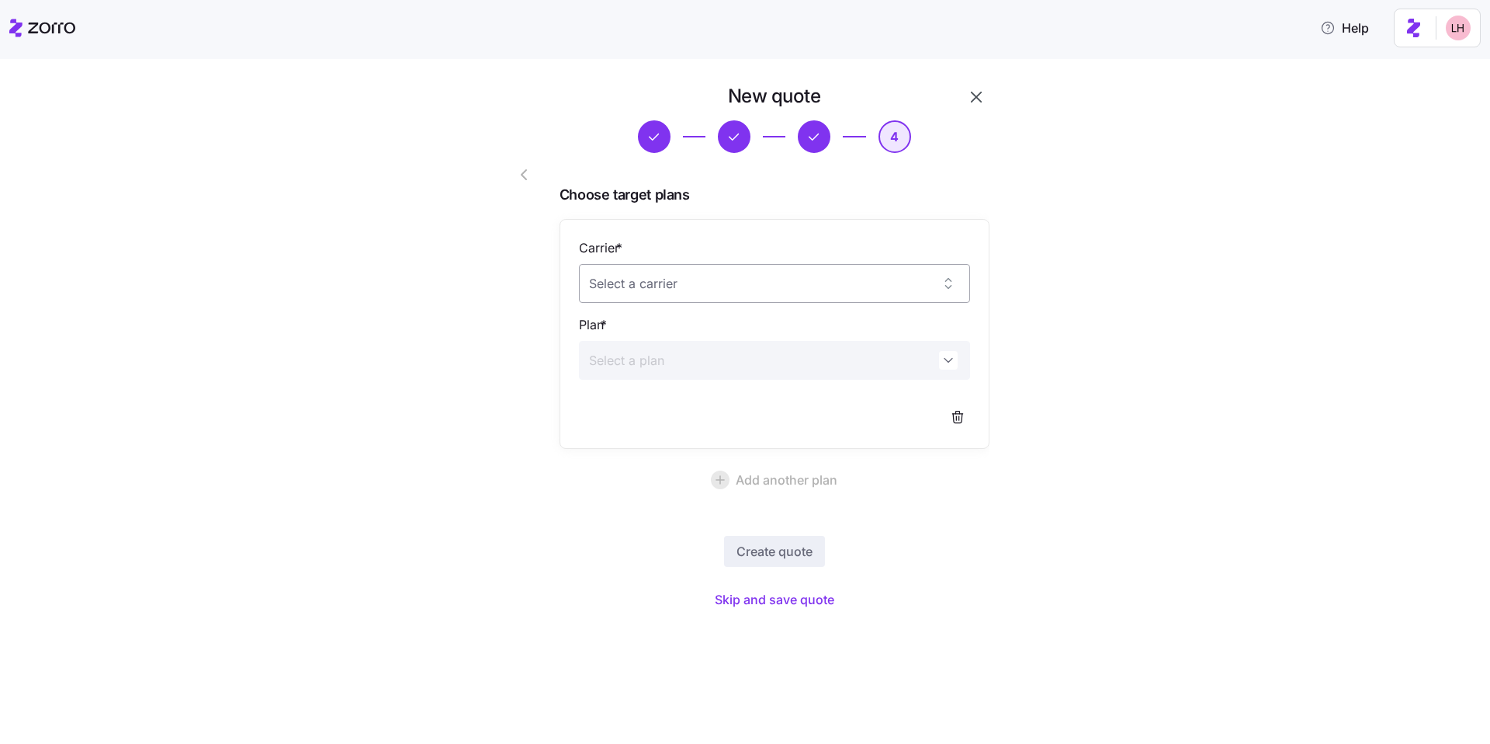
click at [526, 290] on input "Carrier *" at bounding box center [774, 283] width 391 height 39
click at [526, 324] on div "Alliant Health Plans" at bounding box center [774, 331] width 379 height 33
type input "Alliant Health Plans"
click at [526, 371] on input "Plan *" at bounding box center [774, 360] width 391 height 39
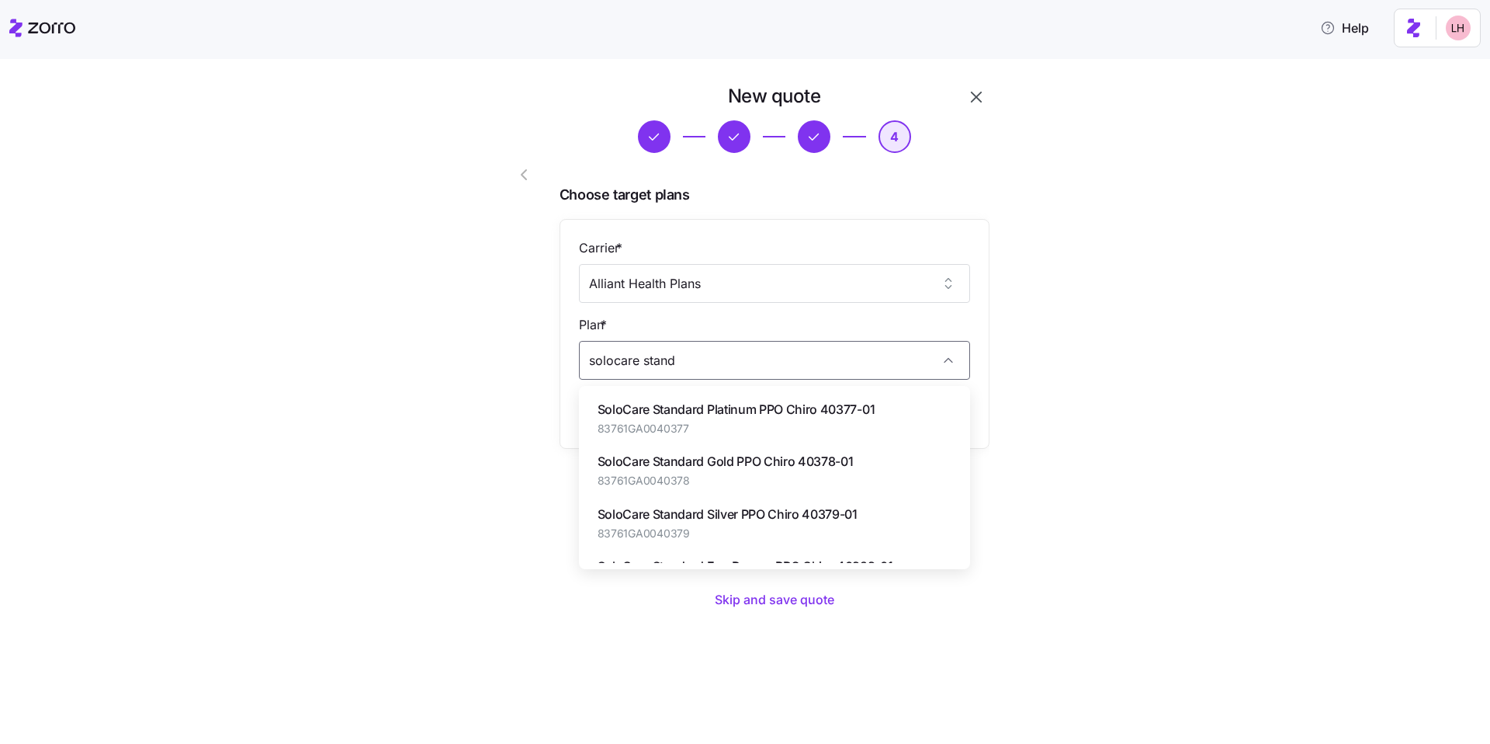
click at [526, 518] on span "SoloCare Standard Silver PPO Chiro 40379-01" at bounding box center [728, 514] width 260 height 19
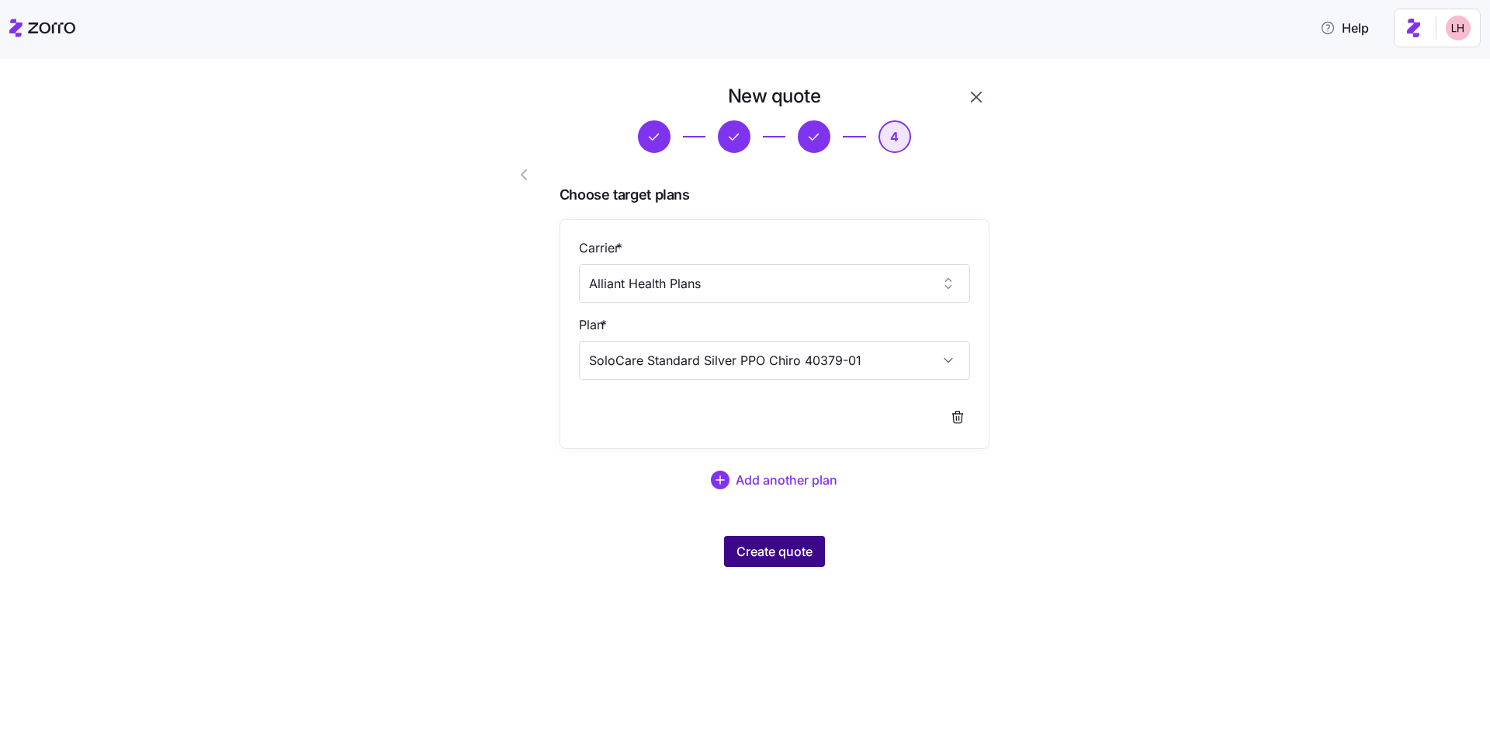
type input "SoloCare Standard Silver PPO Chiro 40379-01"
click at [526, 550] on span "Create quote" at bounding box center [775, 551] width 76 height 19
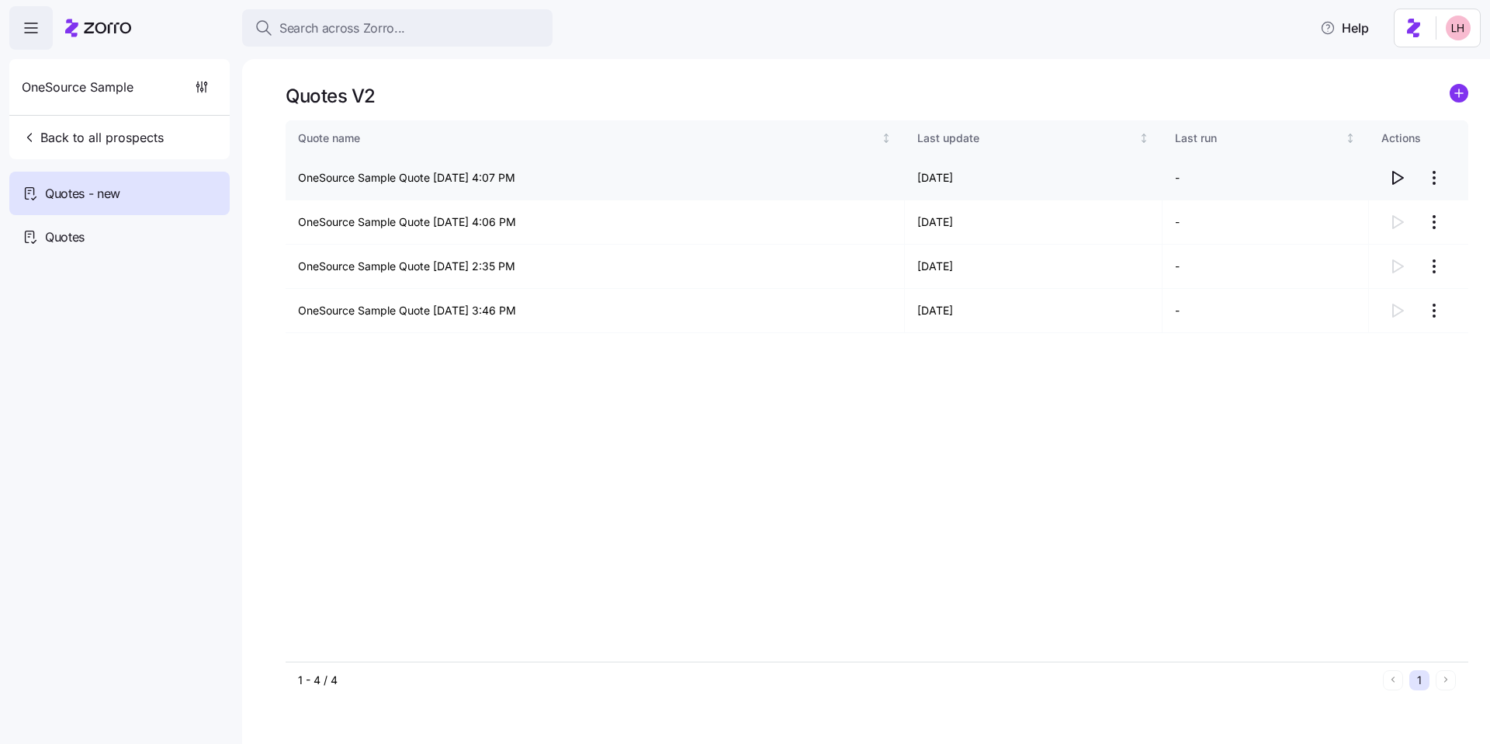
click at [526, 180] on icon "button" at bounding box center [1397, 177] width 19 height 19
click at [526, 179] on html "Search across Zorro... Help OneSource Sample Back to all prospects Quotes - new…" at bounding box center [745, 367] width 1490 height 734
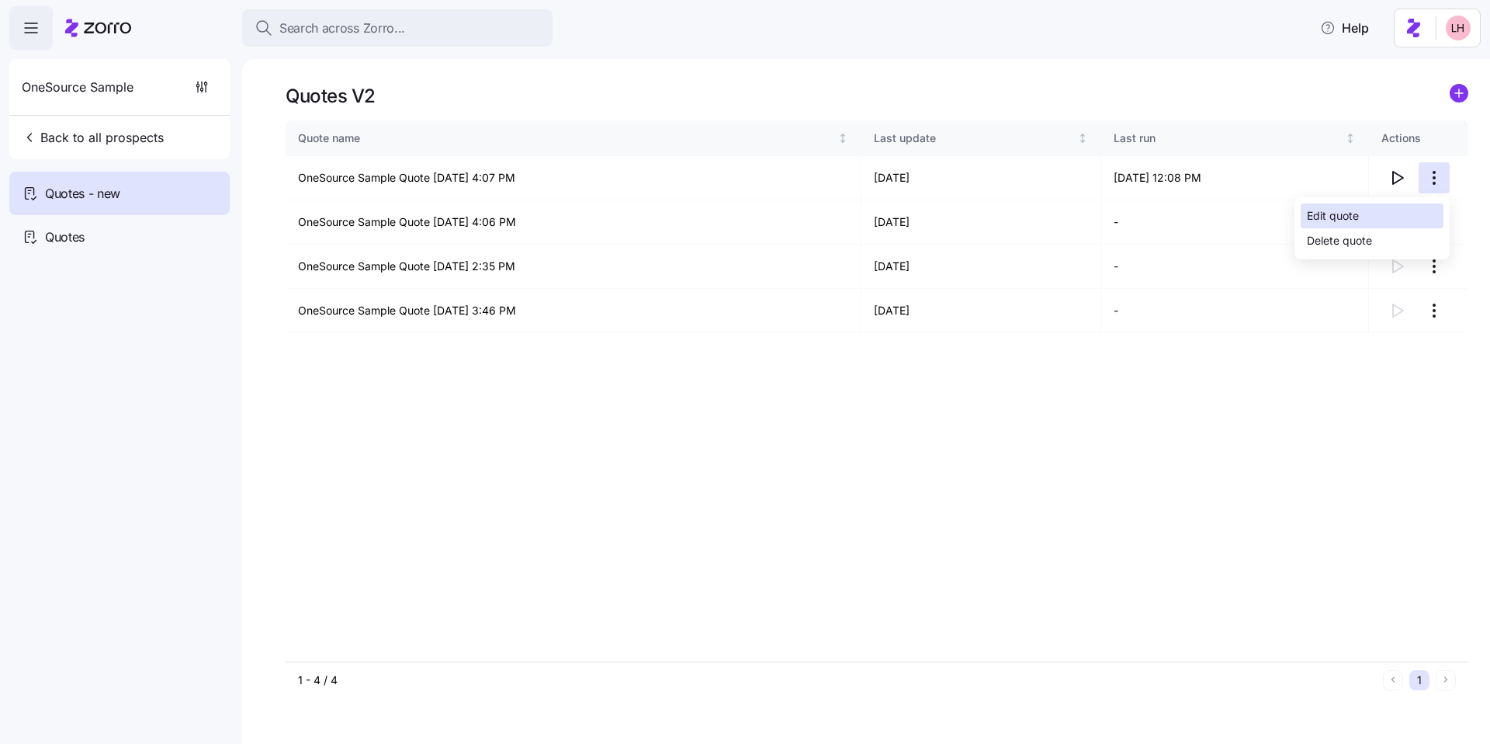
click at [526, 209] on div "Edit quote" at bounding box center [1333, 215] width 52 height 17
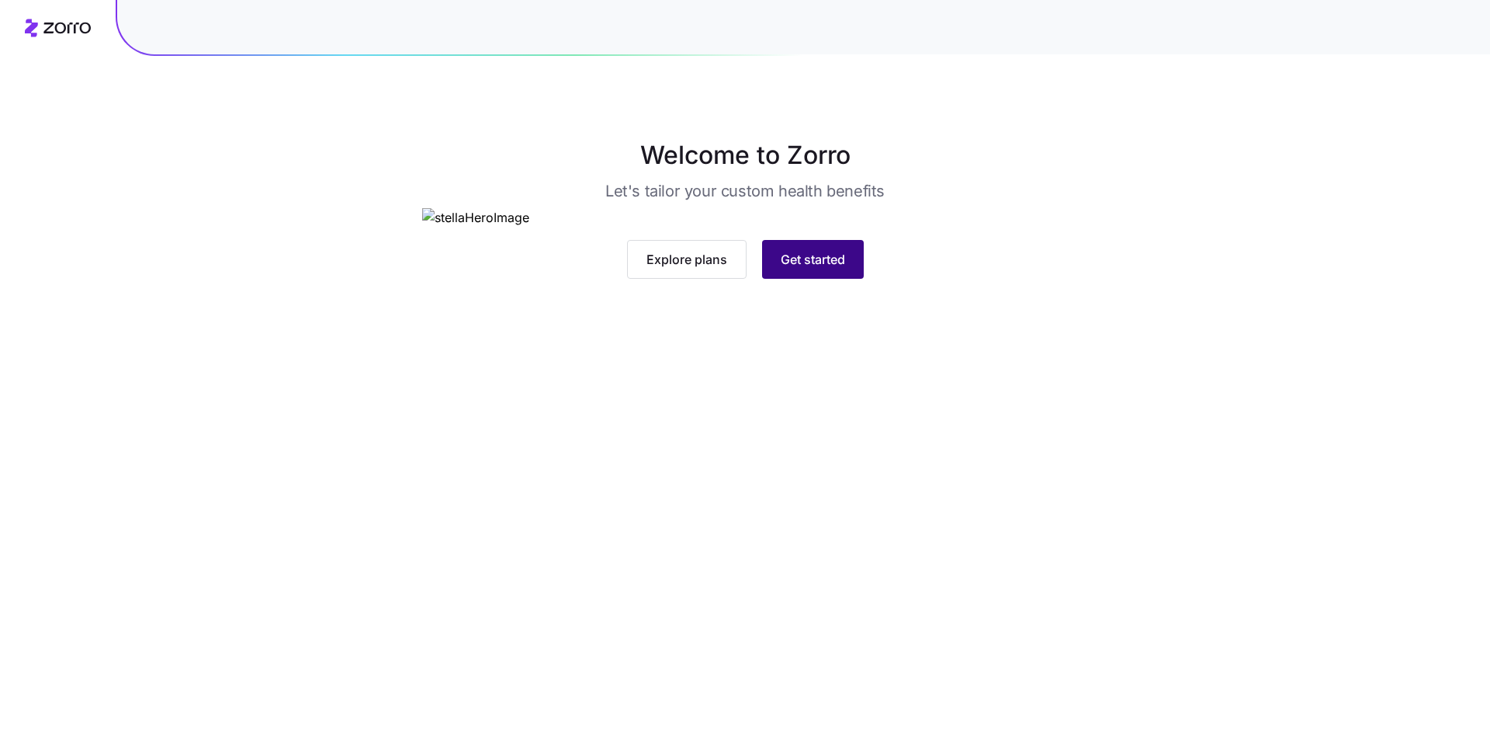
click at [814, 269] on span "Get started" at bounding box center [813, 259] width 64 height 19
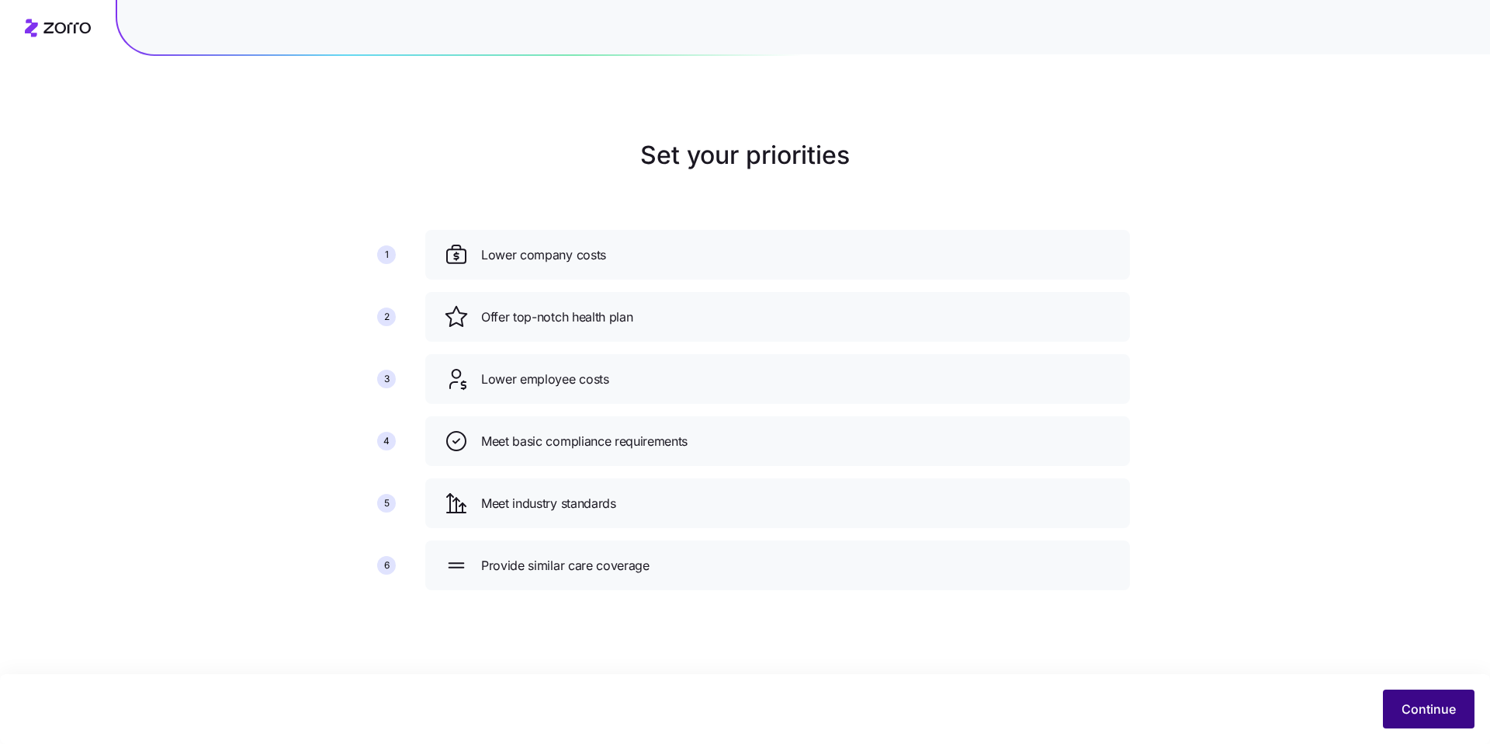
click at [1419, 705] on span "Continue" at bounding box center [1429, 708] width 54 height 19
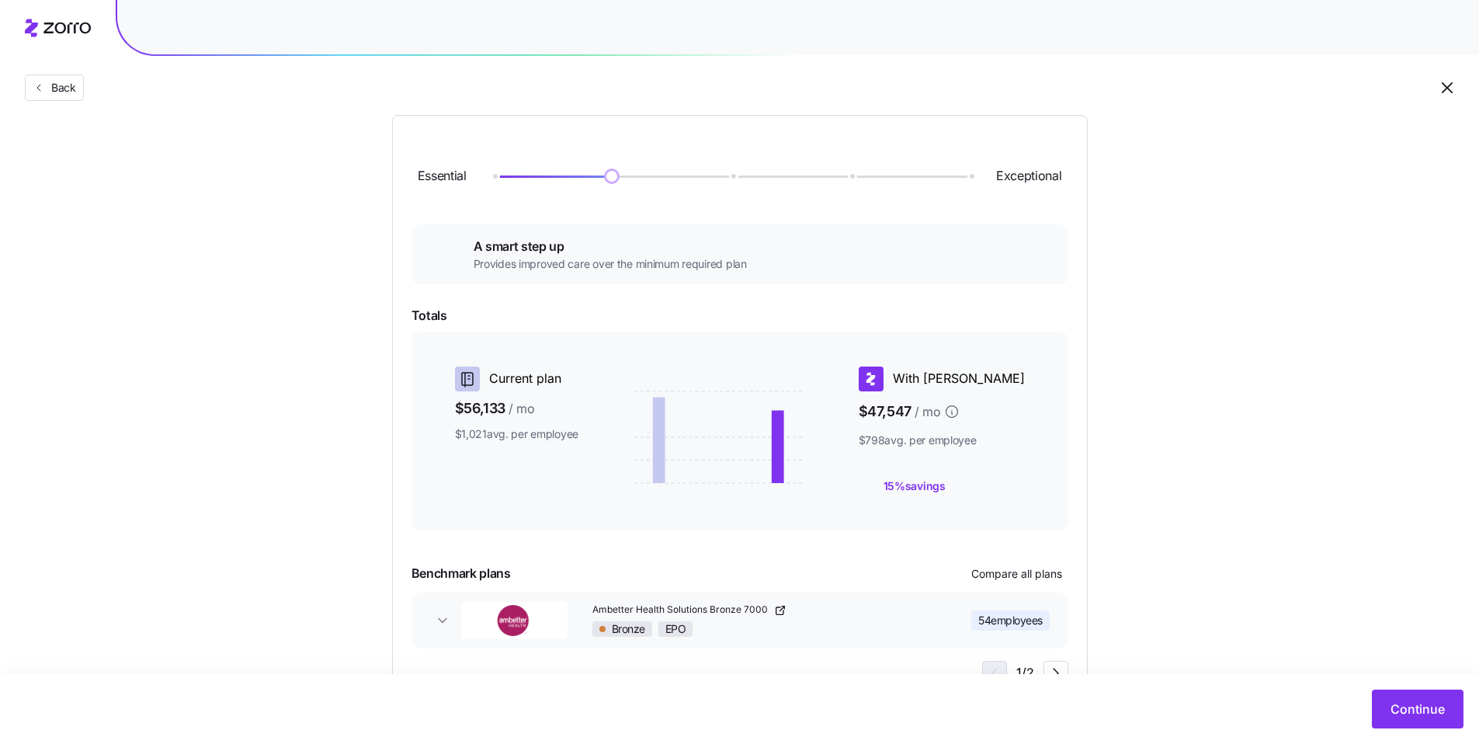
scroll to position [92, 0]
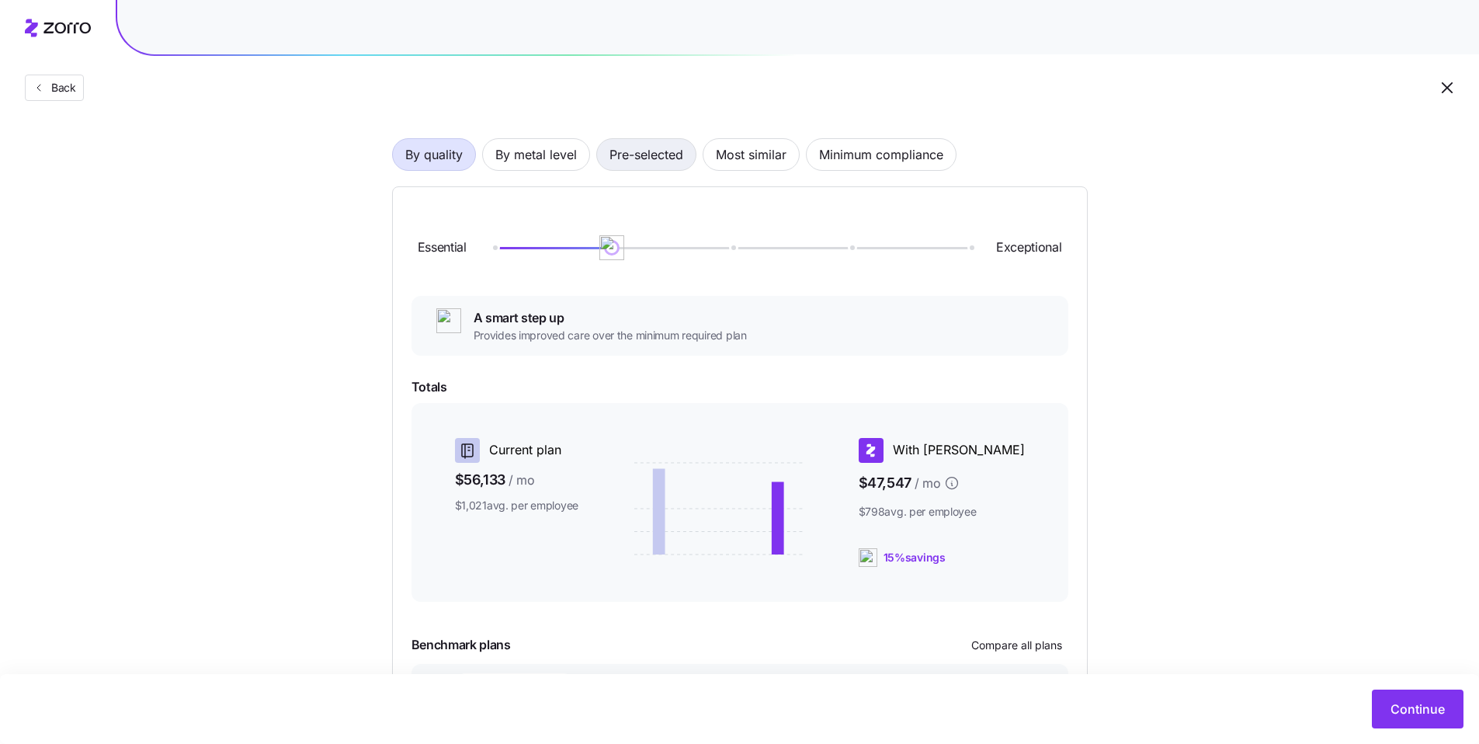
click at [655, 168] on span "Pre-selected" at bounding box center [646, 154] width 74 height 31
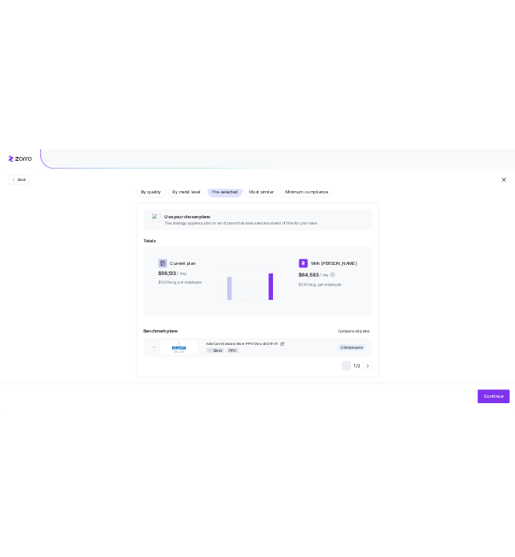
scroll to position [121, 0]
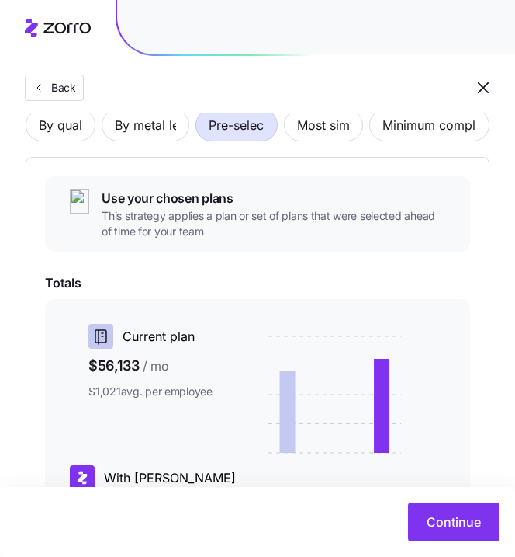
click at [201, 280] on span "Totals" at bounding box center [257, 282] width 425 height 19
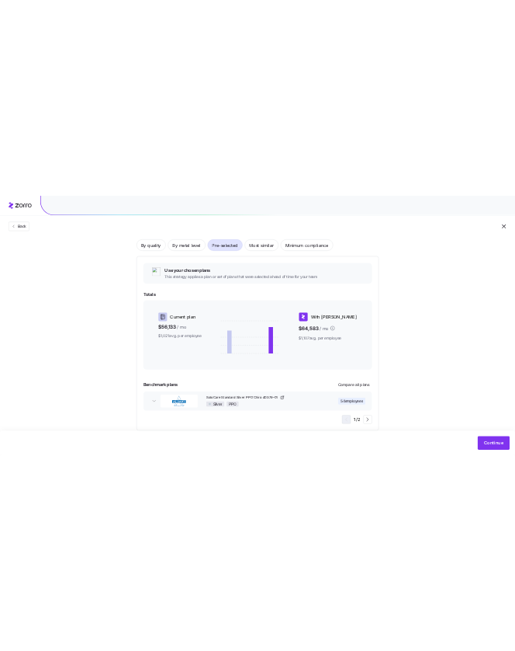
scroll to position [104, 0]
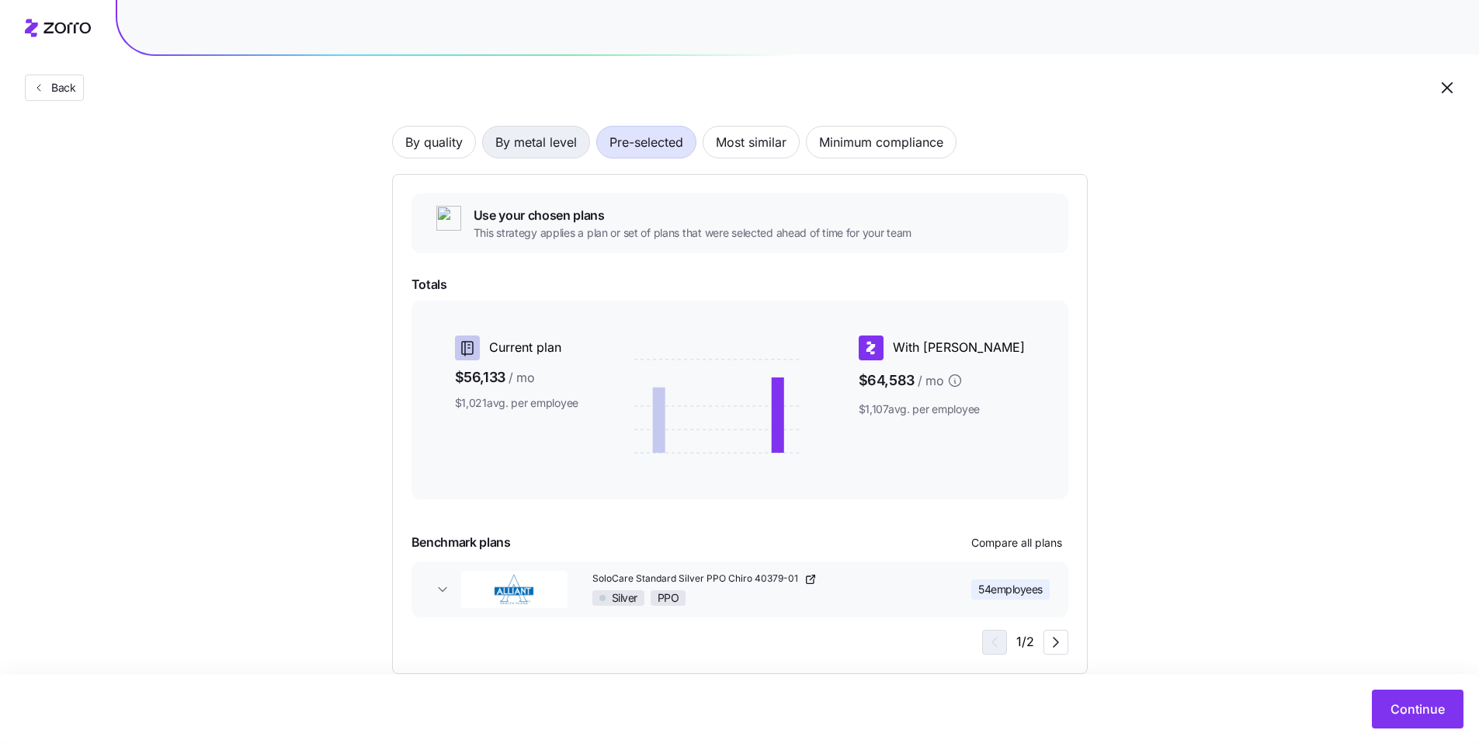
click at [542, 141] on span "By metal level" at bounding box center [536, 142] width 82 height 31
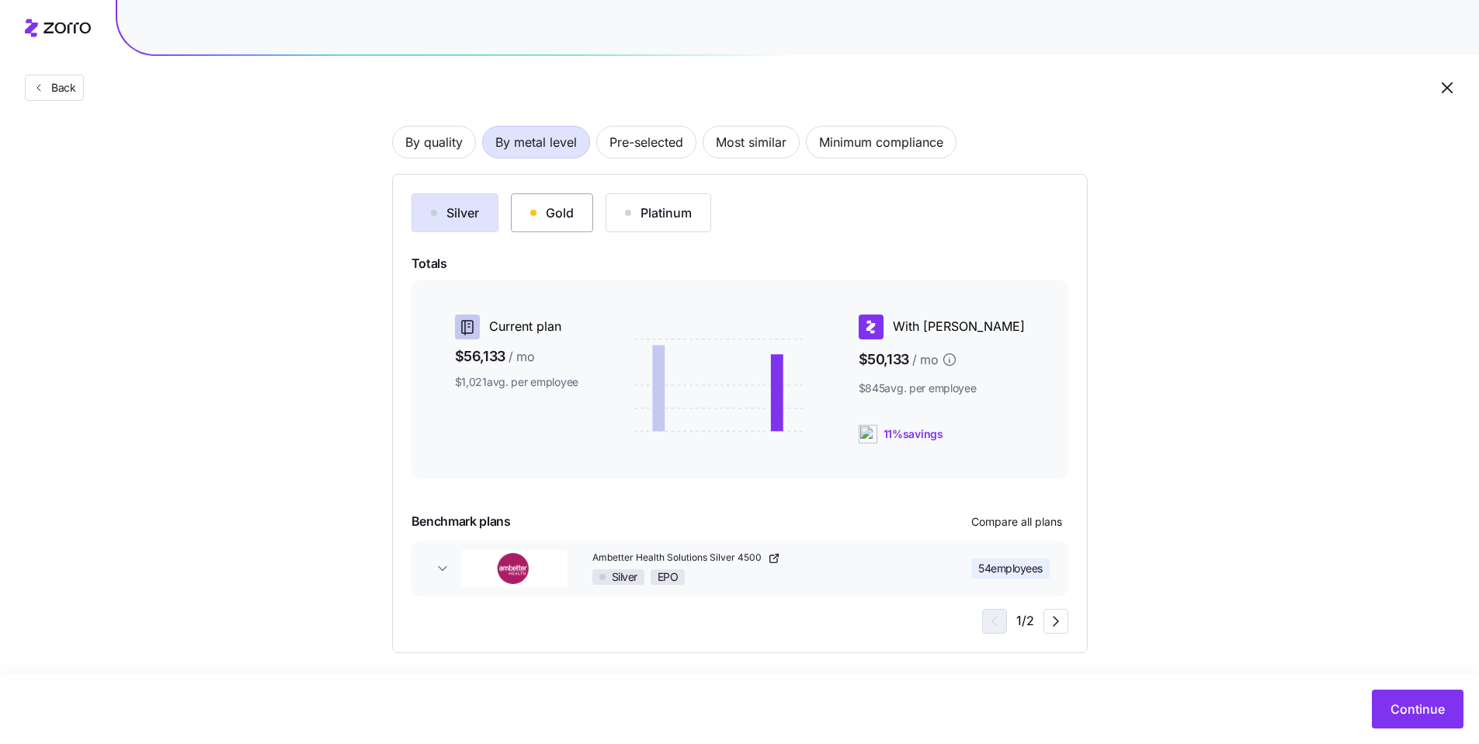
click at [557, 210] on div "Gold" at bounding box center [551, 212] width 43 height 19
click at [474, 219] on div "Silver" at bounding box center [455, 212] width 48 height 19
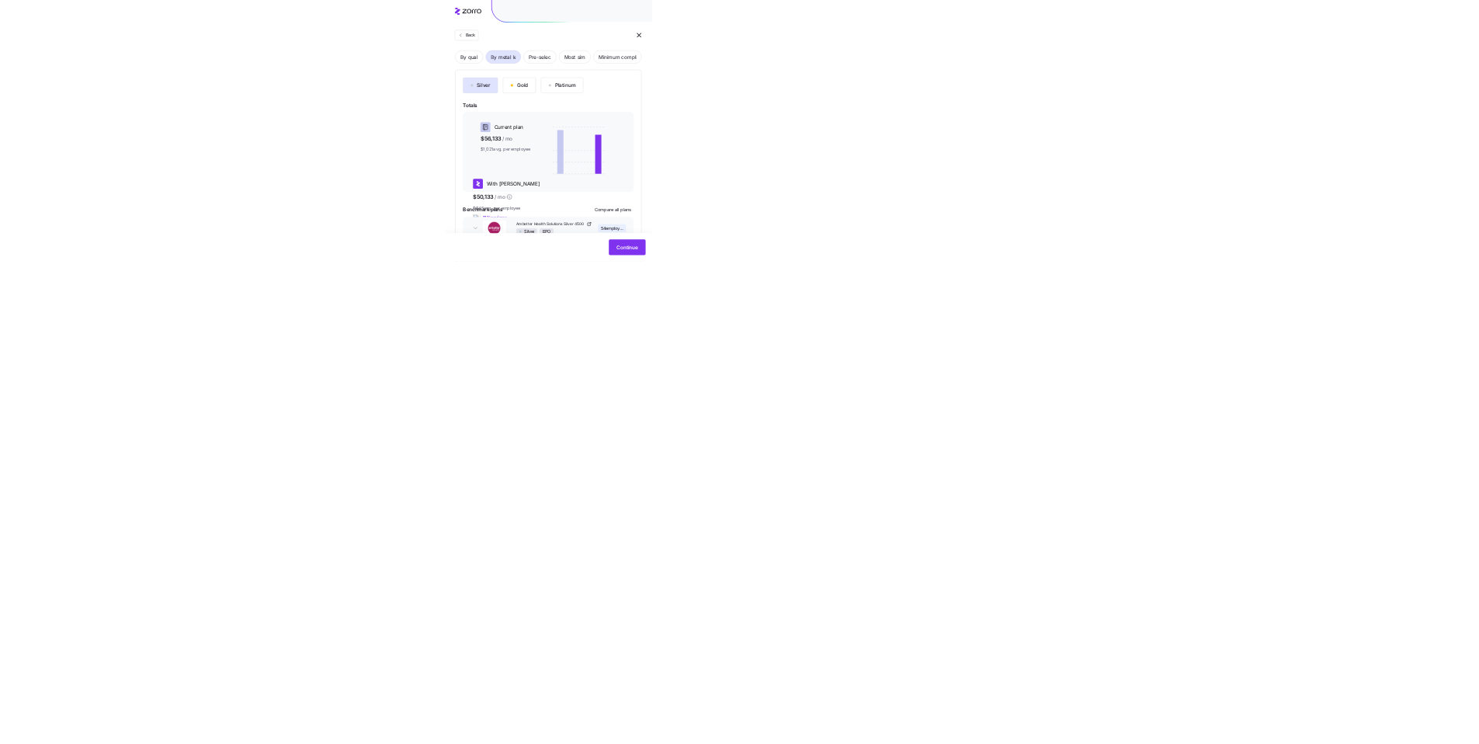
scroll to position [18, 0]
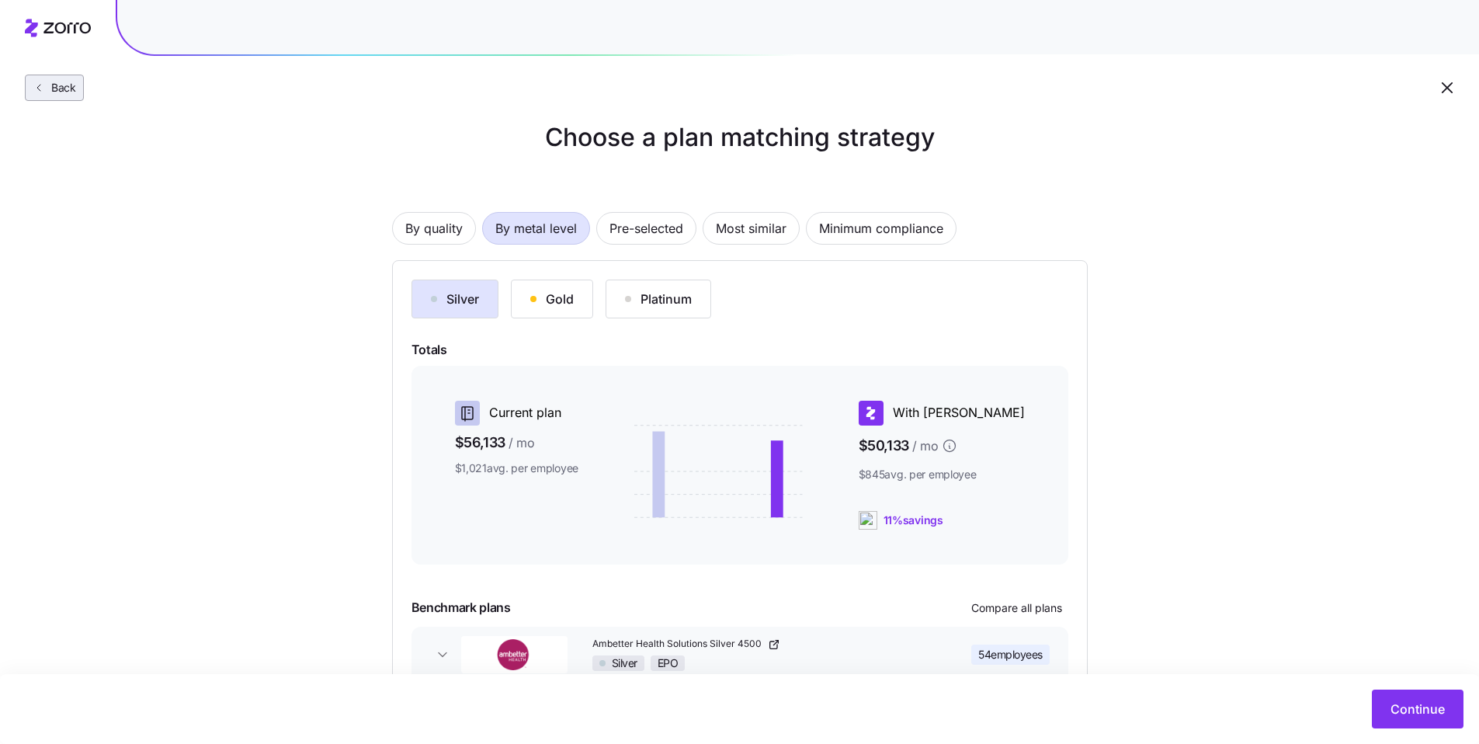
click at [72, 95] on span "Back" at bounding box center [60, 88] width 31 height 16
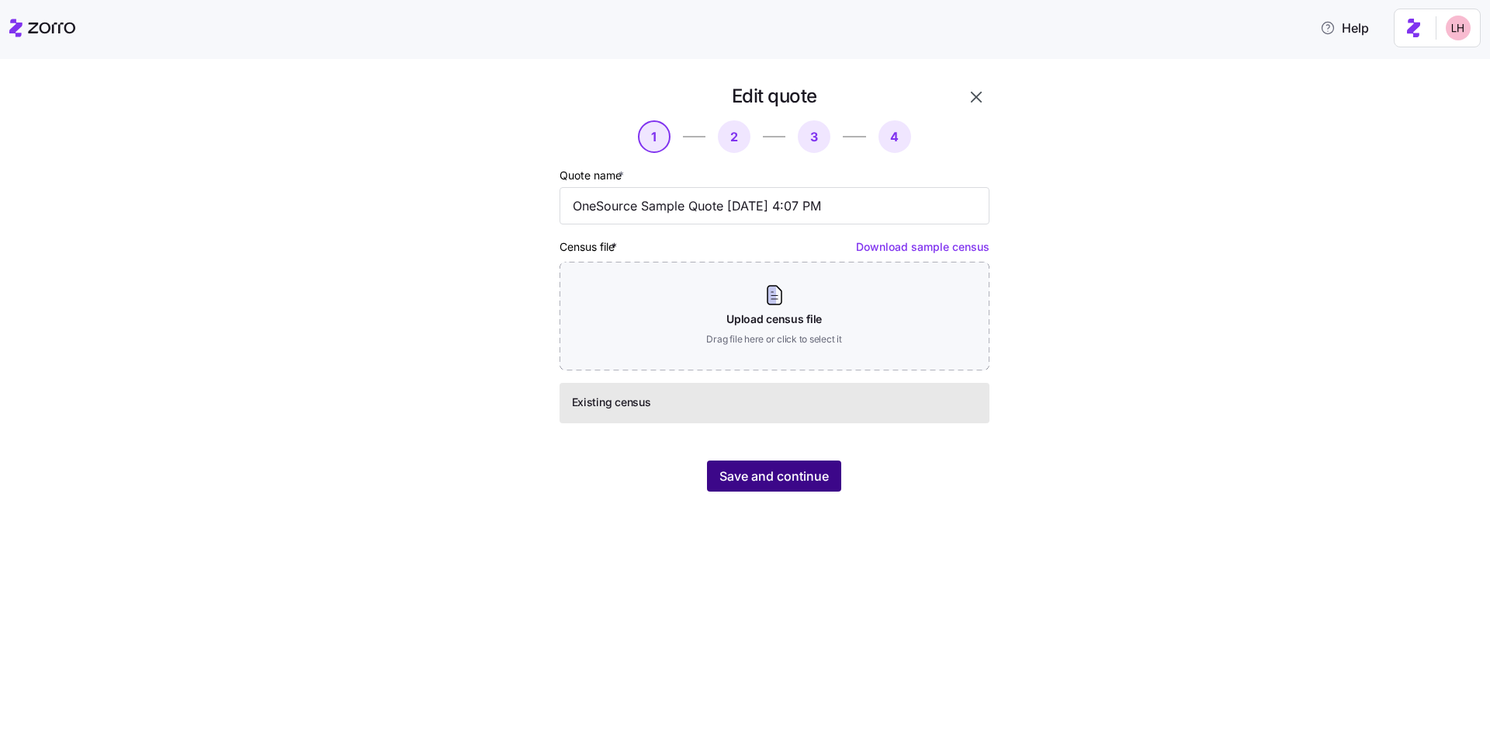
click at [818, 487] on button "Save and continue" at bounding box center [774, 475] width 134 height 31
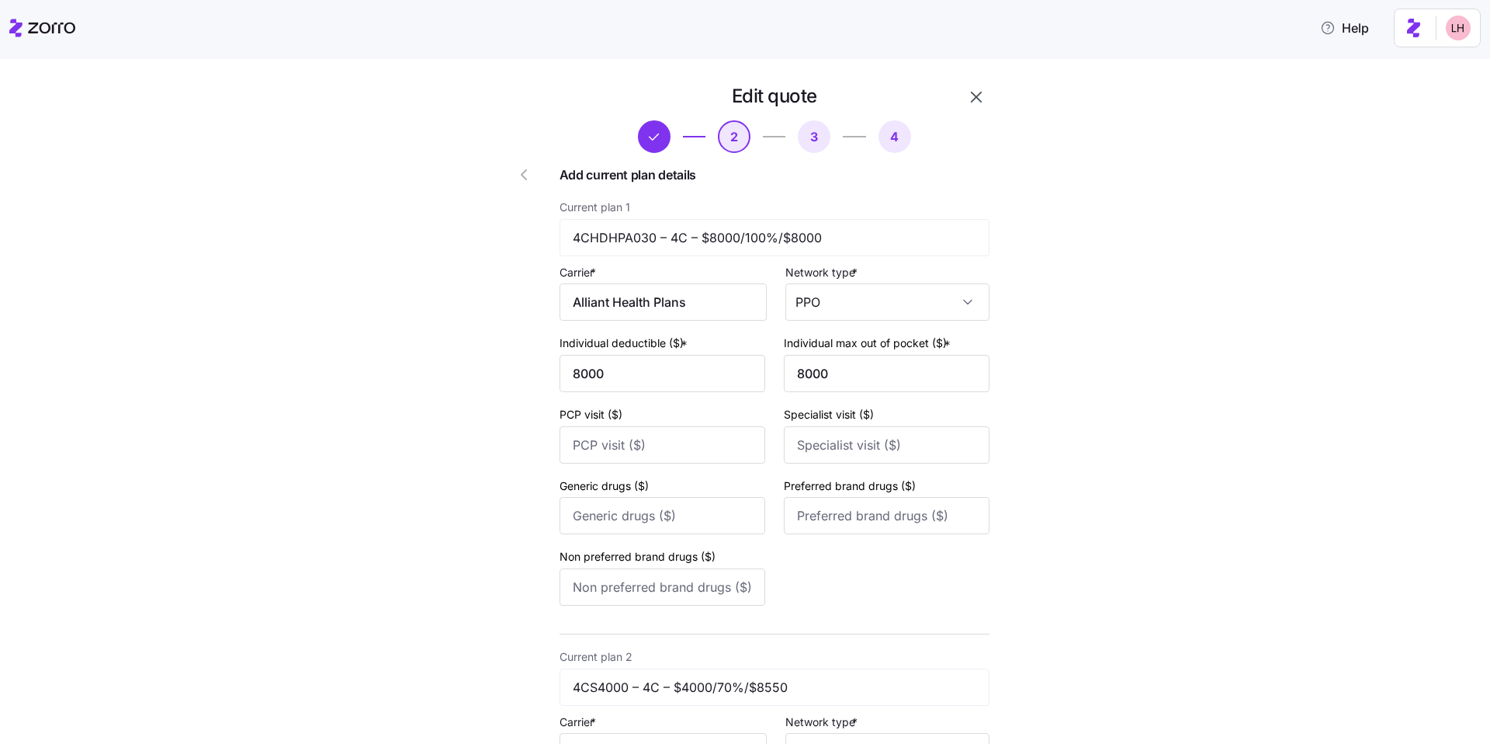
scroll to position [464, 0]
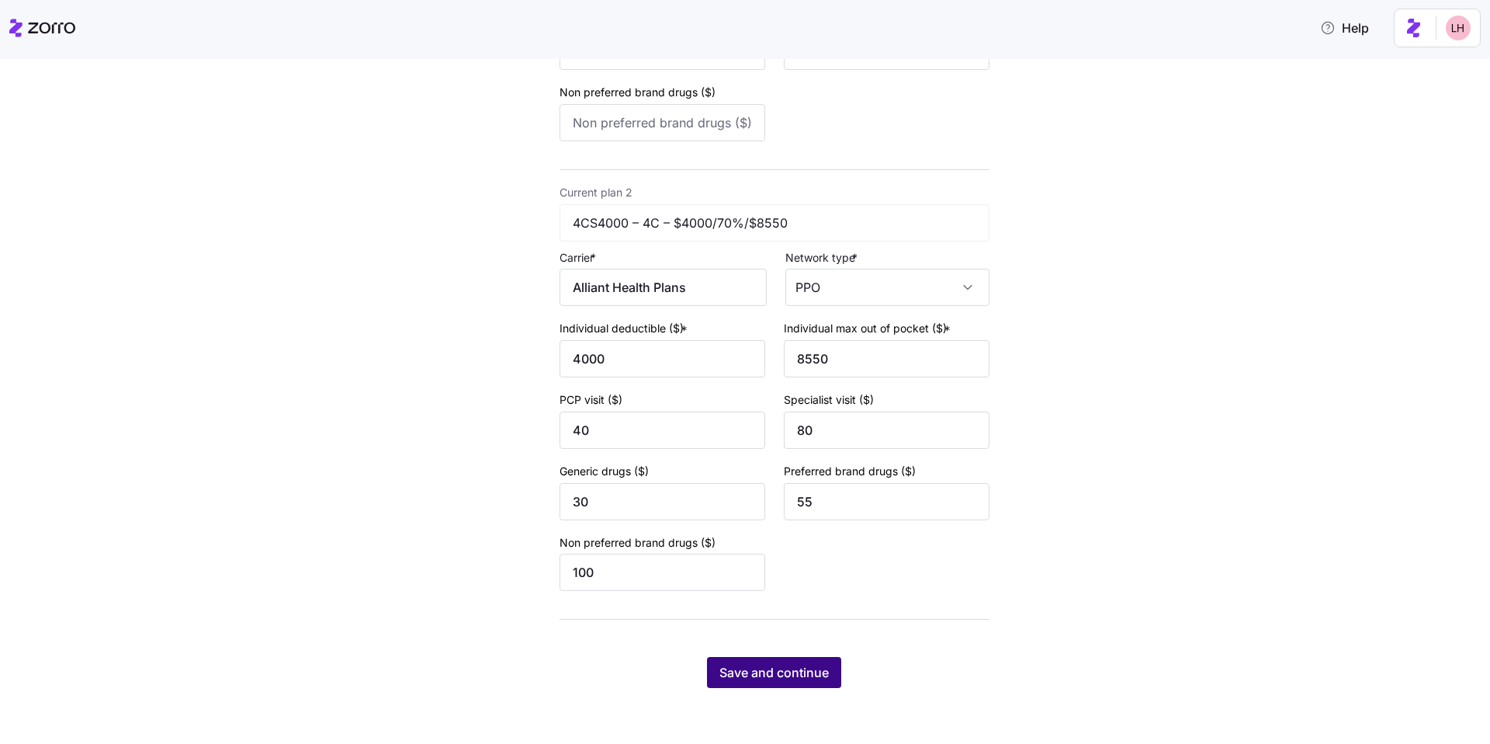
click at [817, 659] on button "Save and continue" at bounding box center [774, 672] width 134 height 31
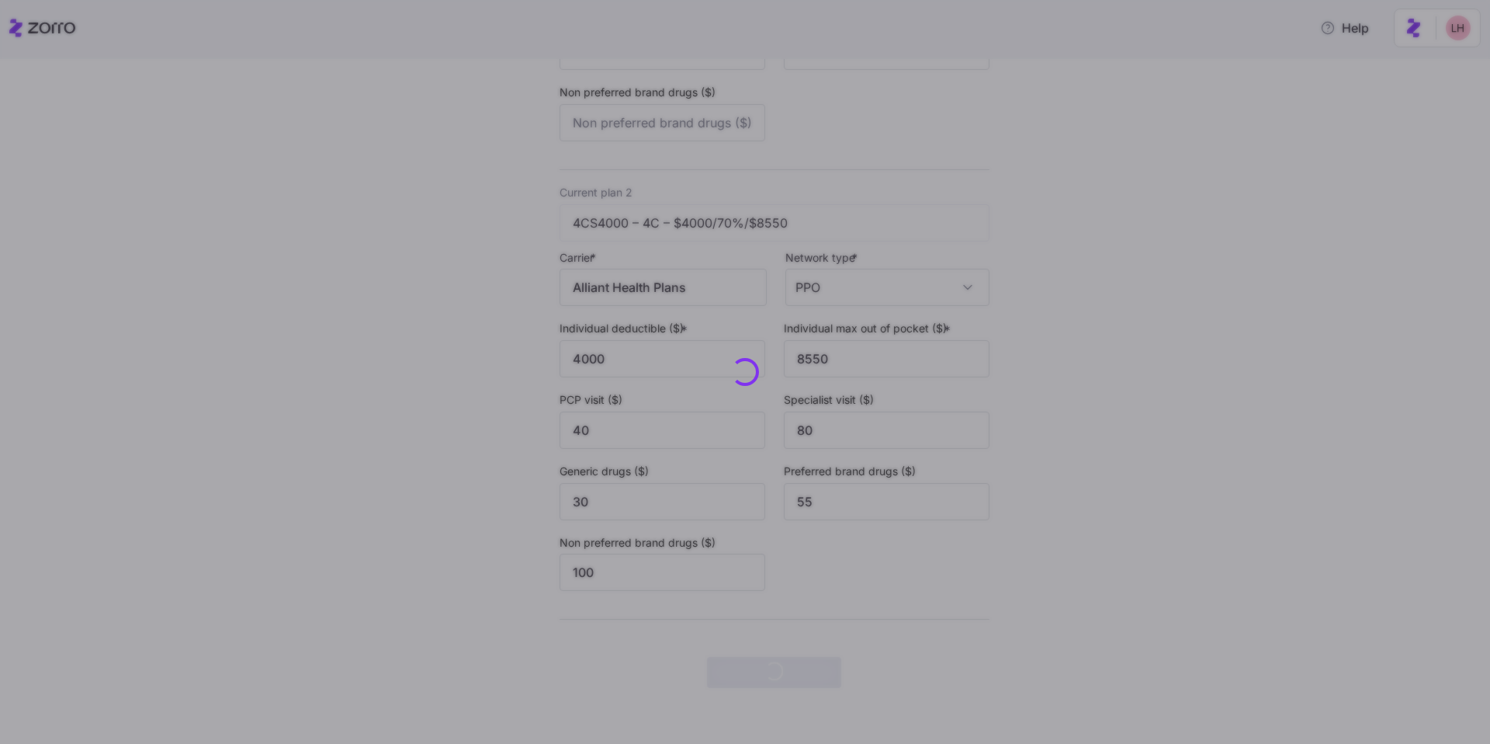
scroll to position [0, 0]
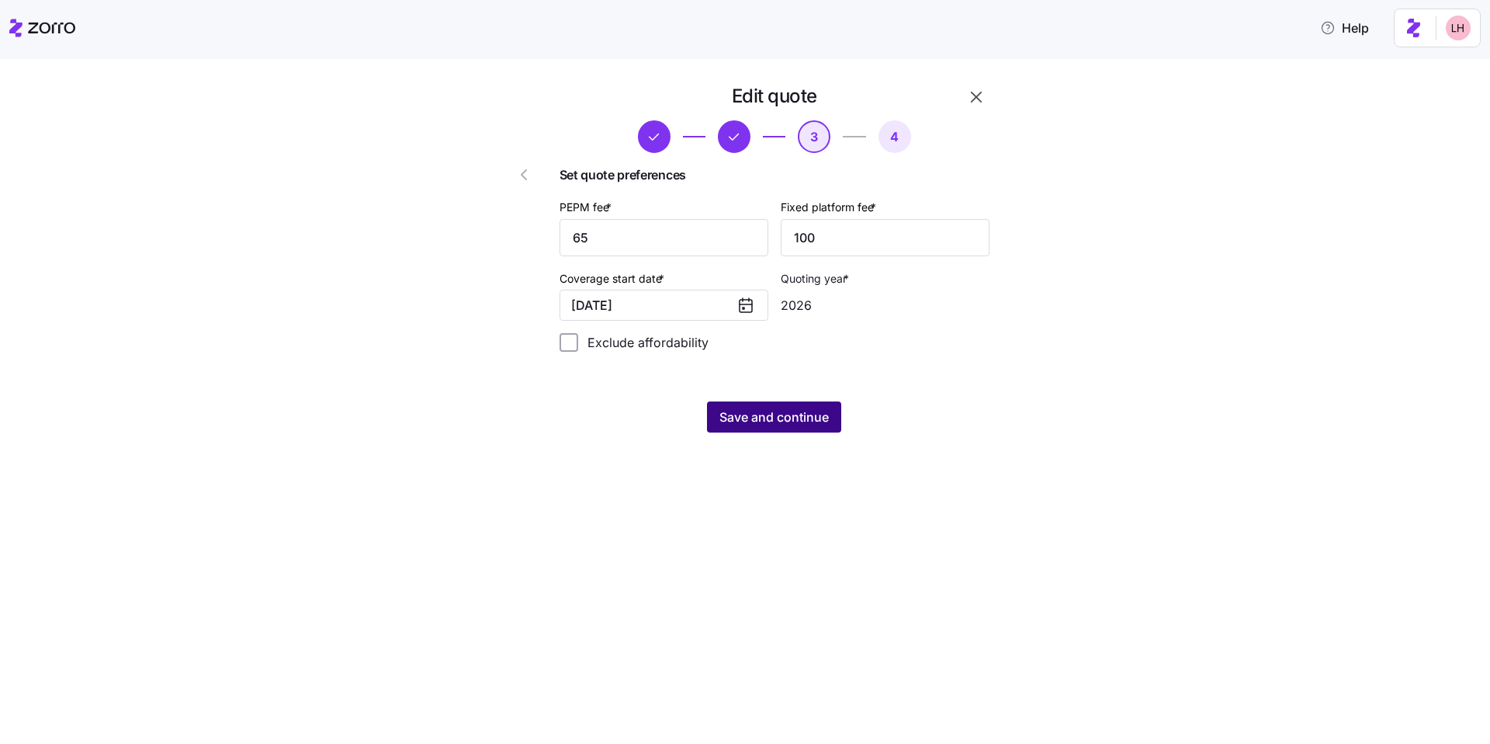
click at [781, 411] on span "Save and continue" at bounding box center [774, 417] width 109 height 19
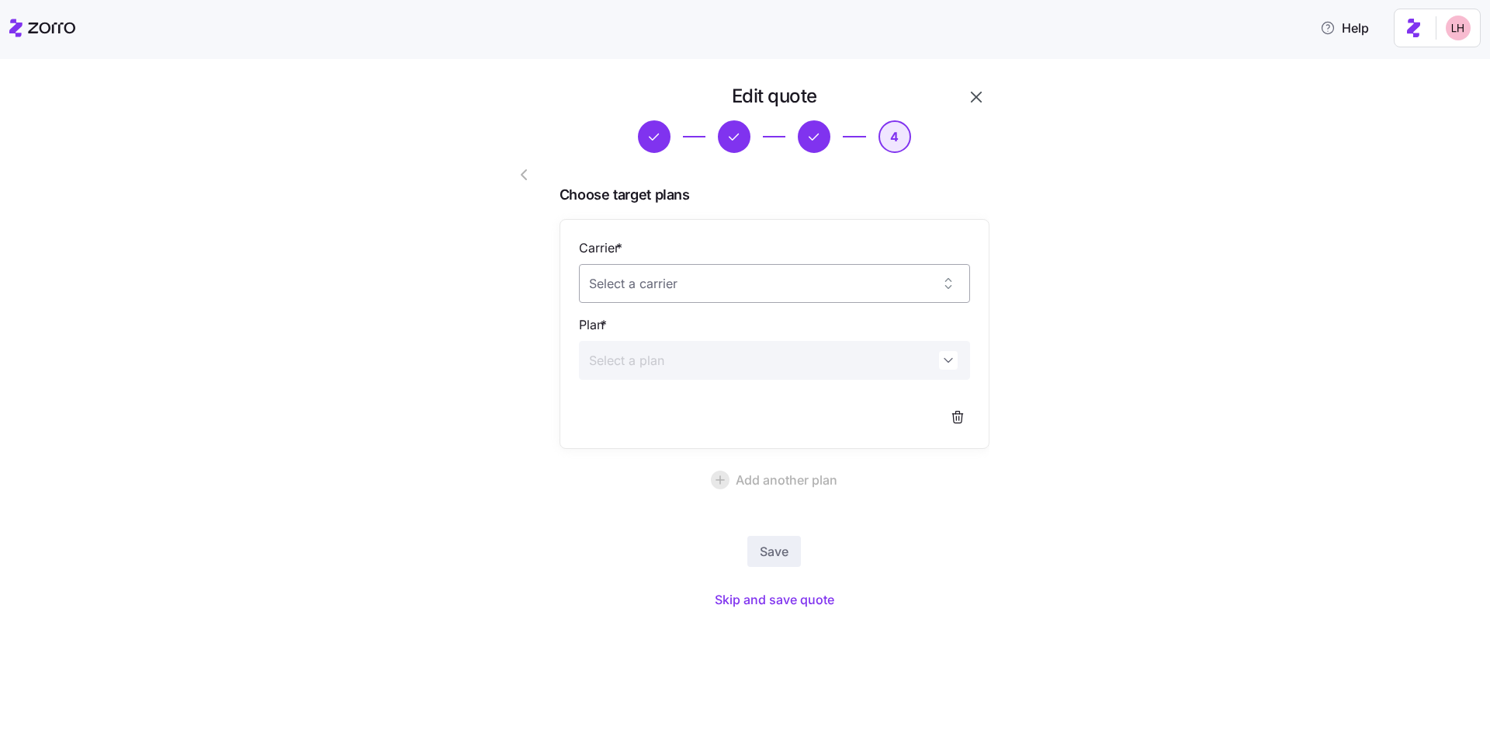
click at [796, 293] on input "Carrier *" at bounding box center [774, 283] width 391 height 39
click at [783, 324] on div "Alliant Health Plans" at bounding box center [774, 331] width 379 height 33
type input "Alliant Health Plans"
click at [786, 364] on input "Plan *" at bounding box center [774, 360] width 391 height 39
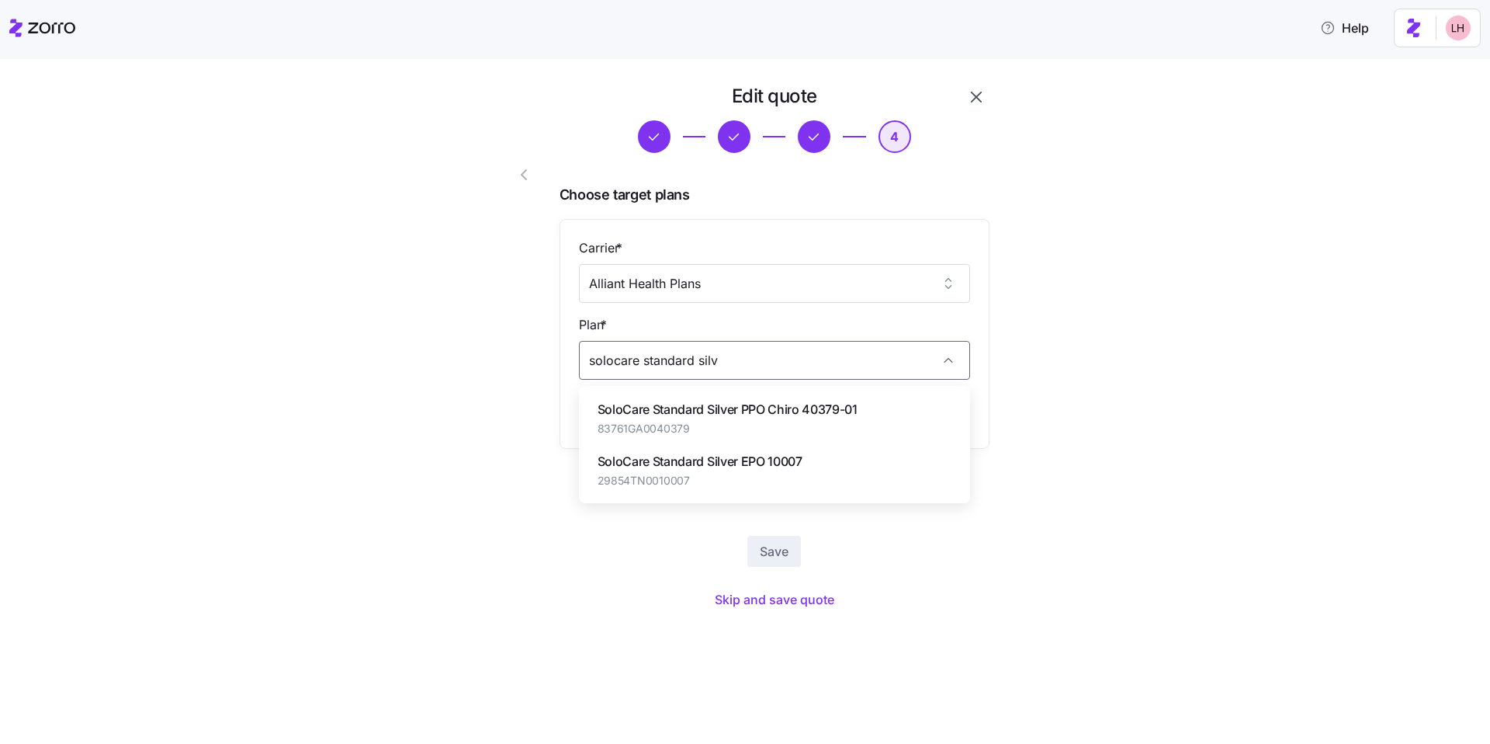
drag, startPoint x: 734, startPoint y: 354, endPoint x: 492, endPoint y: 311, distance: 246.1
click at [501, 319] on div "Edit quote 4 Choose target plans Carrier * Alliant Health Plans Plan * solocare…" at bounding box center [730, 349] width 531 height 542
type input "s"
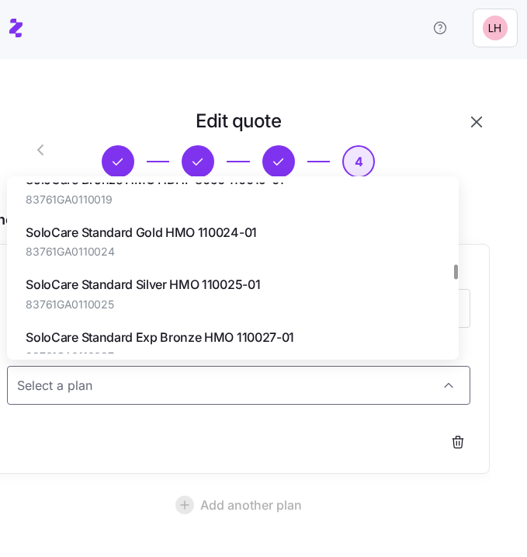
scroll to position [972, 0]
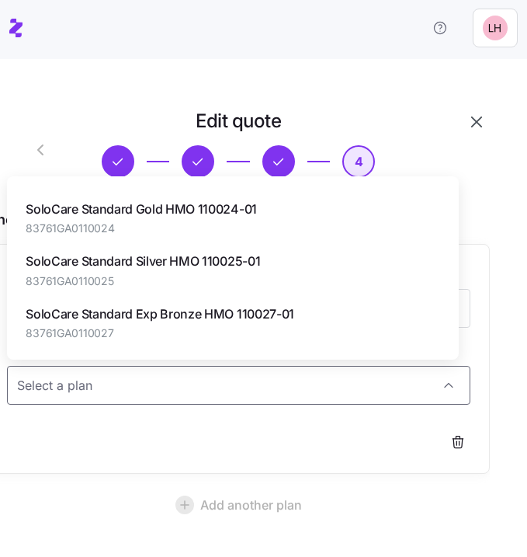
click at [328, 265] on div "SoloCare Standard Silver HMO 110025-01 83761GA0110025" at bounding box center [232, 270] width 439 height 52
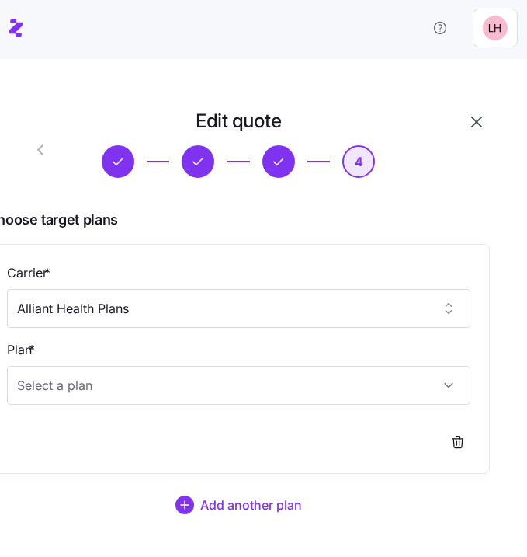
type input "SoloCare Standard Silver HMO 110025-01"
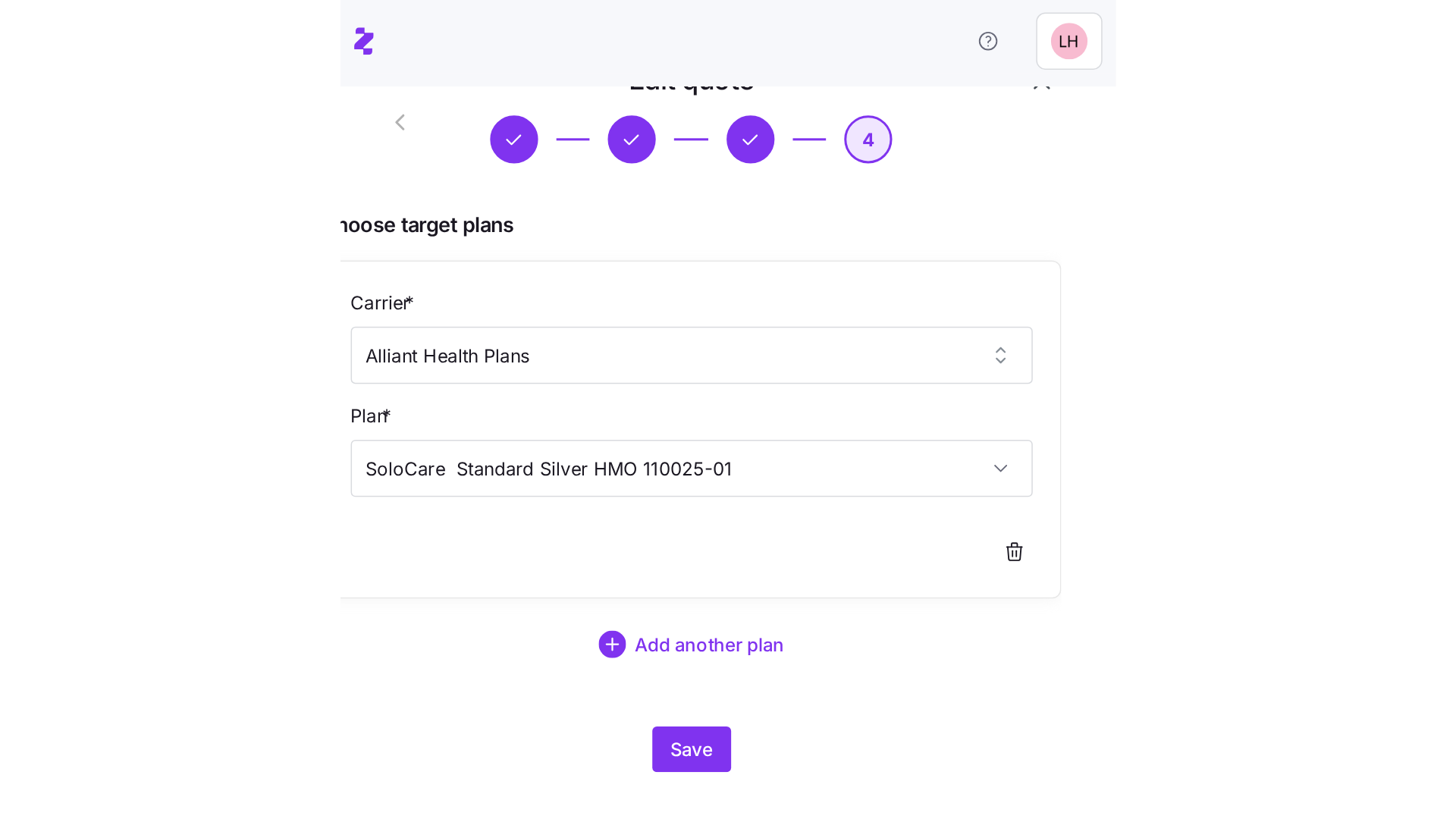
scroll to position [70, 0]
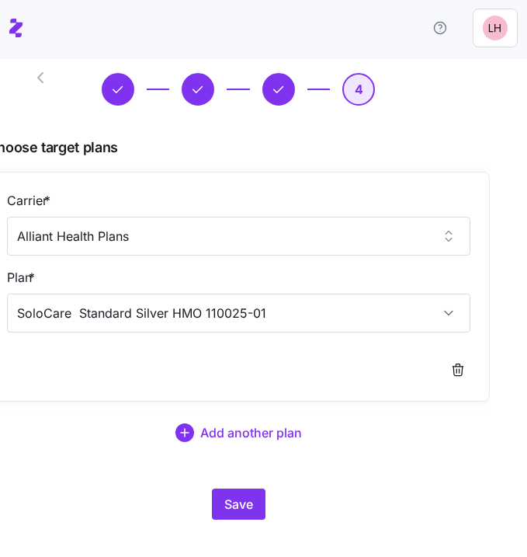
click at [249, 519] on div "Edit quote 4 Choose target plans Carrier * Alliant Health Plans Plan * SoloCare…" at bounding box center [263, 262] width 527 height 551
click at [250, 518] on button "Save" at bounding box center [239, 503] width 54 height 31
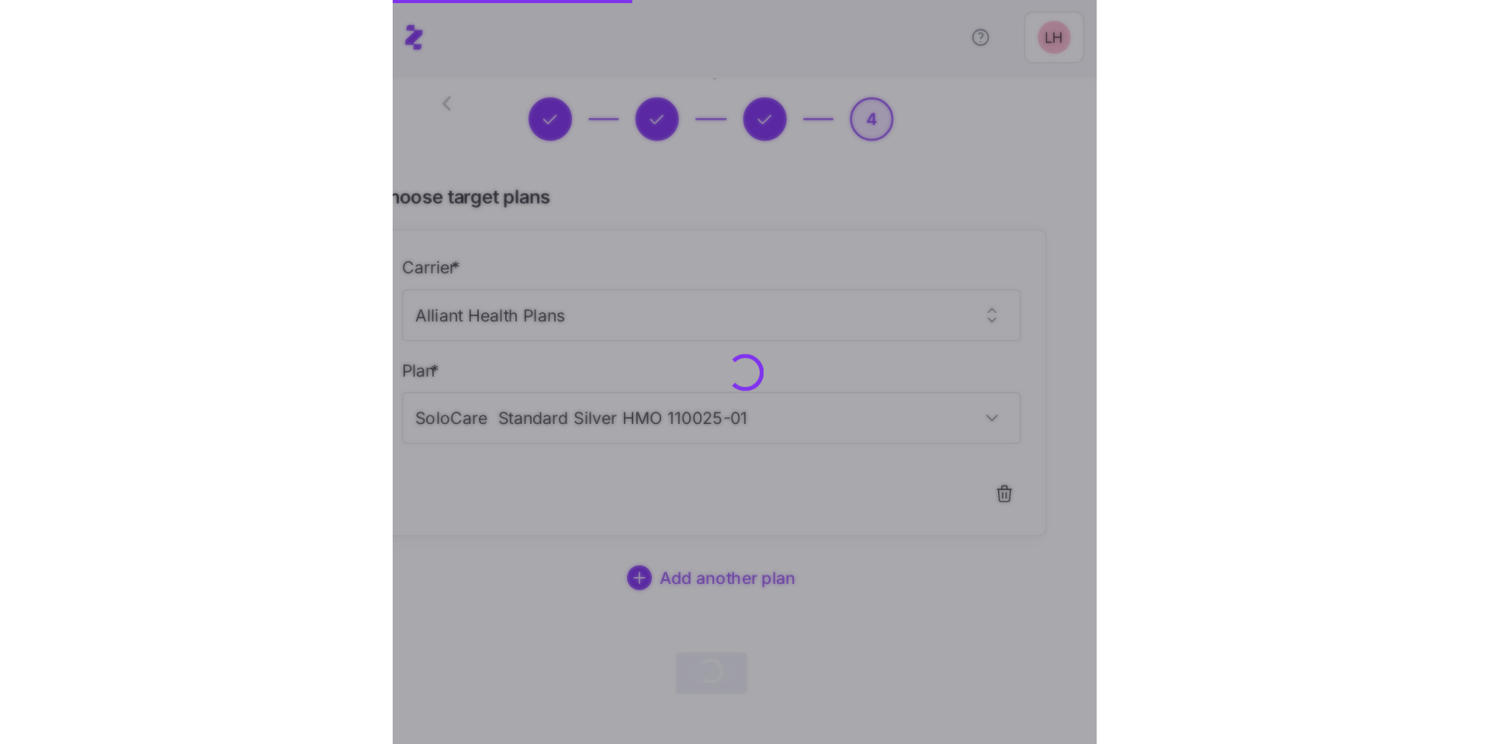
scroll to position [0, 0]
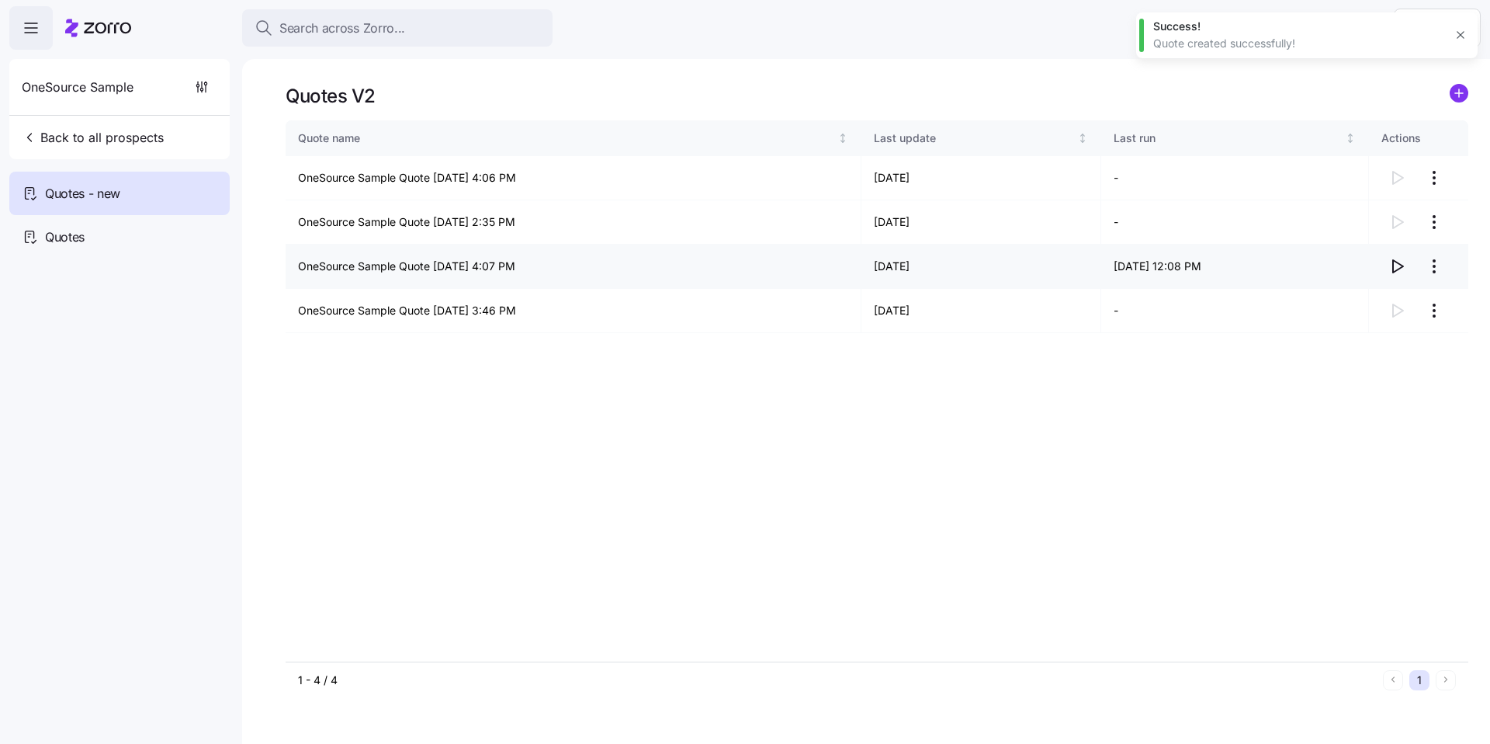
click at [1398, 268] on icon "button" at bounding box center [1397, 266] width 19 height 19
click at [1442, 269] on html "Search across Zorro... Help OneSource Sample Back to all prospects Quotes - new…" at bounding box center [745, 367] width 1490 height 734
click at [1363, 304] on div "Edit quote" at bounding box center [1372, 304] width 143 height 25
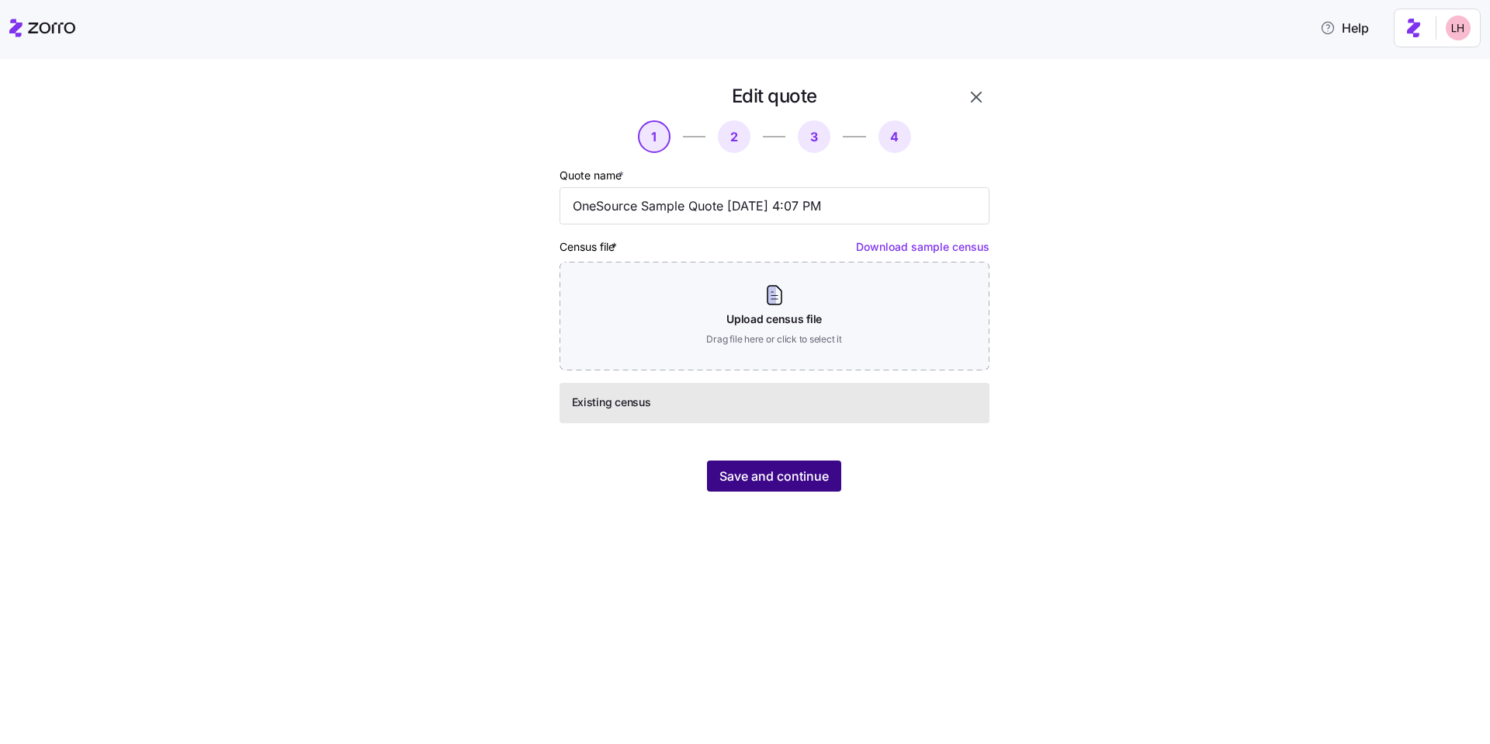
click at [793, 482] on span "Save and continue" at bounding box center [774, 476] width 109 height 19
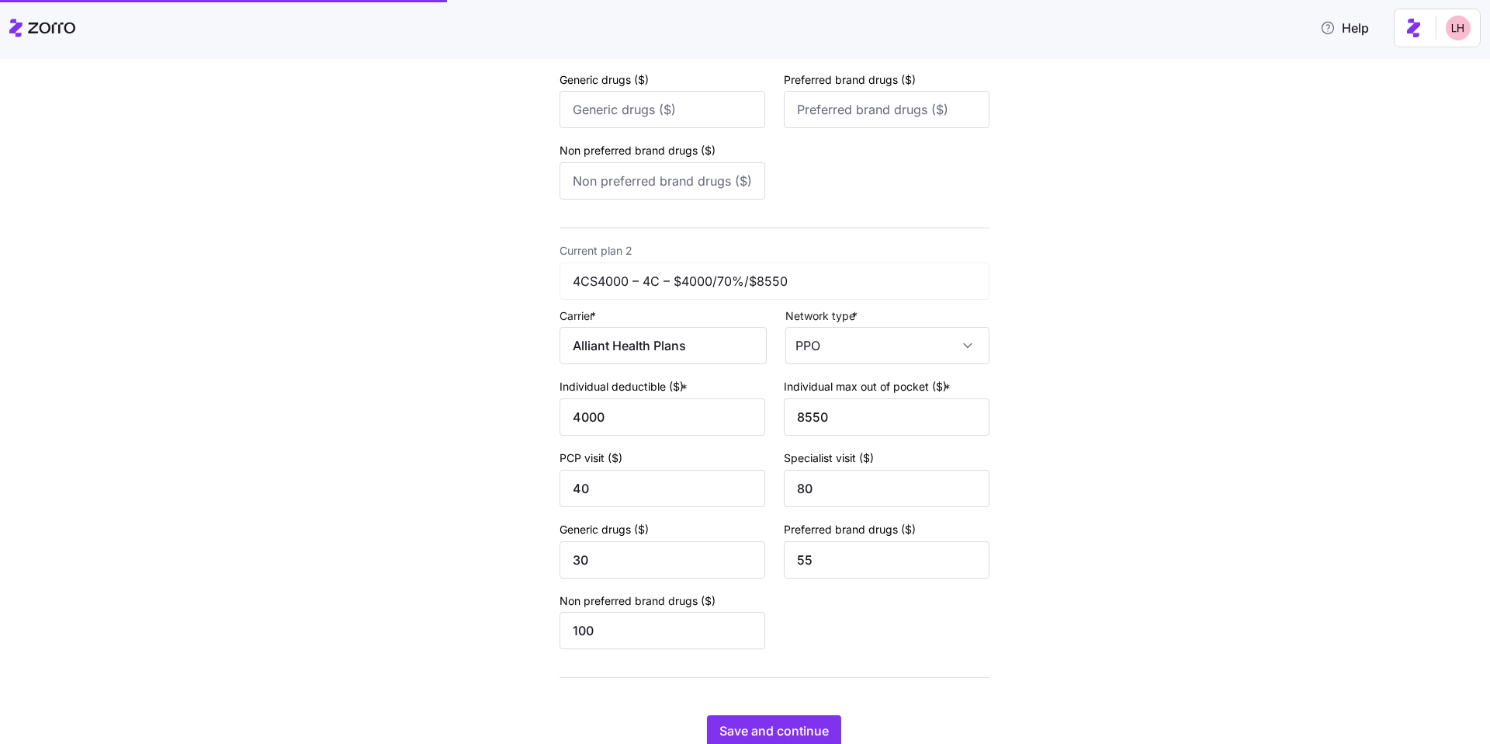
scroll to position [464, 0]
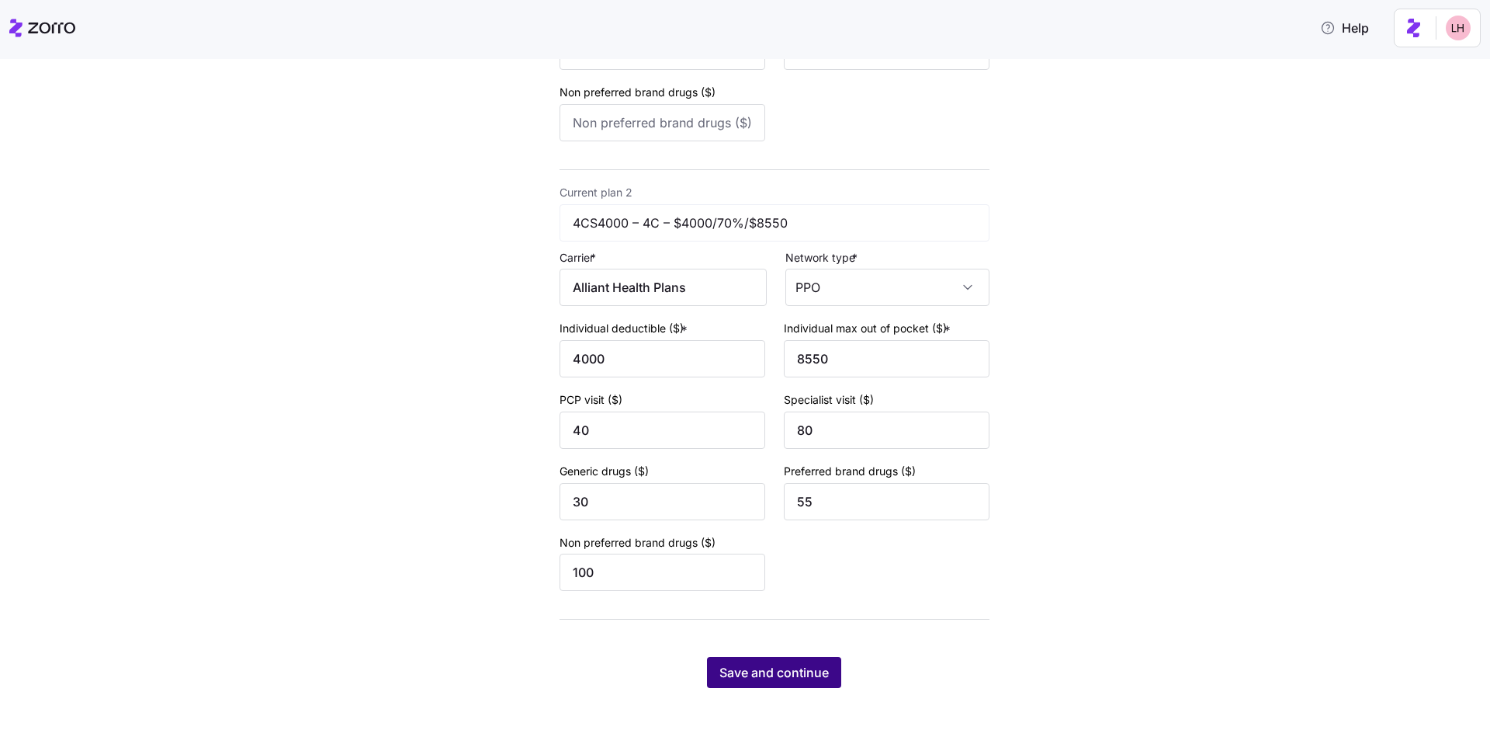
click at [827, 667] on button "Save and continue" at bounding box center [774, 672] width 134 height 31
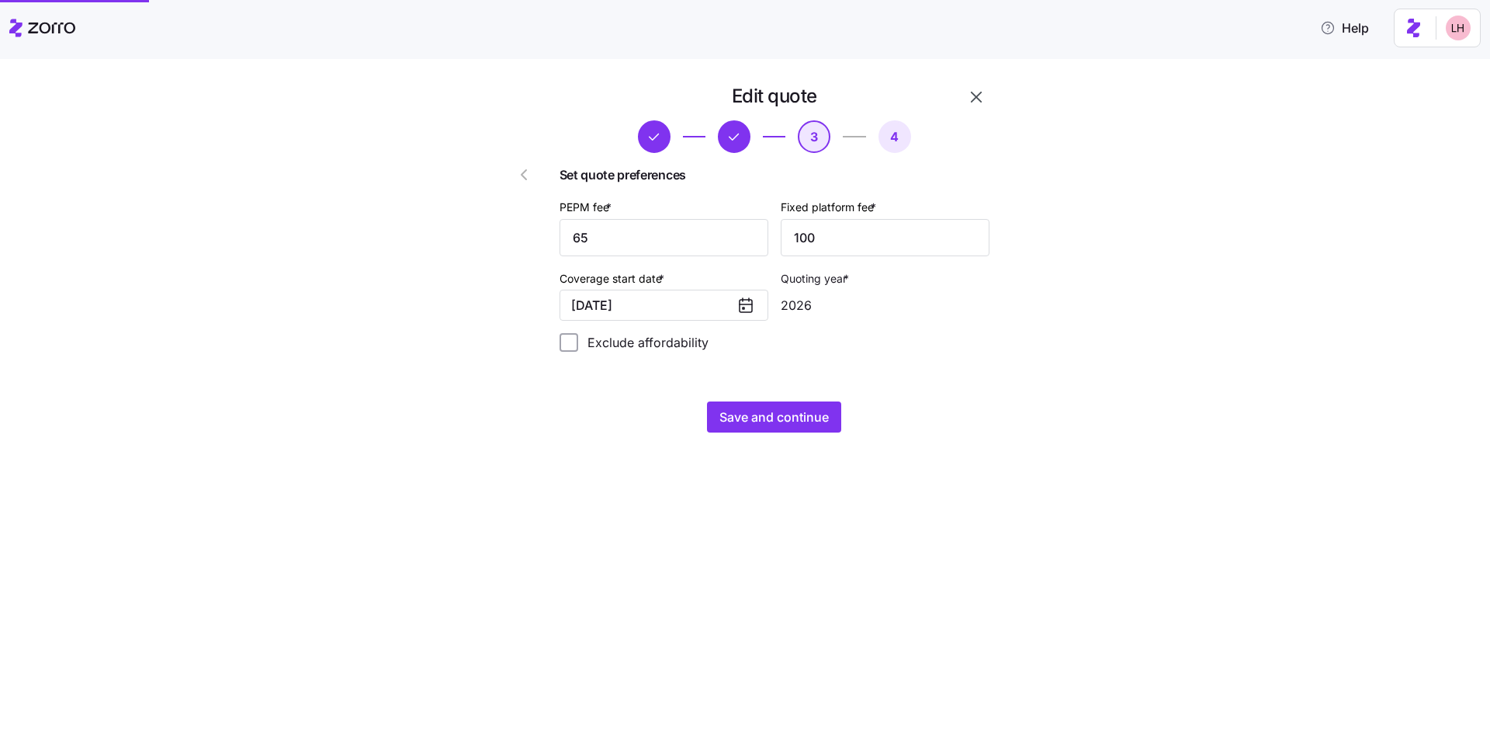
scroll to position [0, 0]
click at [804, 407] on button "Save and continue" at bounding box center [774, 416] width 134 height 31
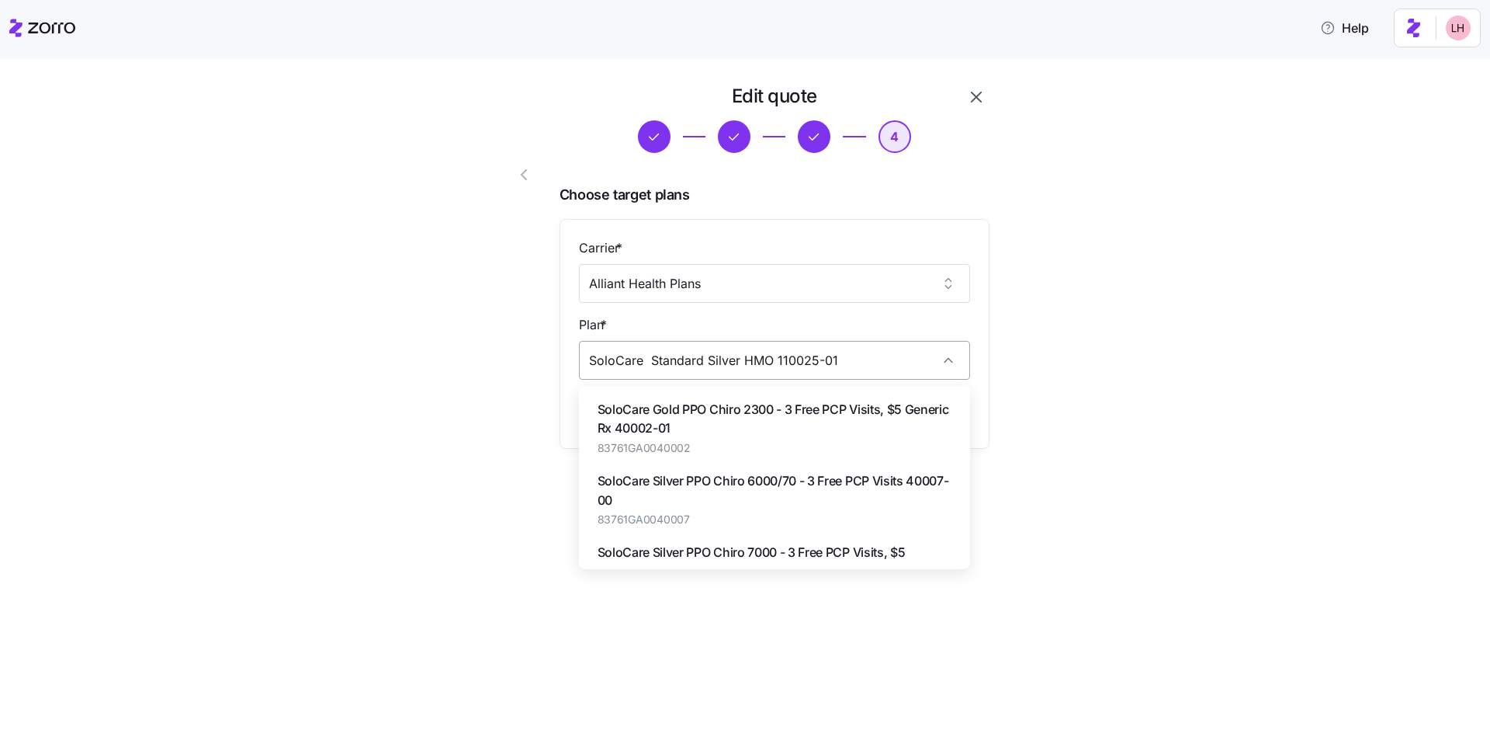
click at [956, 370] on input "SoloCare Standard Silver HMO 110025-01" at bounding box center [774, 360] width 391 height 39
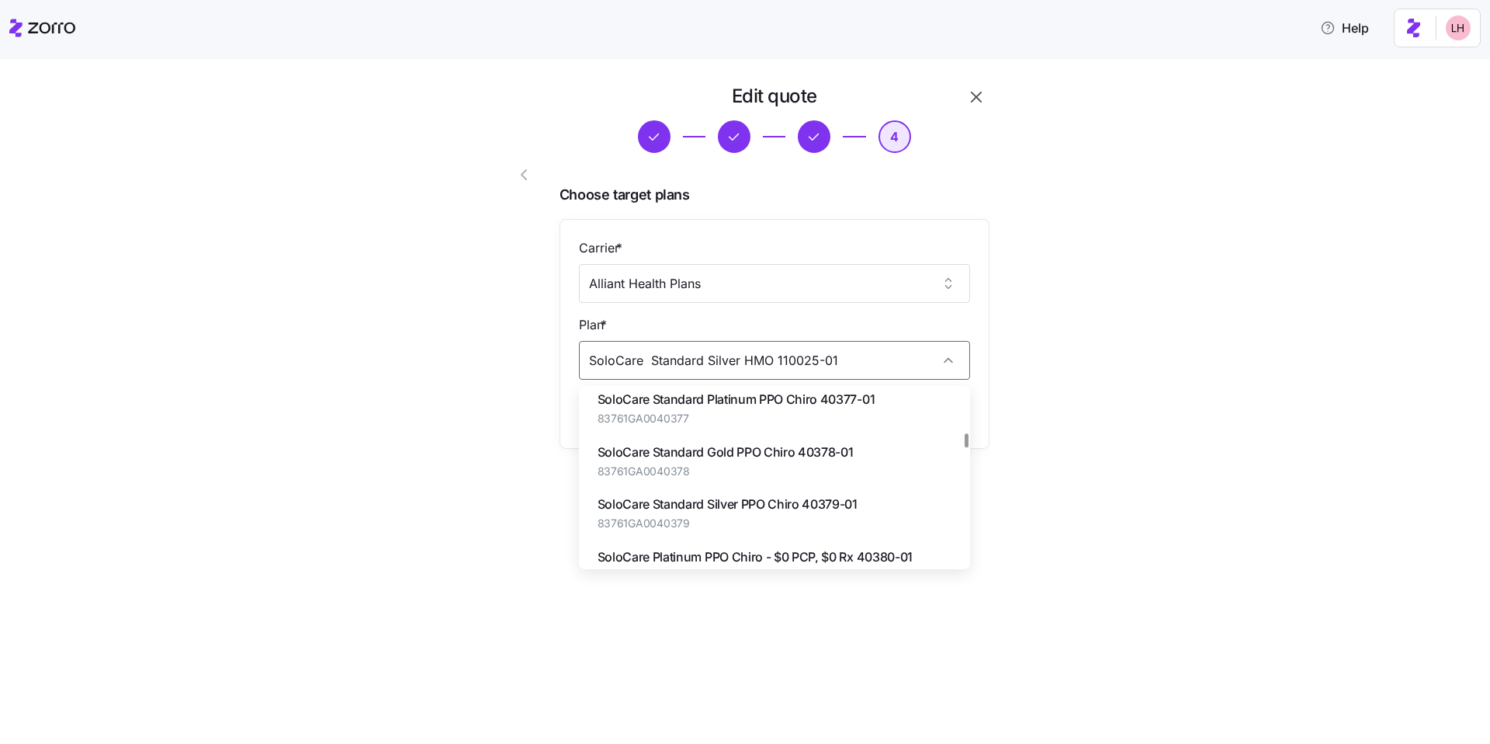
scroll to position [515, 0]
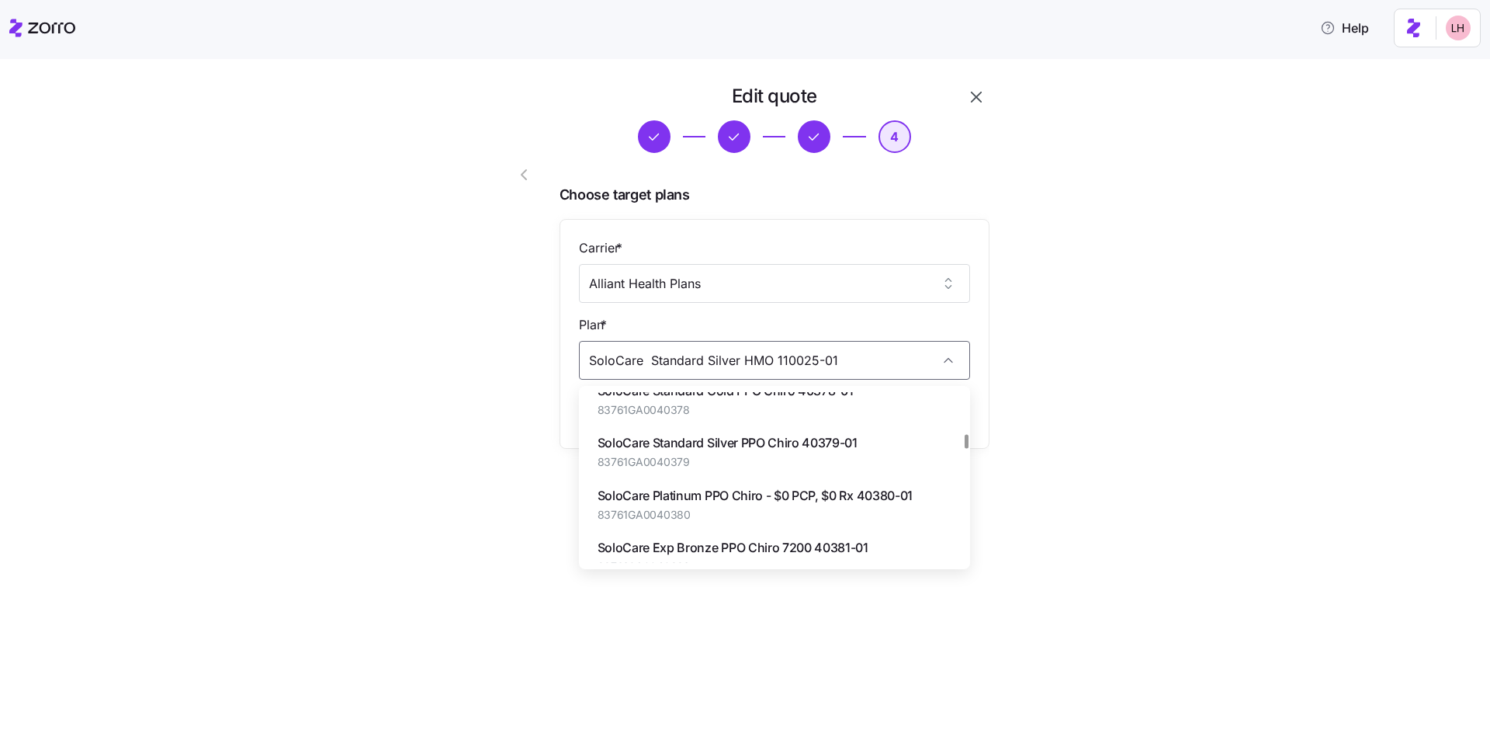
click at [825, 452] on span "SoloCare Standard Silver PPO Chiro 40379-01" at bounding box center [728, 442] width 260 height 19
type input "SoloCare Standard Silver PPO Chiro 40379-01"
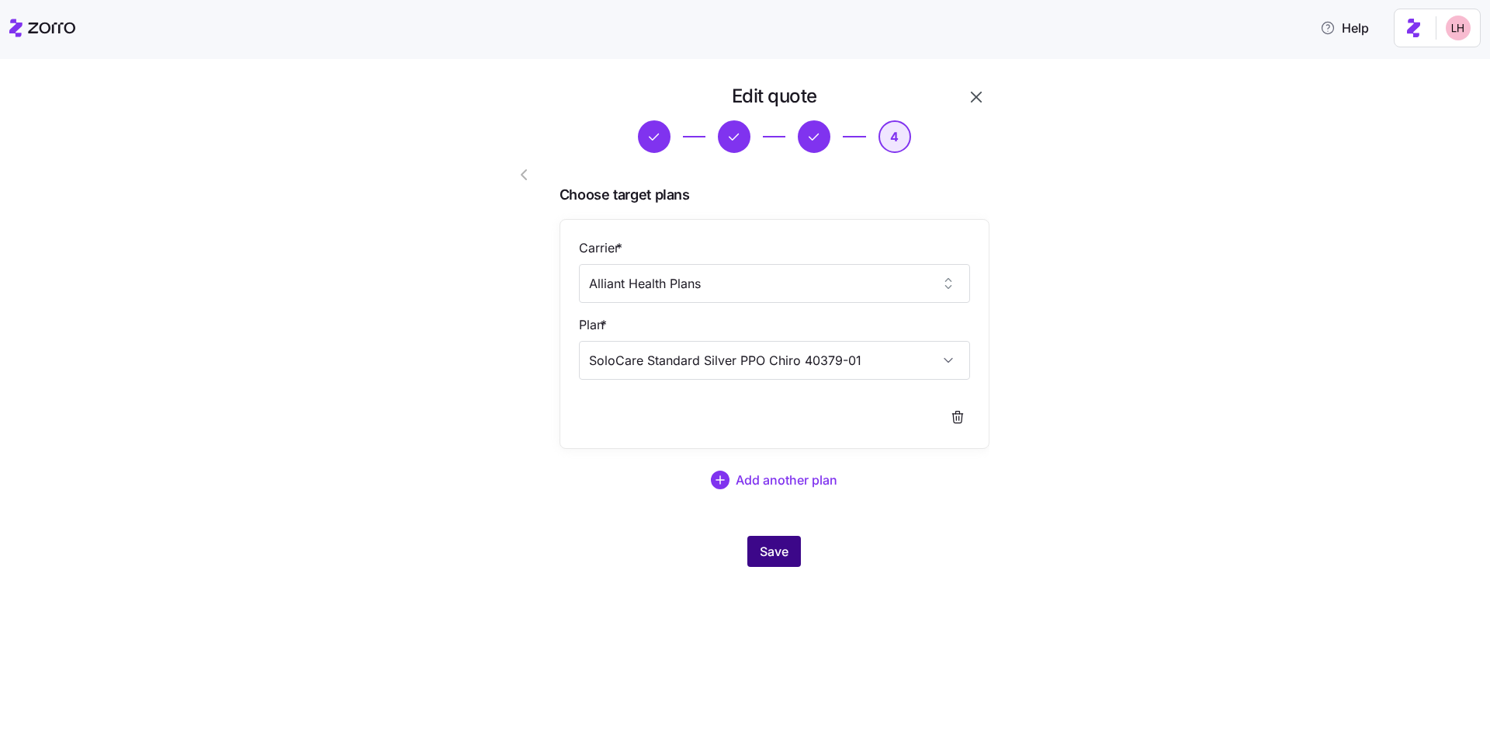
click at [775, 558] on span "Save" at bounding box center [774, 551] width 29 height 19
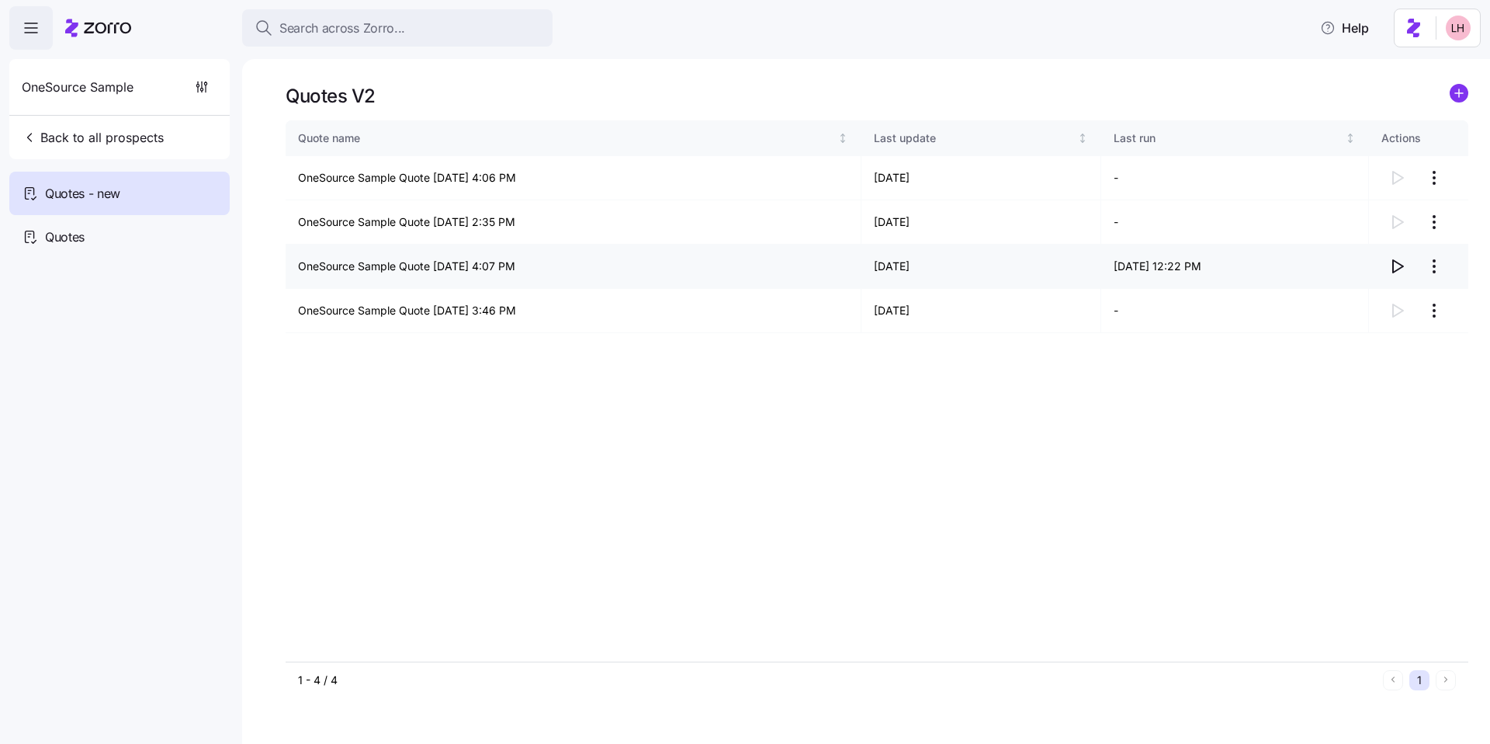
click at [1400, 265] on icon "button" at bounding box center [1397, 266] width 19 height 19
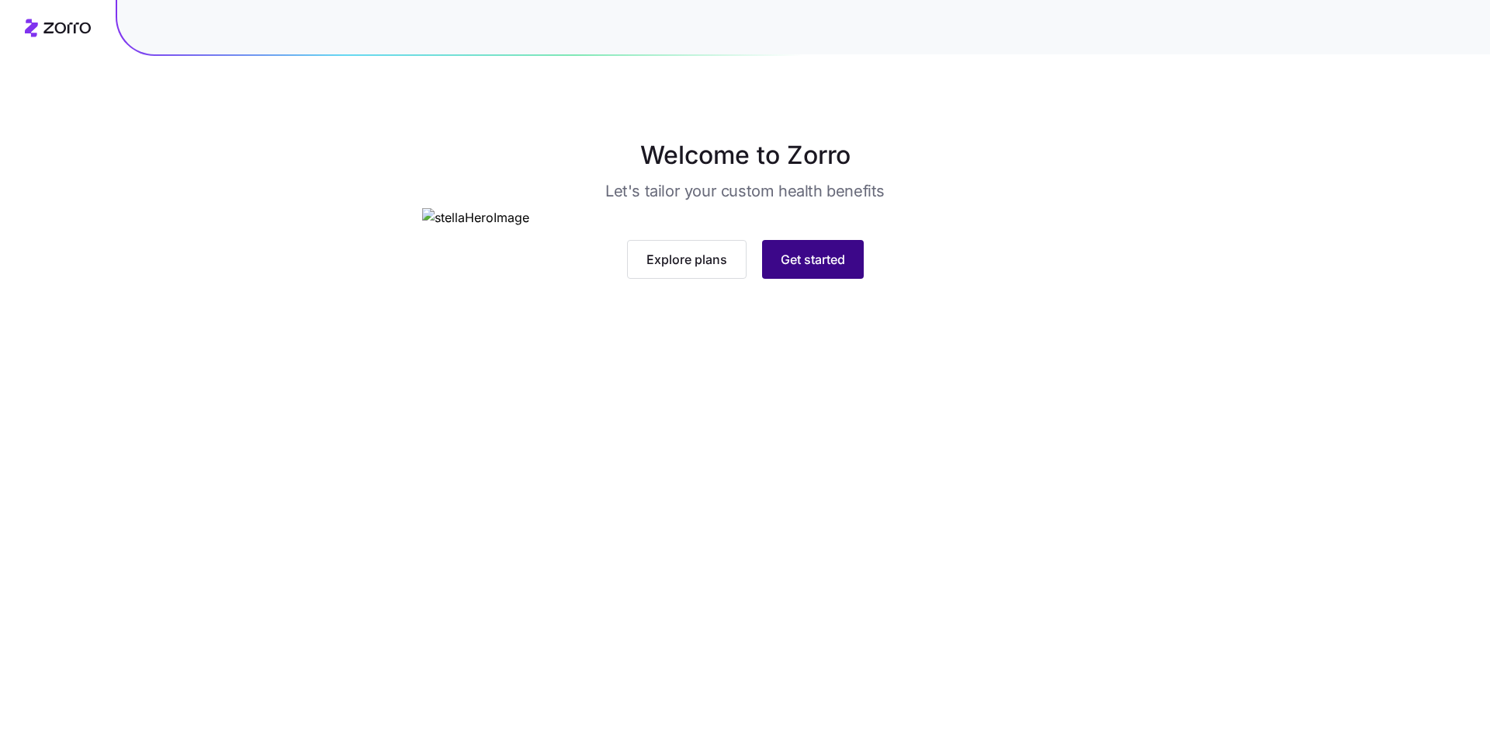
click at [814, 269] on span "Get started" at bounding box center [813, 259] width 64 height 19
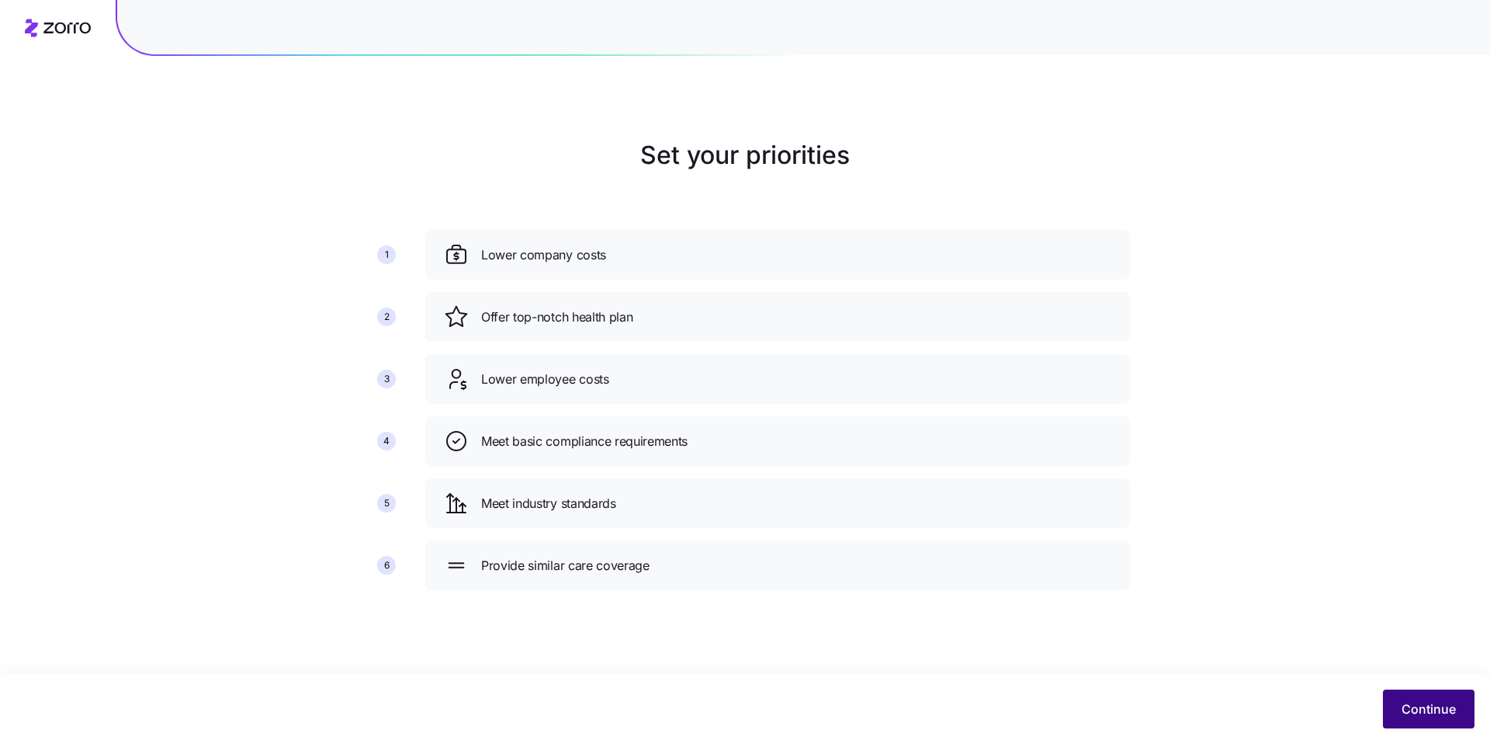
click at [1400, 709] on button "Continue" at bounding box center [1429, 708] width 92 height 39
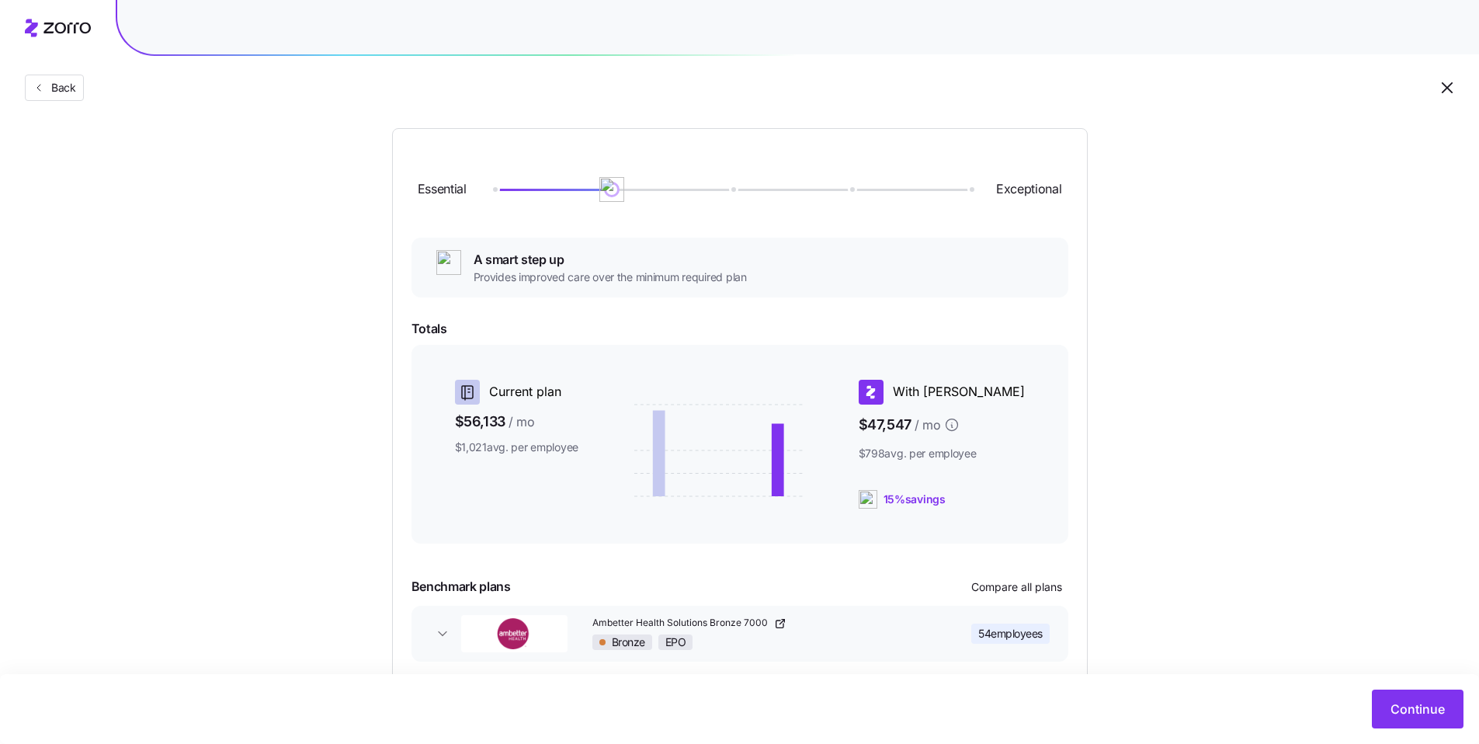
scroll to position [67, 0]
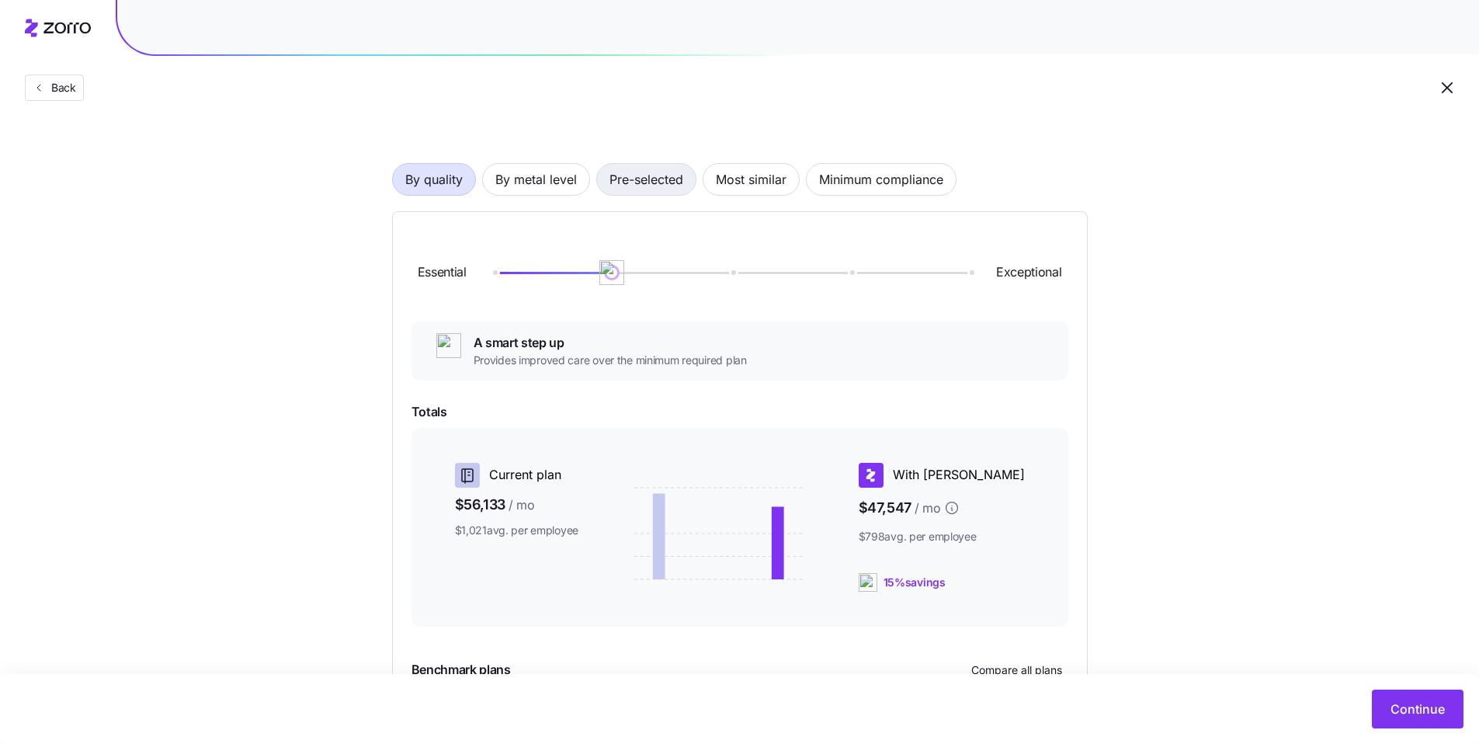
click at [644, 186] on span "Pre-selected" at bounding box center [646, 179] width 74 height 31
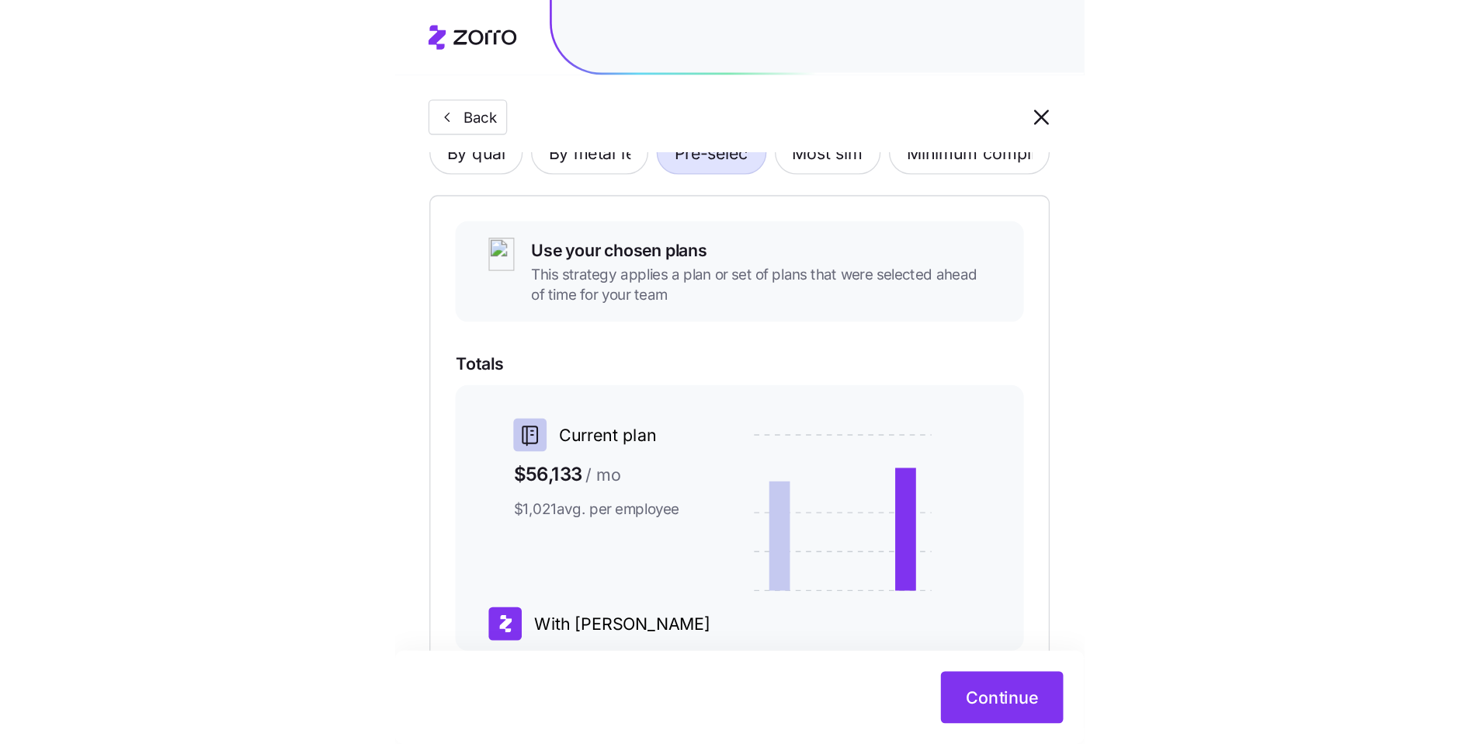
scroll to position [39, 0]
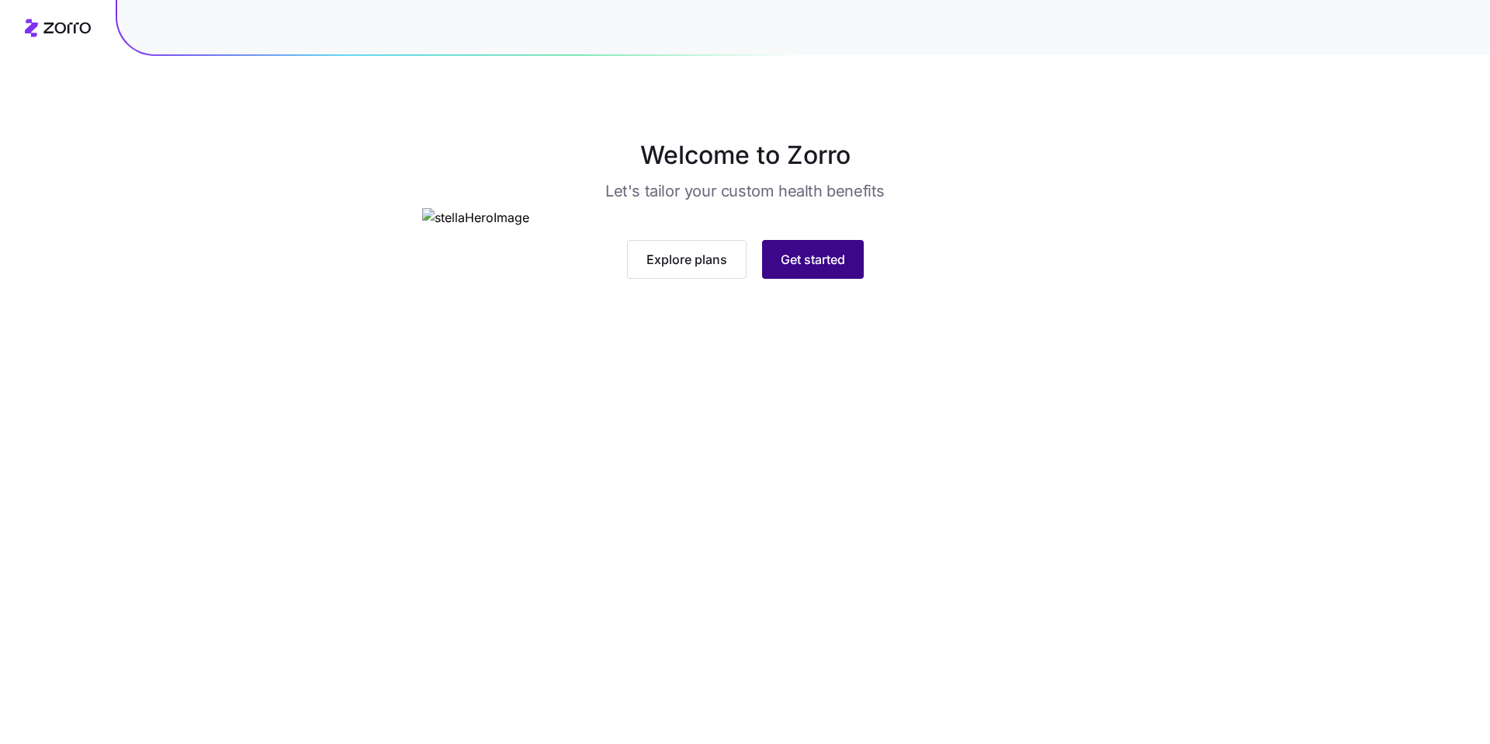
click at [792, 269] on span "Get started" at bounding box center [813, 259] width 64 height 19
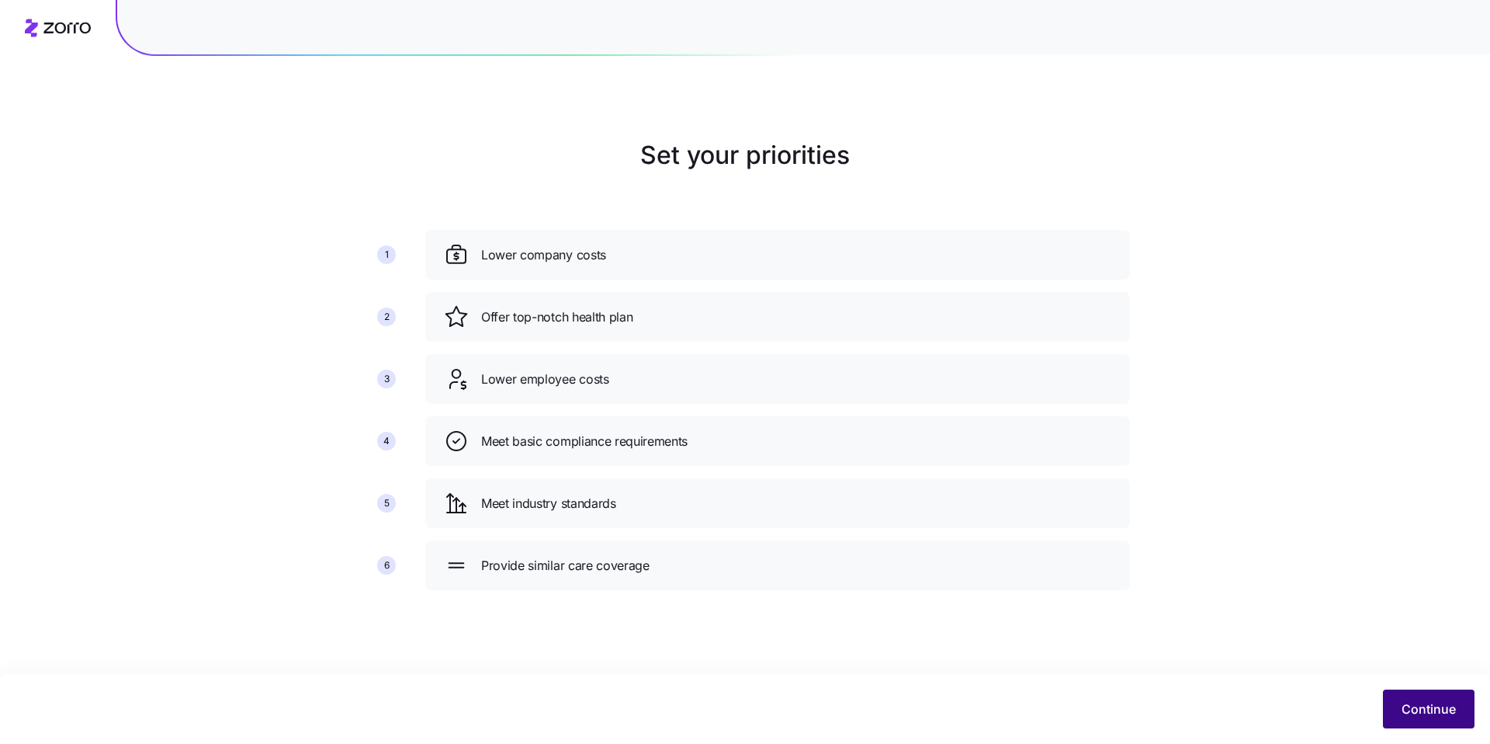
click at [1424, 689] on button "Continue" at bounding box center [1429, 708] width 92 height 39
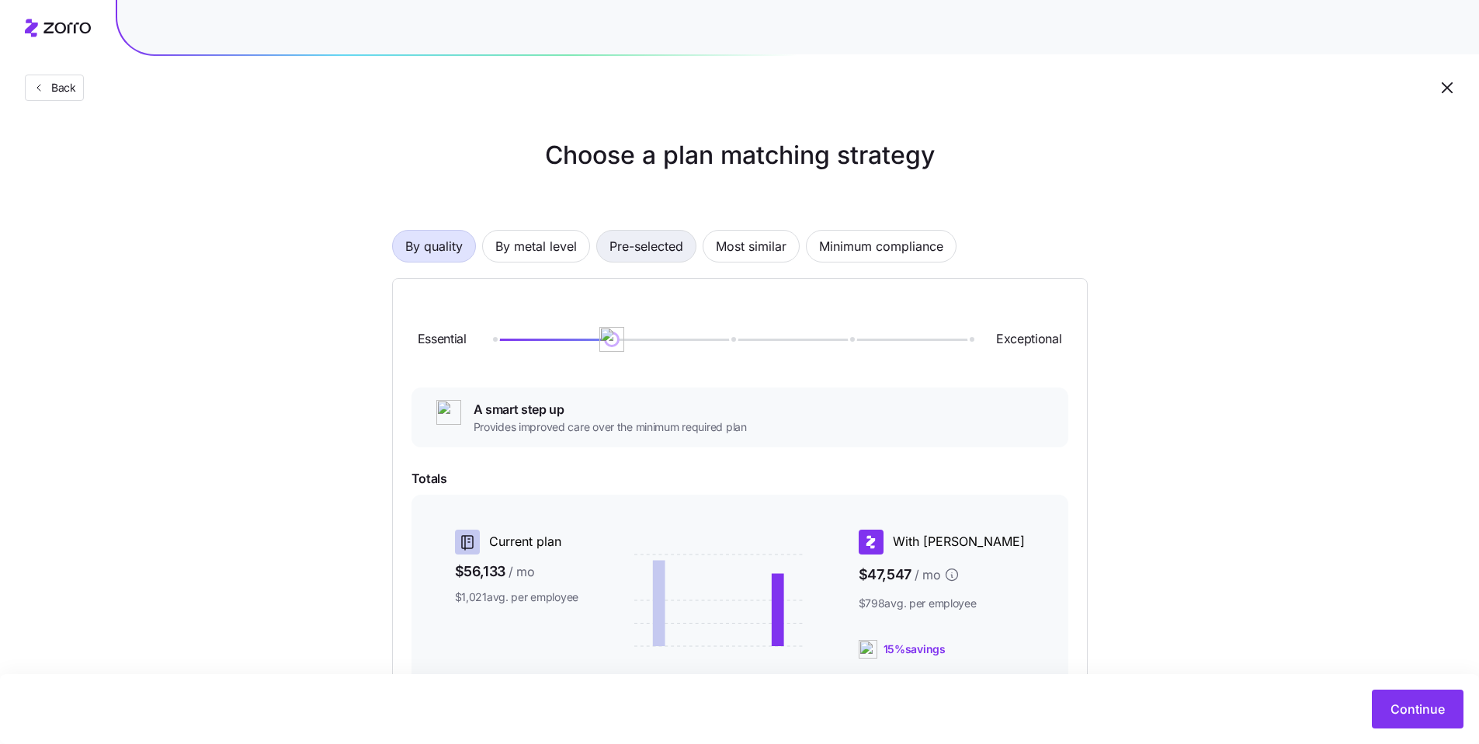
click at [641, 249] on span "Pre-selected" at bounding box center [646, 246] width 74 height 31
